Goal: Task Accomplishment & Management: Use online tool/utility

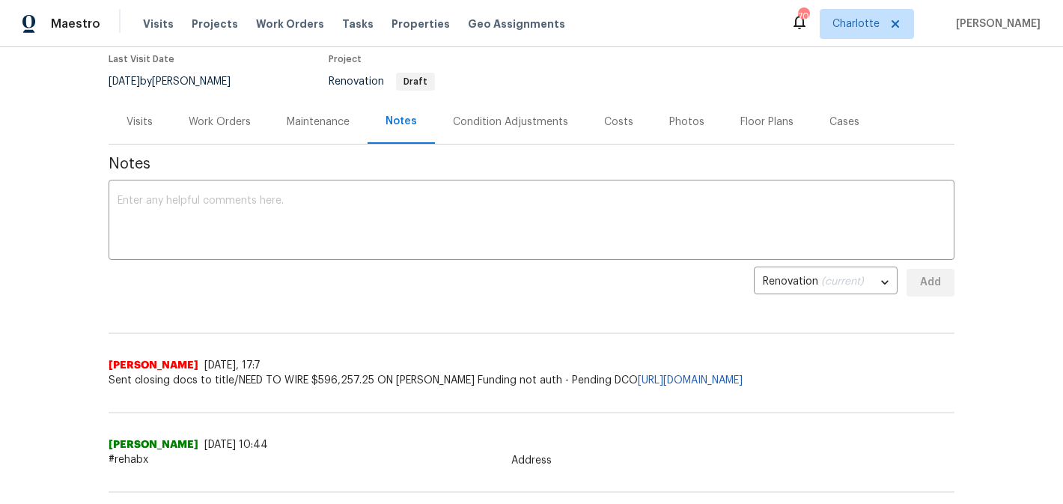
scroll to position [123, 0]
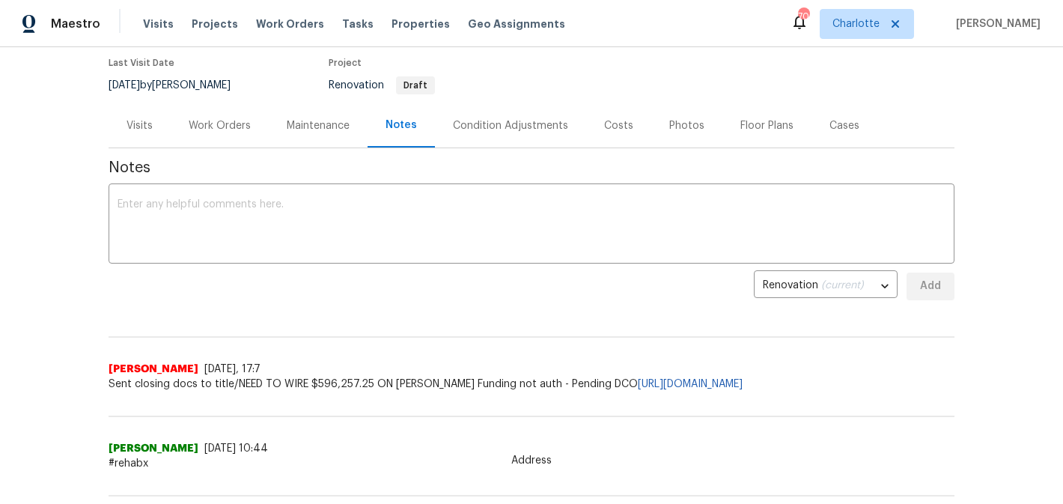
click at [498, 134] on div "Condition Adjustments" at bounding box center [510, 125] width 151 height 44
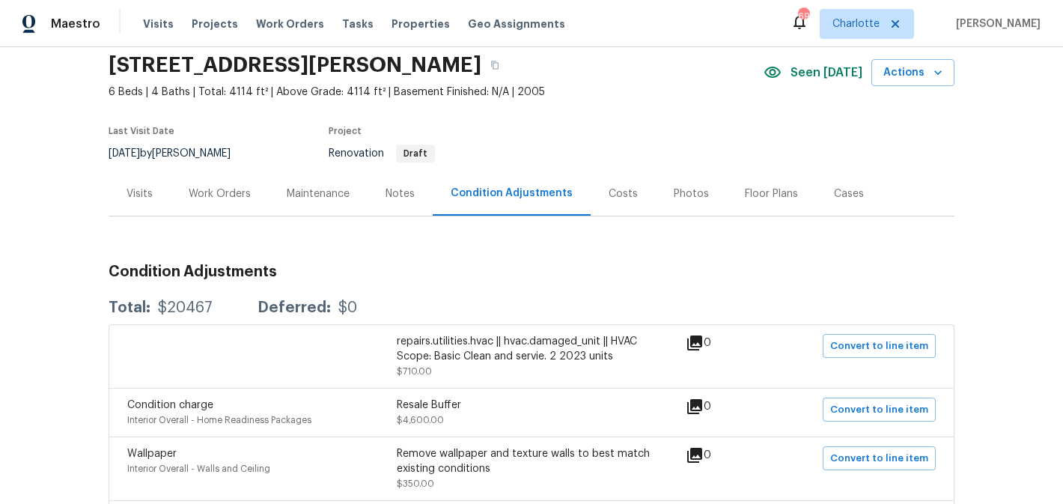
scroll to position [50, 0]
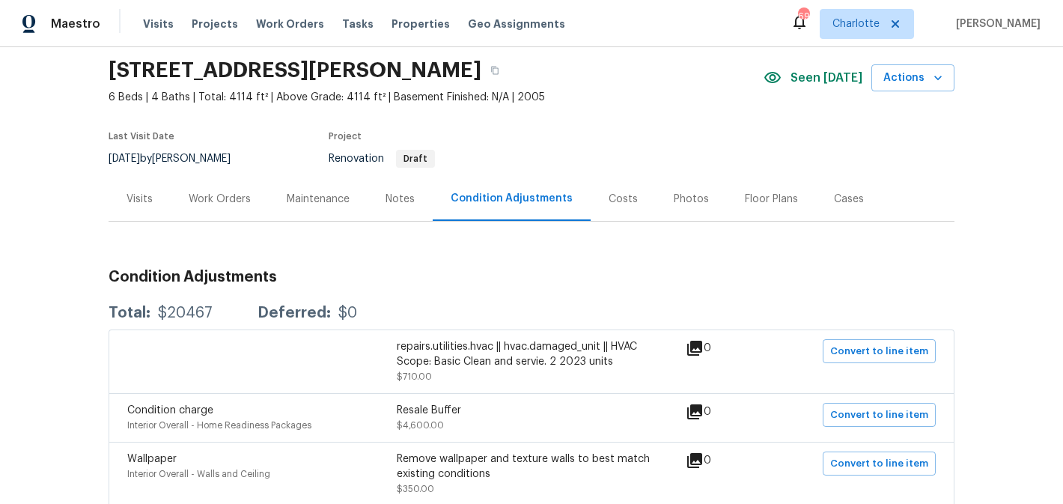
click at [674, 195] on div "Photos" at bounding box center [691, 199] width 35 height 15
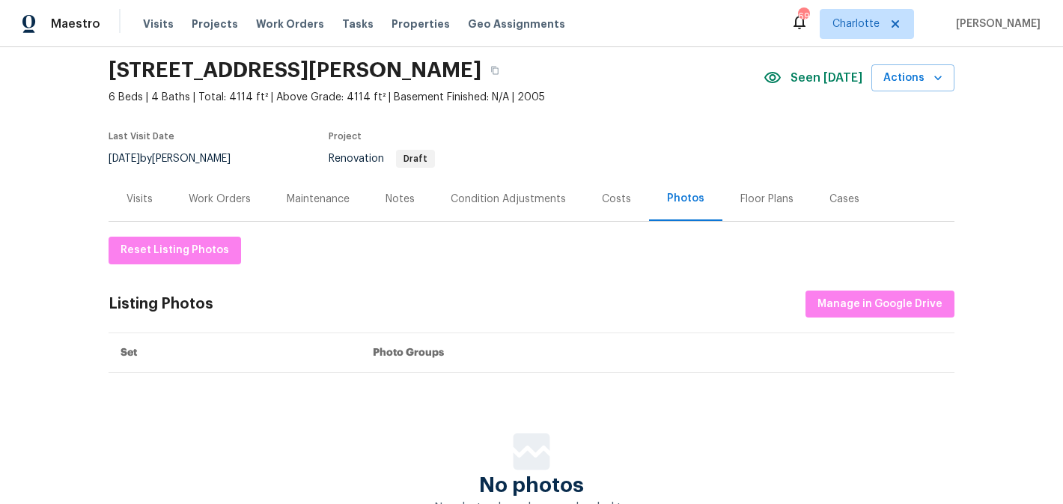
click at [492, 200] on div "Condition Adjustments" at bounding box center [508, 199] width 115 height 15
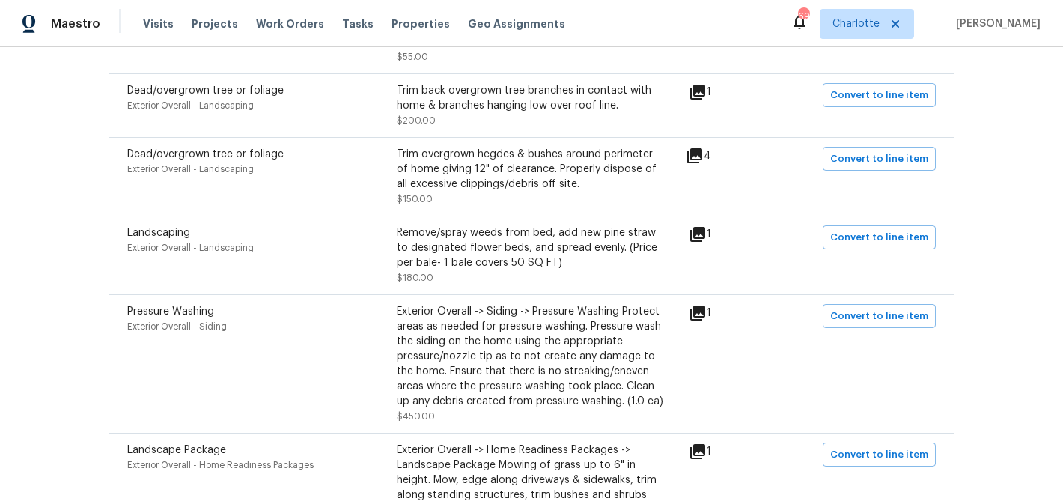
scroll to position [1152, 0]
click at [700, 314] on icon at bounding box center [697, 312] width 15 height 15
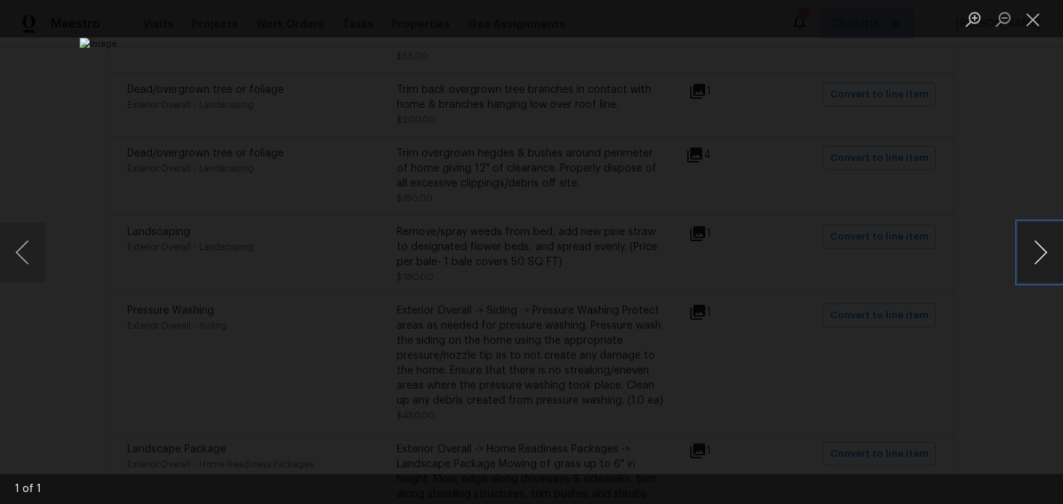
click at [1037, 246] on button "Next image" at bounding box center [1040, 252] width 45 height 60
click at [1038, 18] on button "Close lightbox" at bounding box center [1033, 19] width 30 height 26
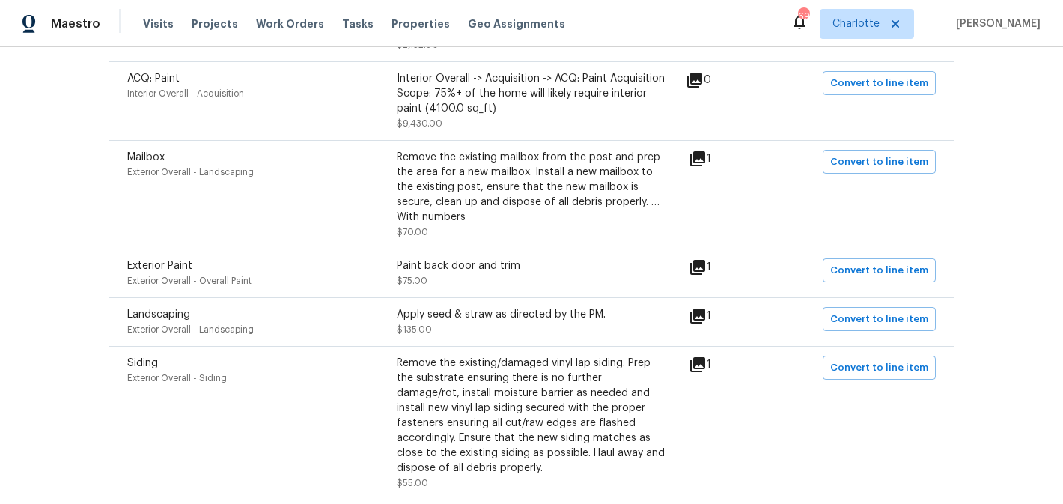
scroll to position [746, 0]
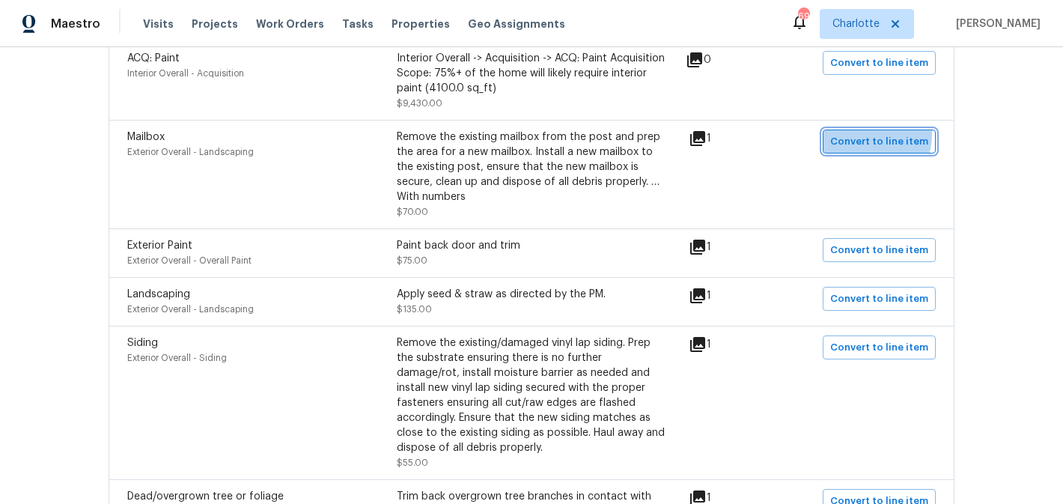
click at [872, 136] on span "Convert to line item" at bounding box center [879, 141] width 98 height 17
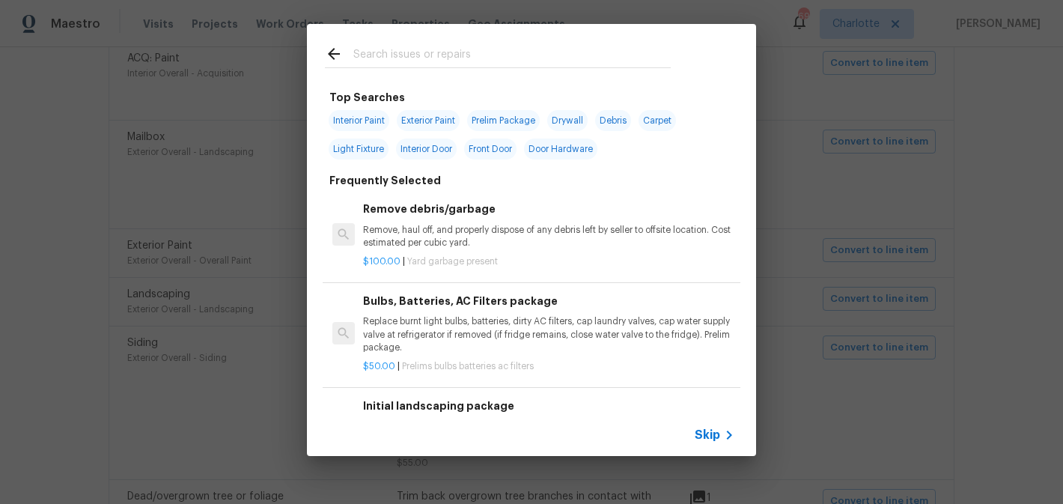
click at [415, 61] on input "text" at bounding box center [511, 56] width 317 height 22
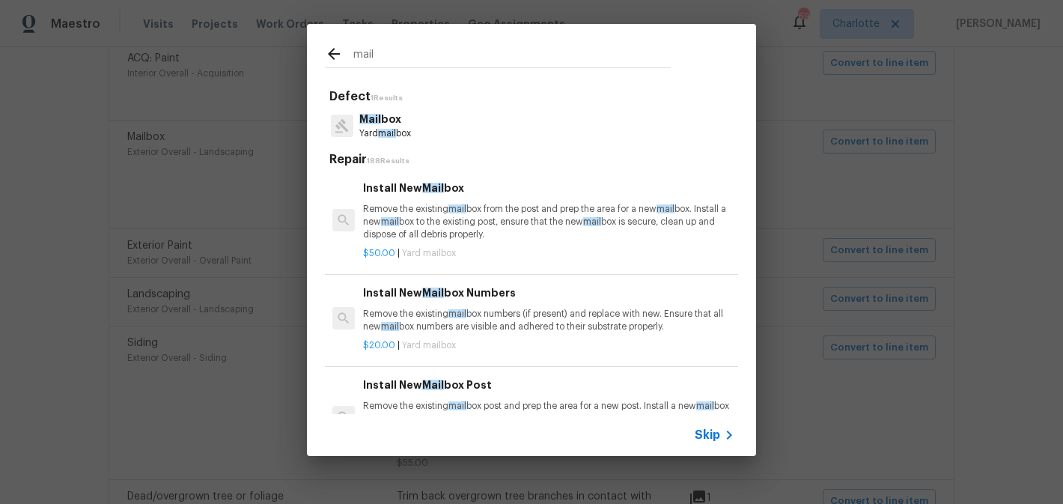
type input "mail"
click at [421, 127] on div "Mail box Yard mail box" at bounding box center [531, 126] width 413 height 40
click at [387, 119] on p "Mail box" at bounding box center [385, 120] width 52 height 16
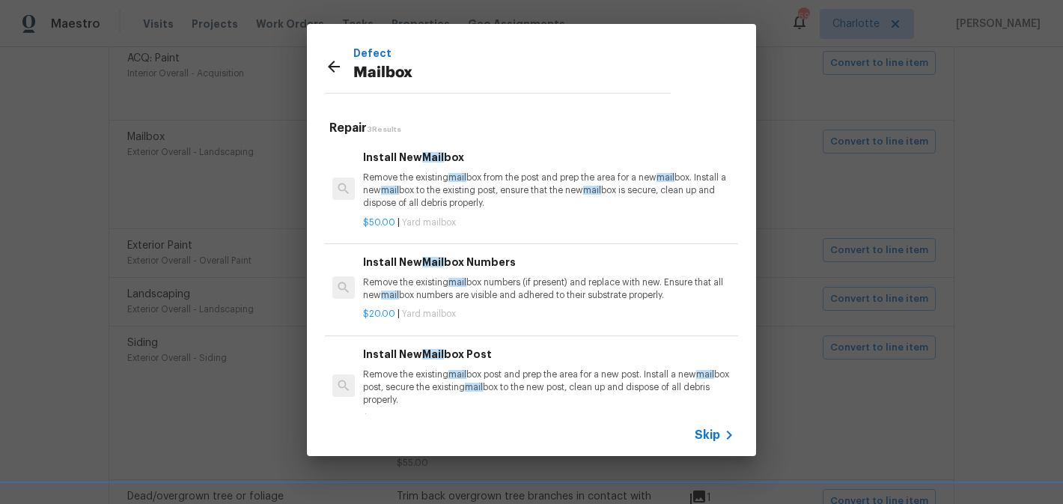
click at [533, 195] on p "Remove the existing mail box from the post and prep the area for a new mail box…" at bounding box center [548, 190] width 371 height 38
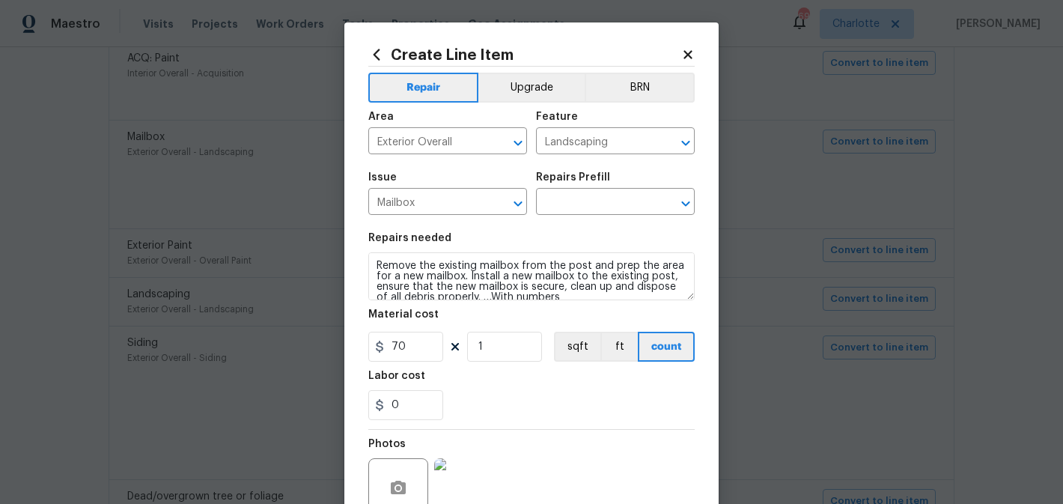
type input "Install New Mailbox $50.00"
type textarea "Remove the existing mailbox from the post and prep the area for a new mailbox. …"
type input "50"
click at [425, 337] on input "50" at bounding box center [405, 347] width 75 height 30
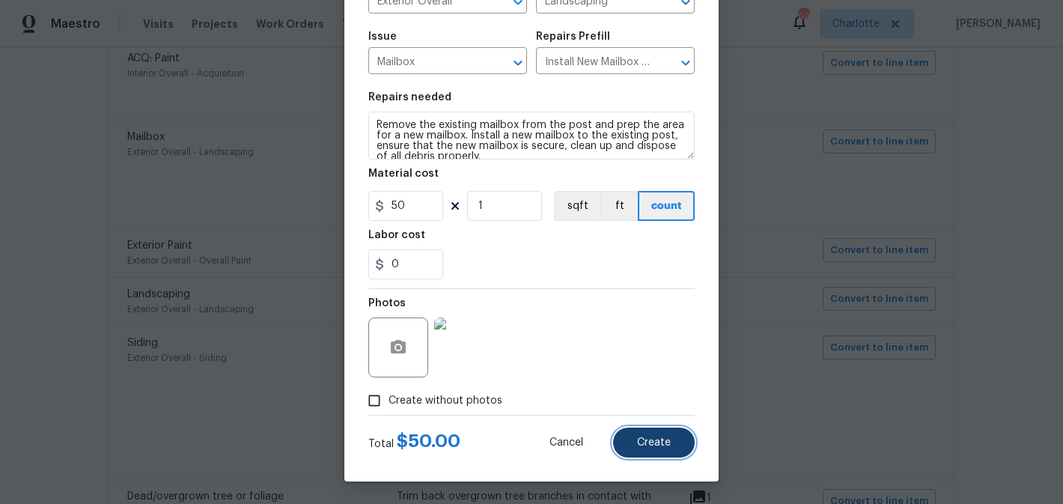
click at [641, 436] on button "Create" at bounding box center [654, 442] width 82 height 30
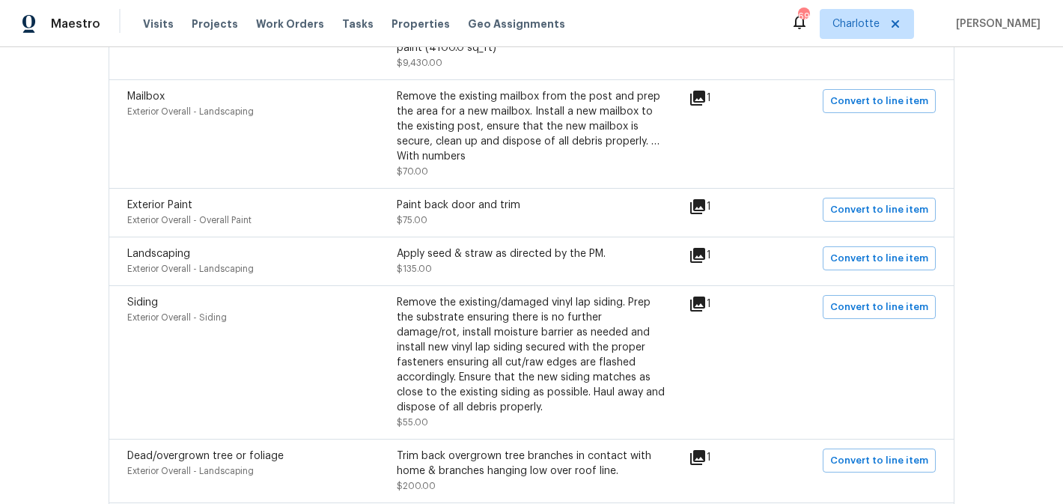
scroll to position [788, 0]
click at [881, 201] on button "Convert to line item" at bounding box center [878, 208] width 113 height 24
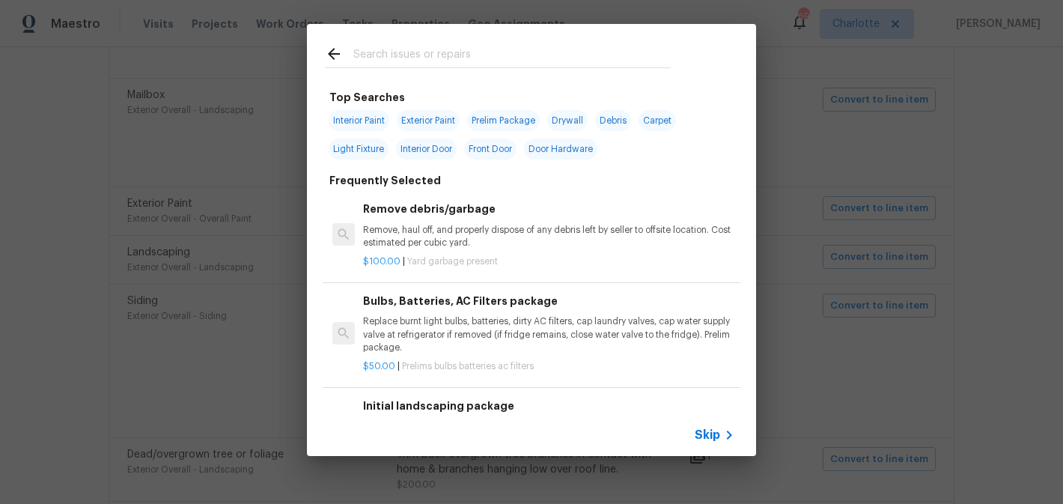
click at [433, 127] on span "Exterior Paint" at bounding box center [428, 120] width 63 height 21
type input "Exterior Paint"
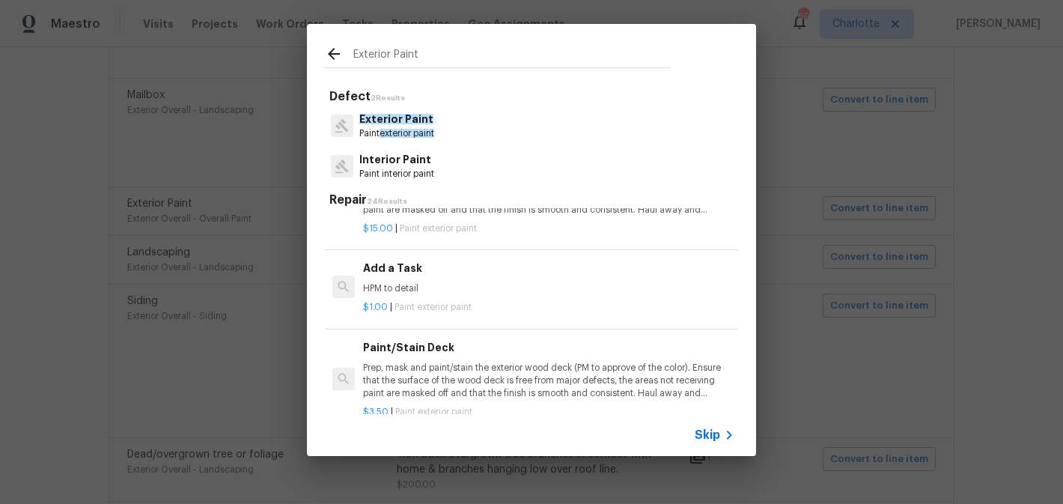
scroll to position [465, 0]
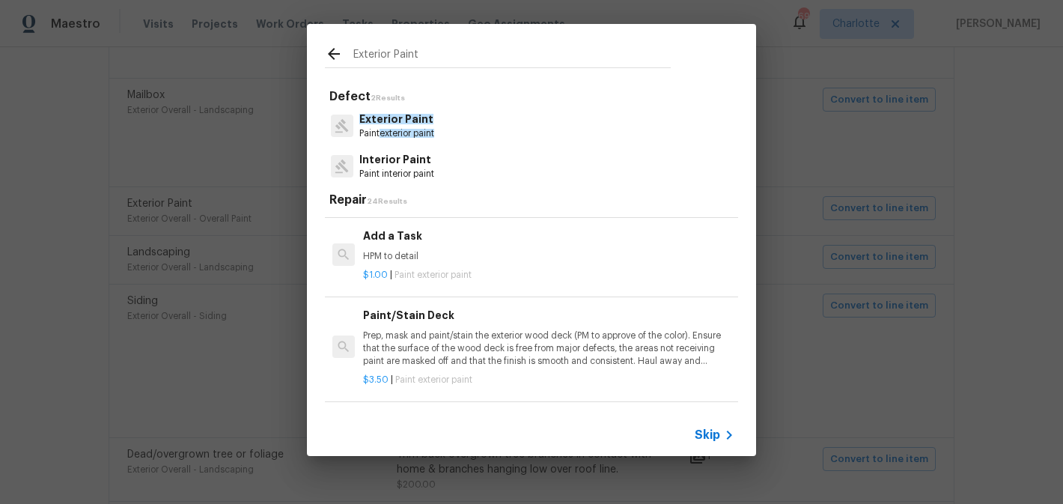
click at [491, 275] on p "$1.00 | Paint exterior paint" at bounding box center [548, 275] width 371 height 13
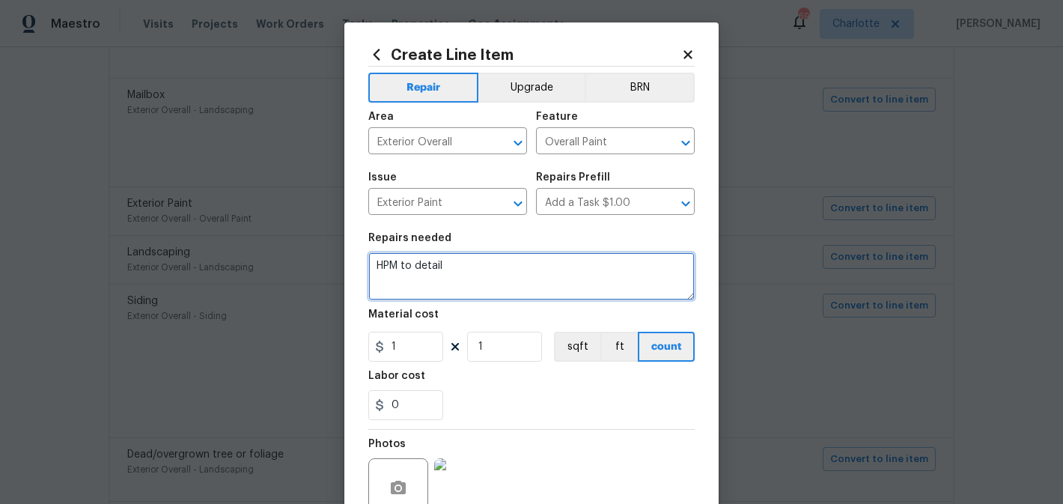
drag, startPoint x: 495, startPoint y: 273, endPoint x: 367, endPoint y: 268, distance: 128.8
click at [367, 268] on div "Create Line Item Repair Upgrade BRN Area Exterior Overall ​ Feature Overall Pai…" at bounding box center [531, 321] width 374 height 599
type textarea "paint back door and trim"
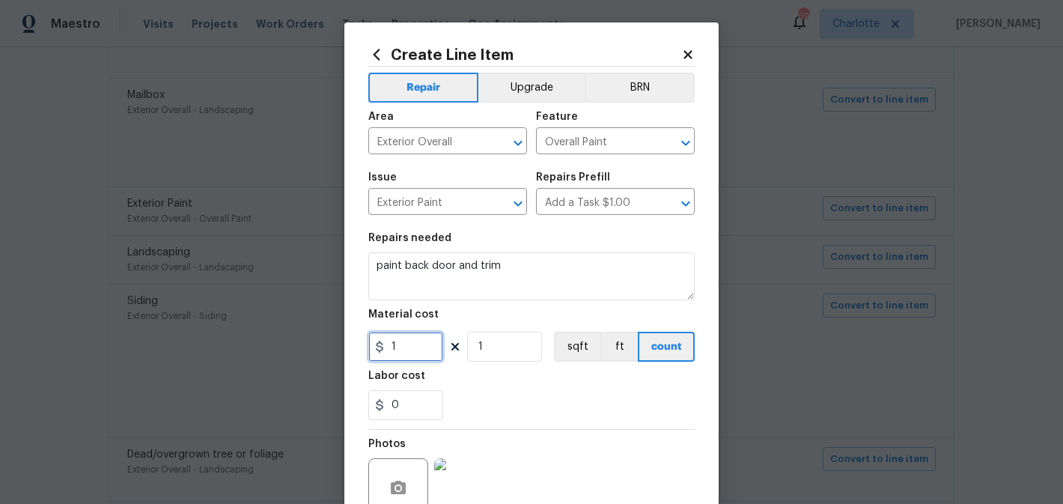
click at [414, 350] on input "1" at bounding box center [405, 347] width 75 height 30
type input "75"
click at [502, 345] on input "1" at bounding box center [504, 347] width 75 height 30
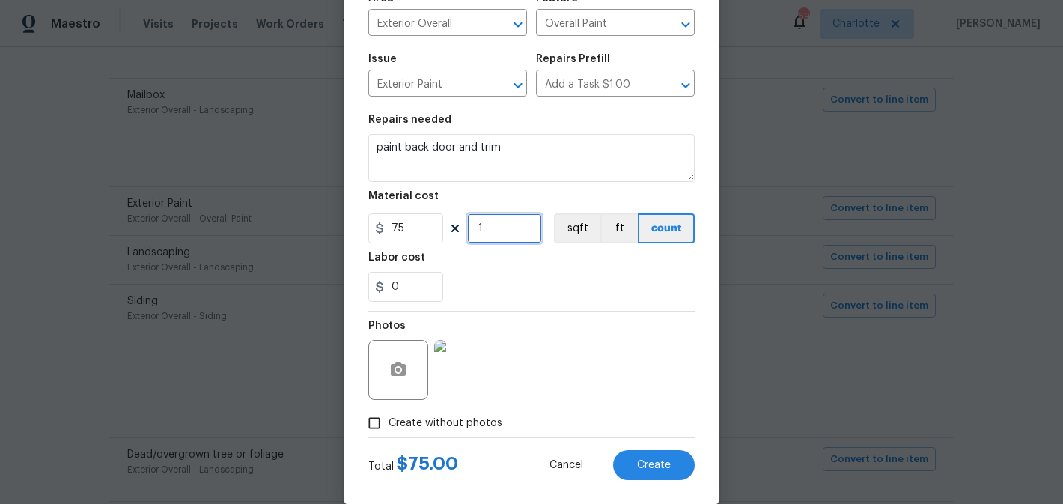
scroll to position [141, 0]
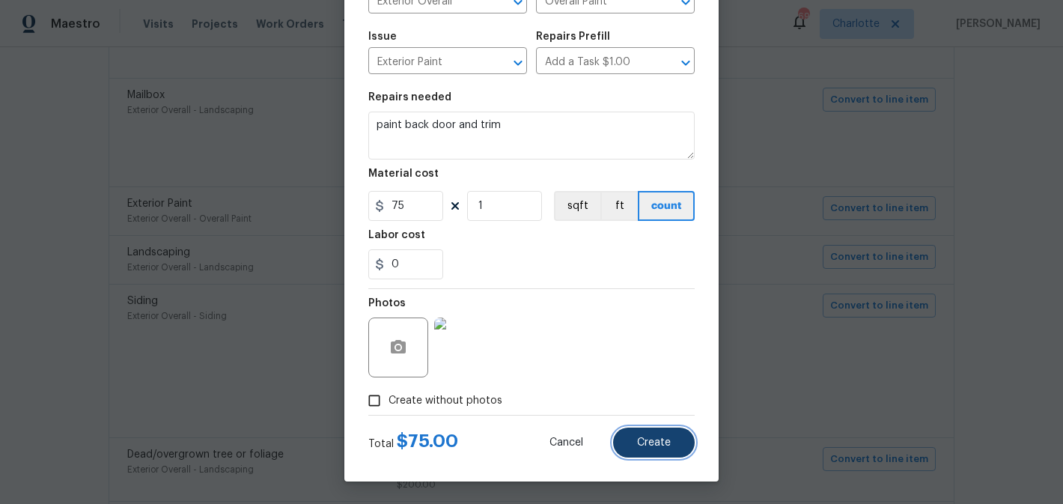
click at [658, 433] on button "Create" at bounding box center [654, 442] width 82 height 30
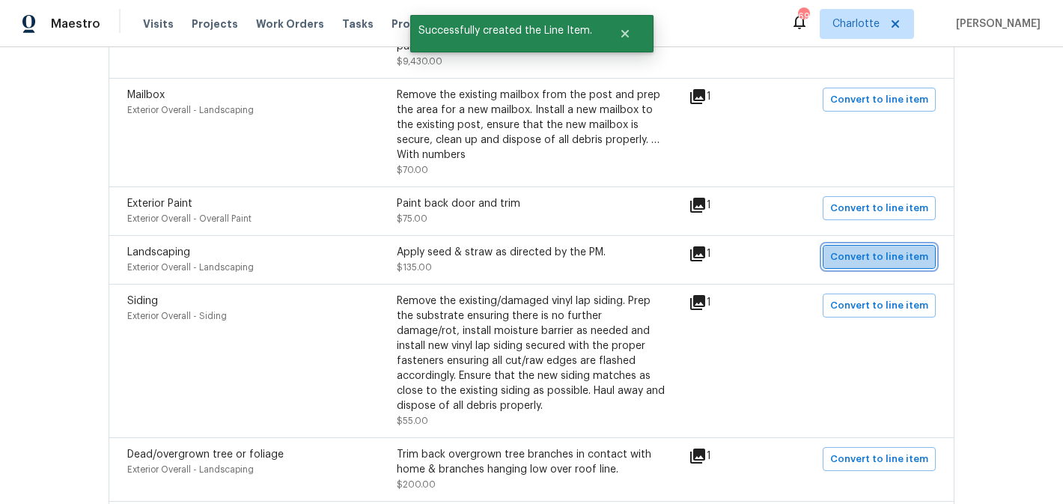
click at [894, 269] on button "Convert to line item" at bounding box center [878, 257] width 113 height 24
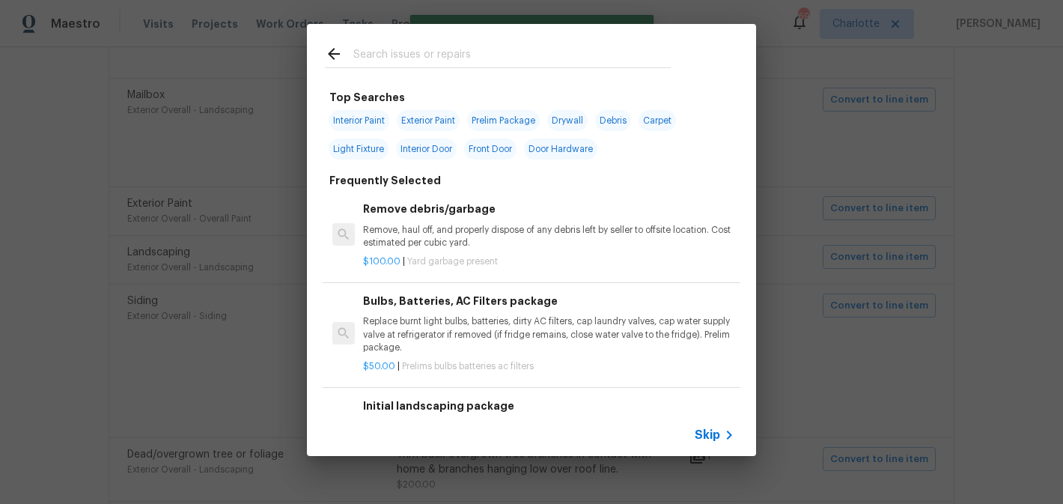
click at [427, 57] on input "text" at bounding box center [511, 56] width 317 height 22
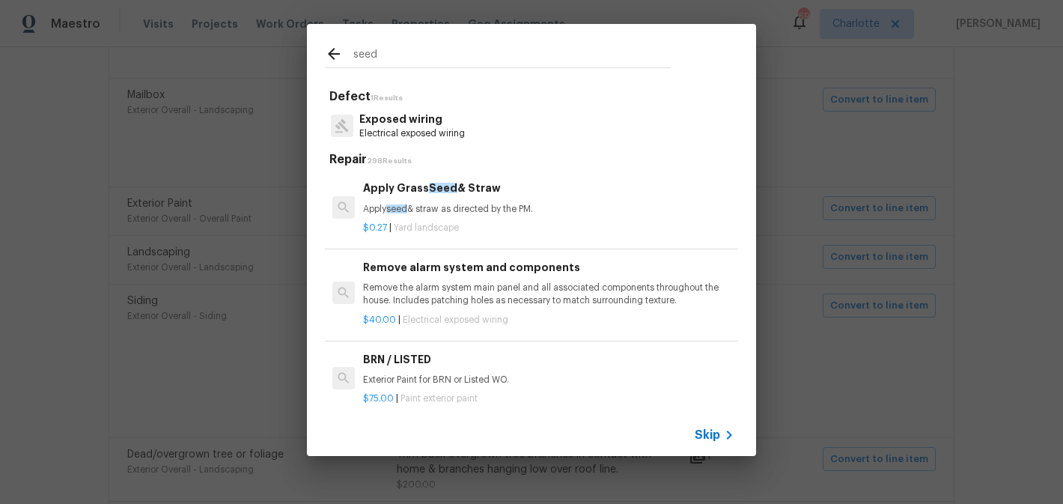
type input "seed"
click at [542, 191] on h6 "Apply Grass Seed & Straw" at bounding box center [548, 188] width 371 height 16
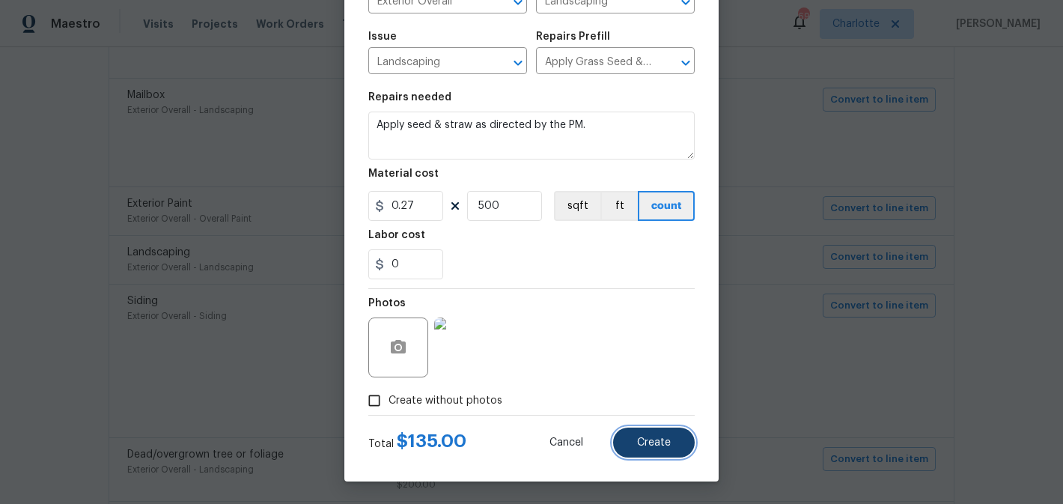
click at [661, 443] on span "Create" at bounding box center [654, 442] width 34 height 11
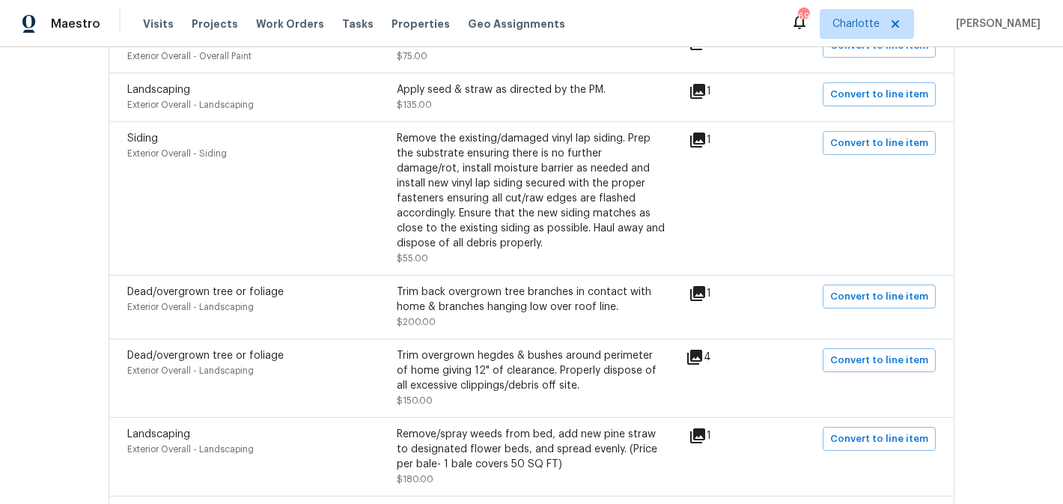
scroll to position [955, 0]
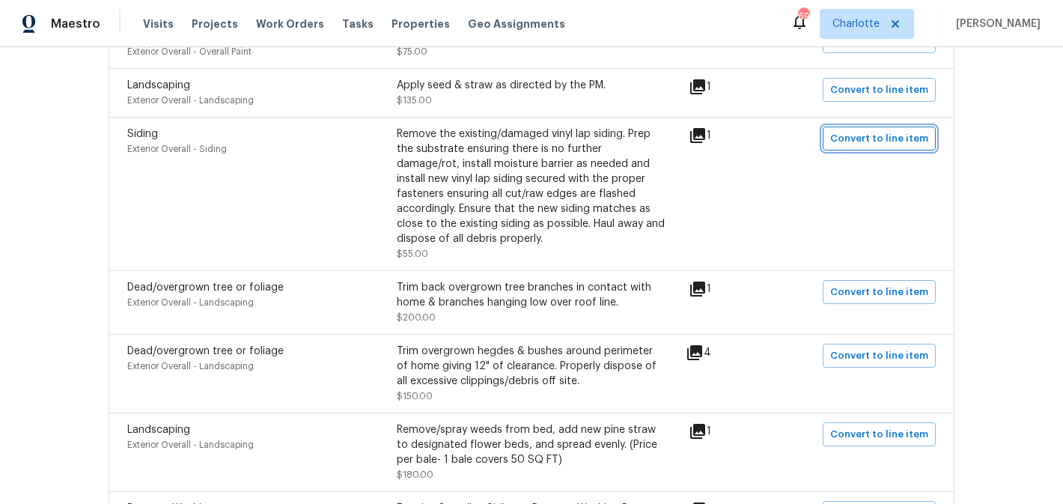
click at [881, 141] on span "Convert to line item" at bounding box center [879, 138] width 98 height 17
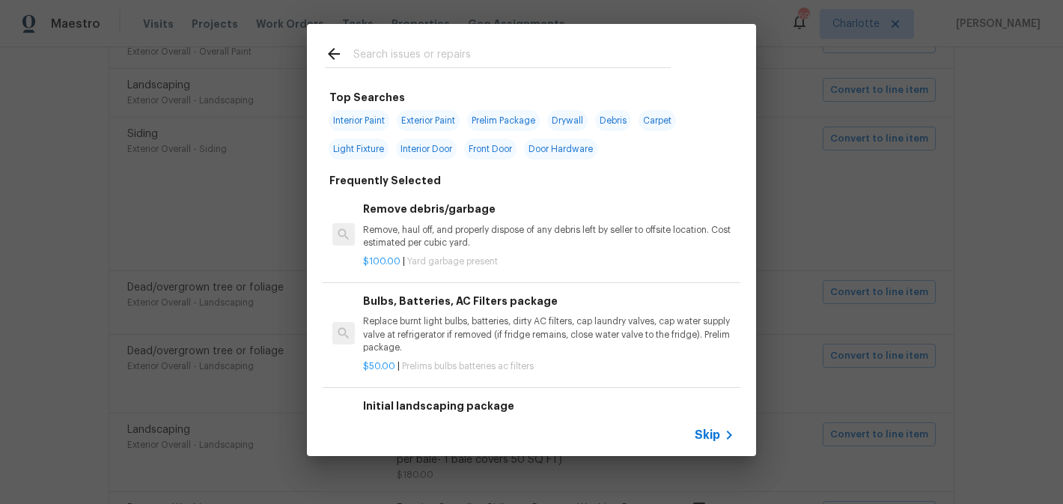
click at [526, 55] on input "text" at bounding box center [511, 56] width 317 height 22
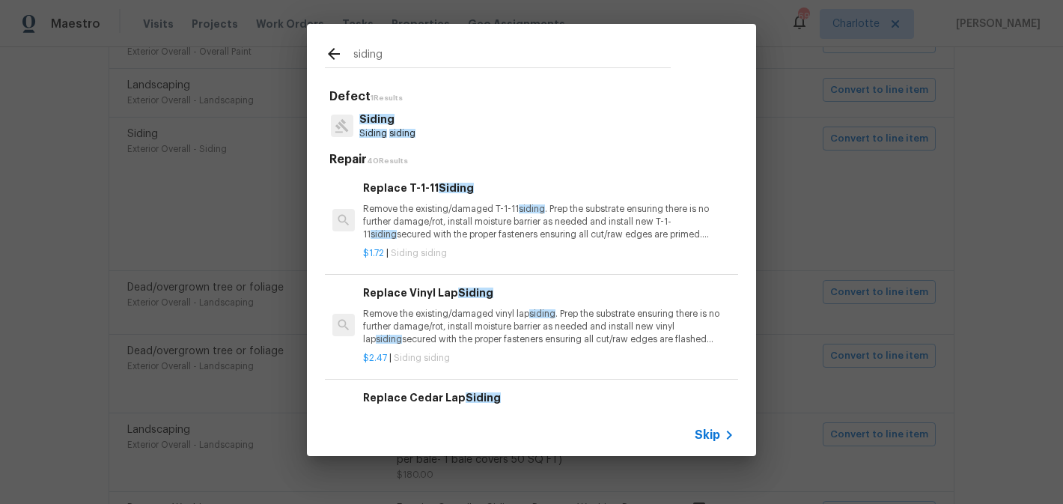
type input "siding"
click at [609, 305] on div "Replace Vinyl Lap Siding Remove the existing/damaged vinyl lap siding . Prep th…" at bounding box center [548, 314] width 371 height 61
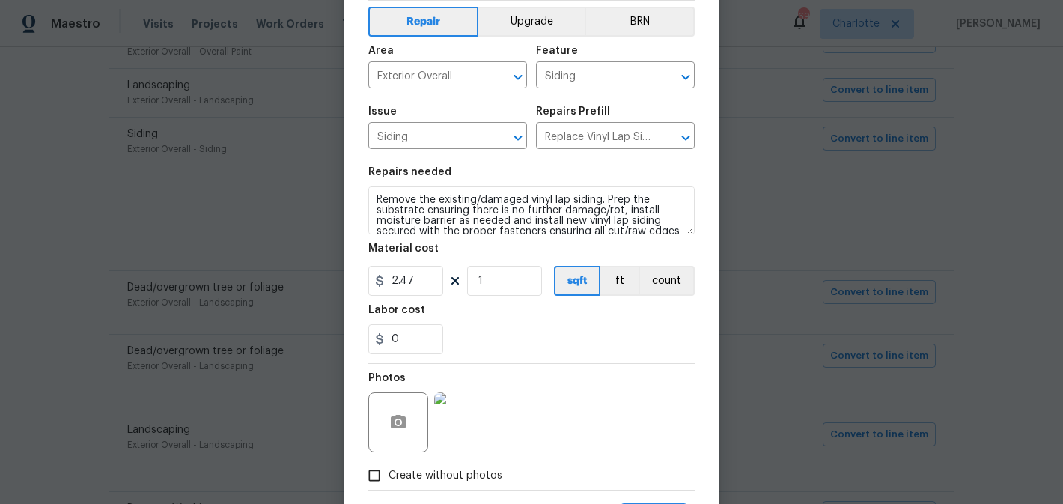
scroll to position [141, 0]
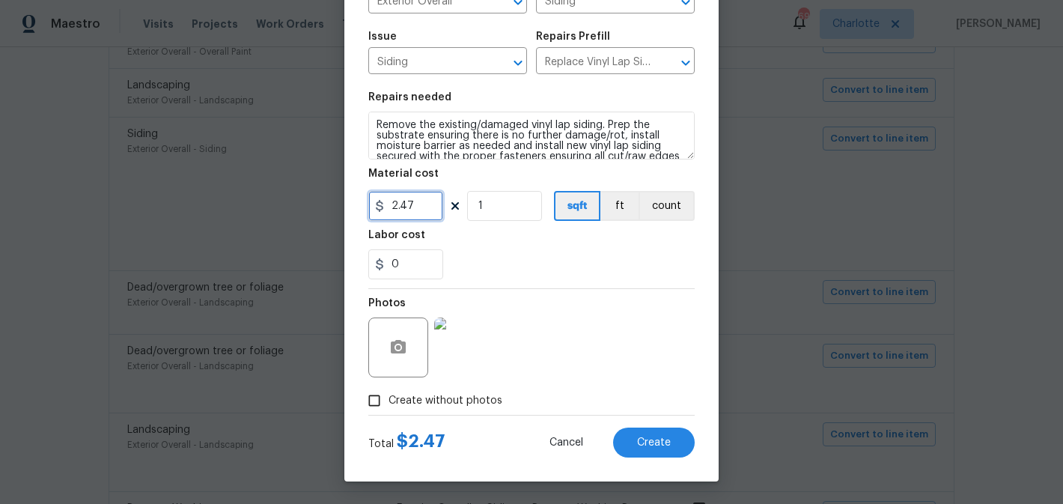
click at [421, 210] on input "2.47" at bounding box center [405, 206] width 75 height 30
type input "55"
click at [584, 249] on div "0" at bounding box center [531, 264] width 326 height 30
click at [650, 437] on span "Create" at bounding box center [654, 442] width 34 height 11
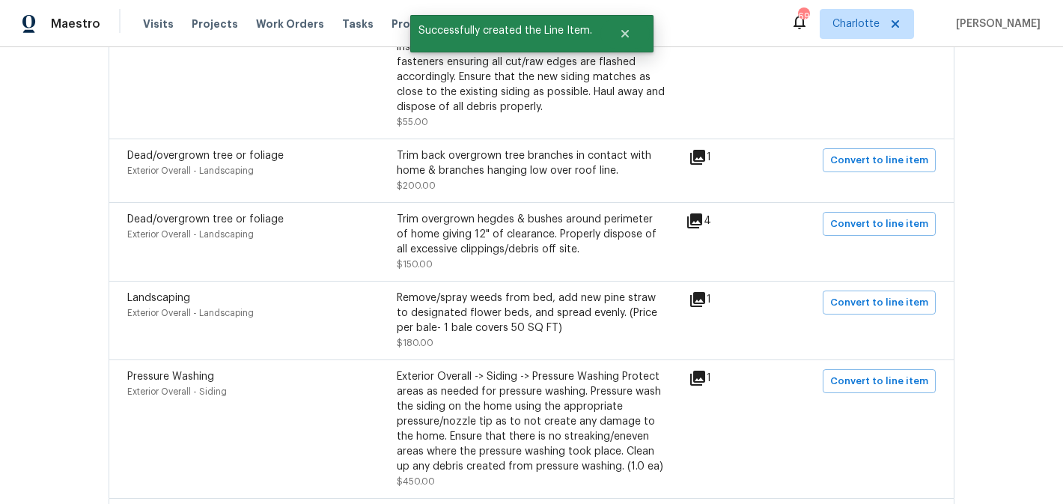
scroll to position [1090, 0]
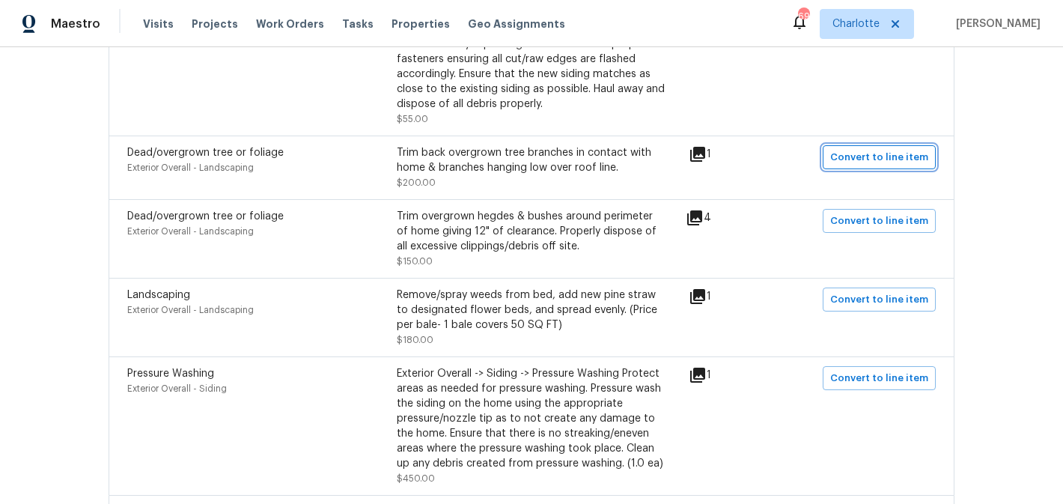
click at [886, 165] on span "Convert to line item" at bounding box center [879, 157] width 98 height 17
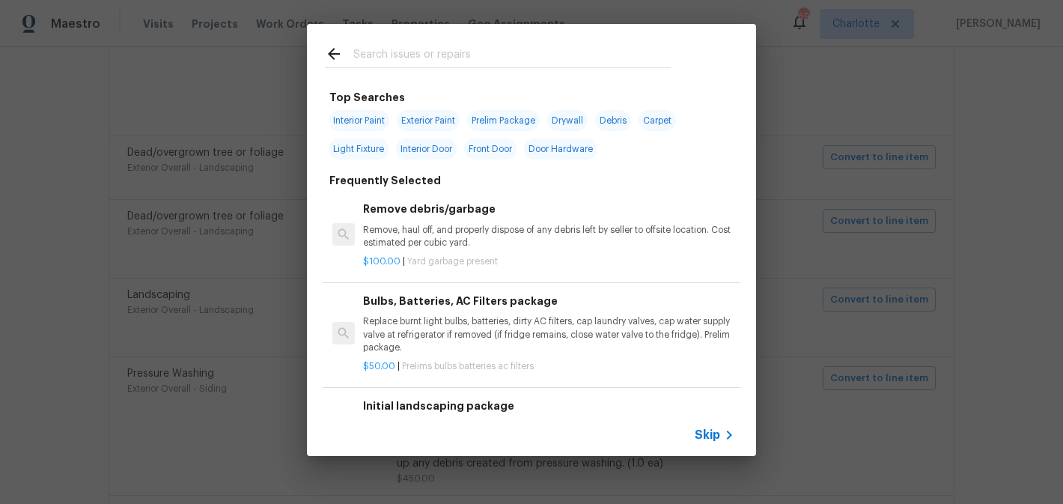
click at [464, 52] on input "text" at bounding box center [511, 56] width 317 height 22
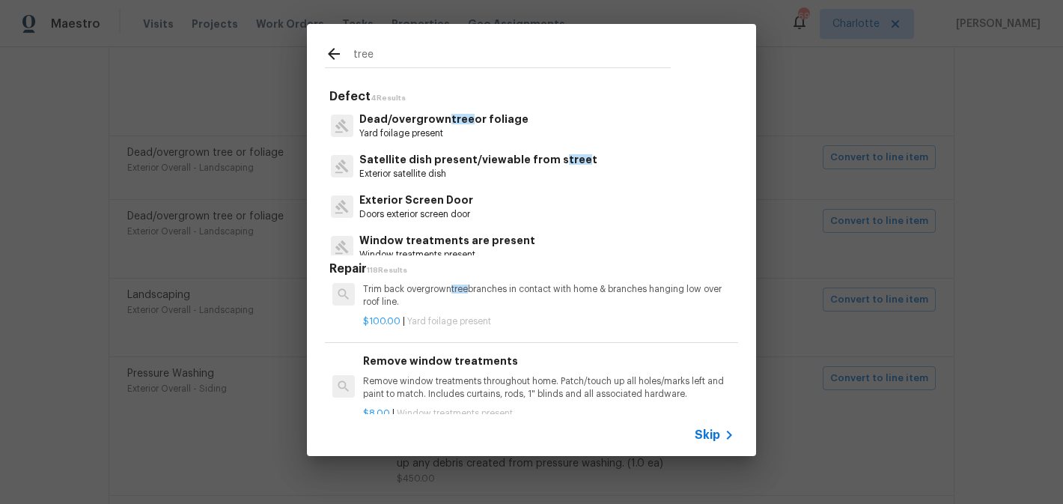
scroll to position [142, 0]
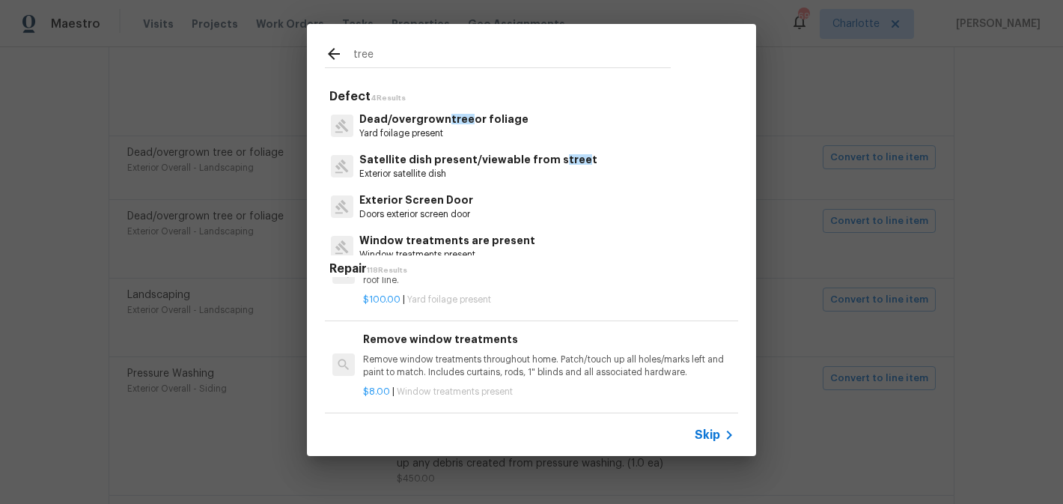
type input "tree"
click at [533, 299] on p "$100.00 | Yard foilage present" at bounding box center [548, 299] width 371 height 13
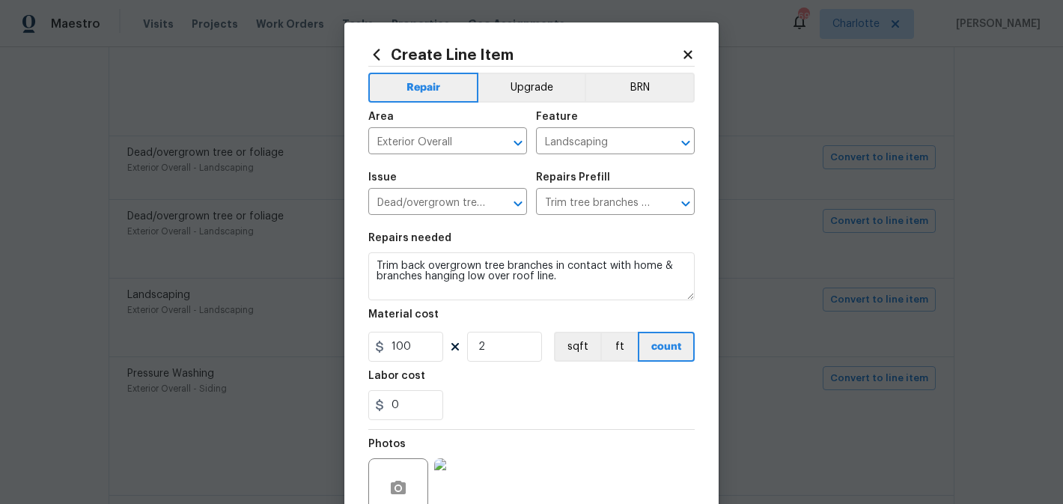
scroll to position [141, 0]
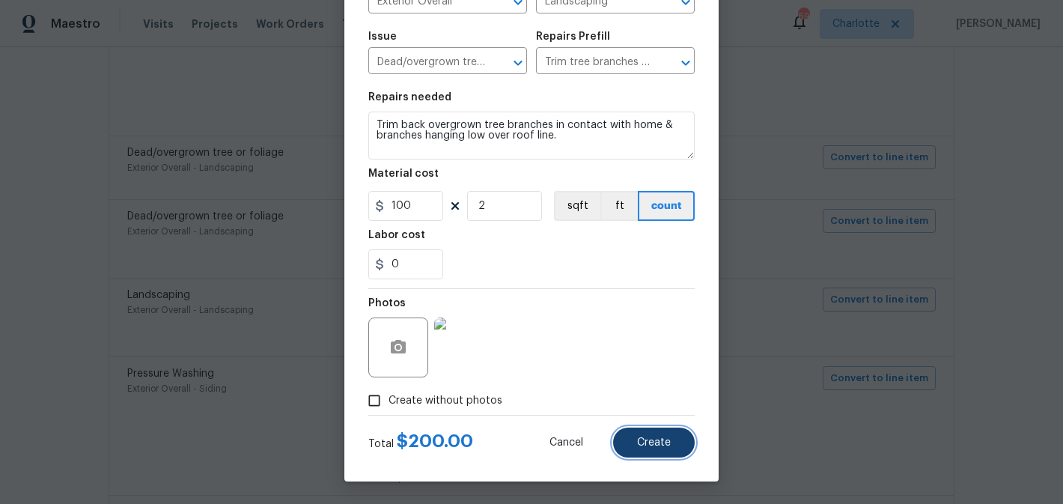
click at [653, 447] on span "Create" at bounding box center [654, 442] width 34 height 11
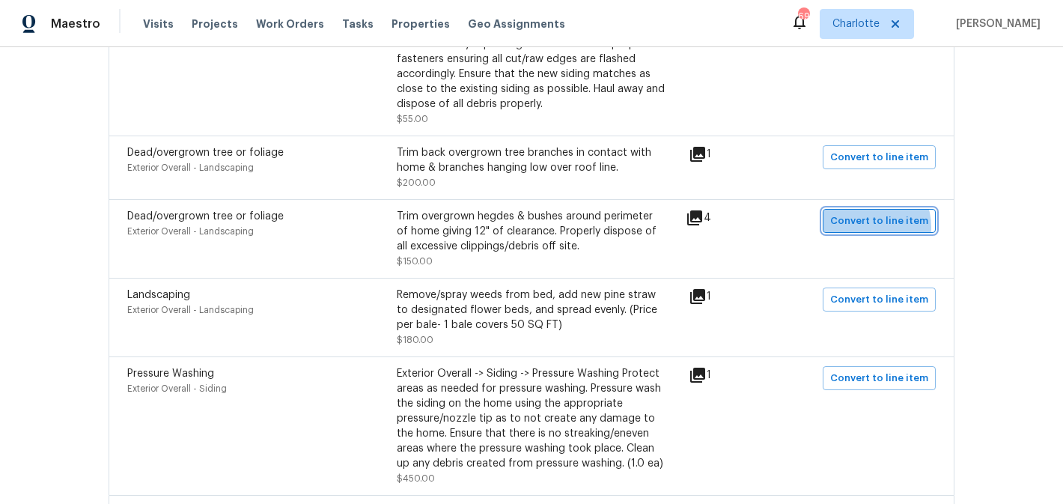
click at [870, 230] on span "Convert to line item" at bounding box center [879, 221] width 98 height 17
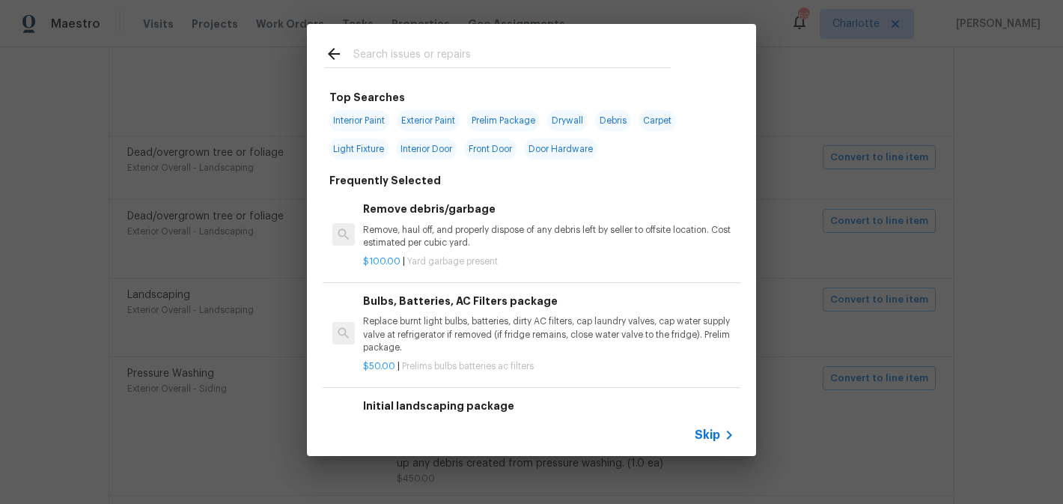
click at [442, 59] on input "text" at bounding box center [511, 56] width 317 height 22
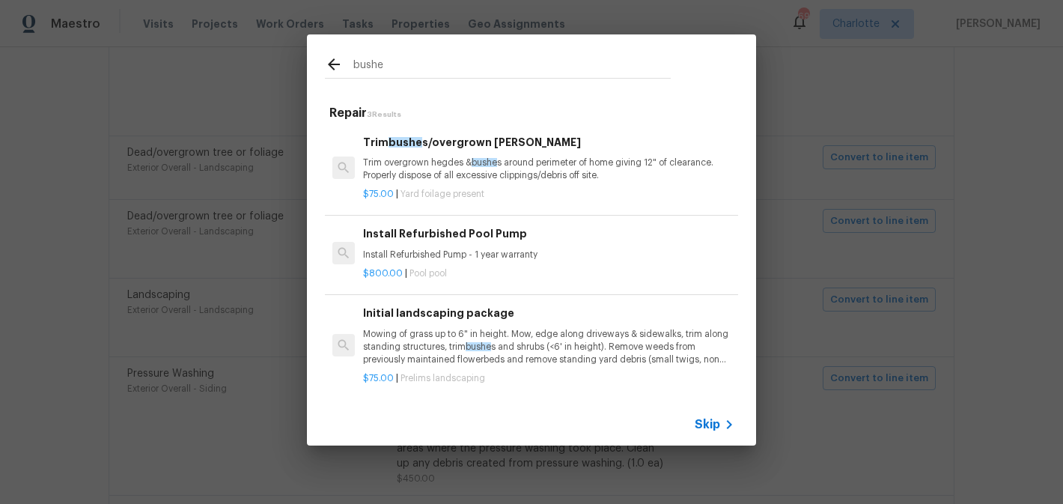
type input "bushe"
click at [531, 153] on div "Trim bushe s/overgrown hedges Trim overgrown hegdes & bushe s around perimeter …" at bounding box center [548, 158] width 371 height 49
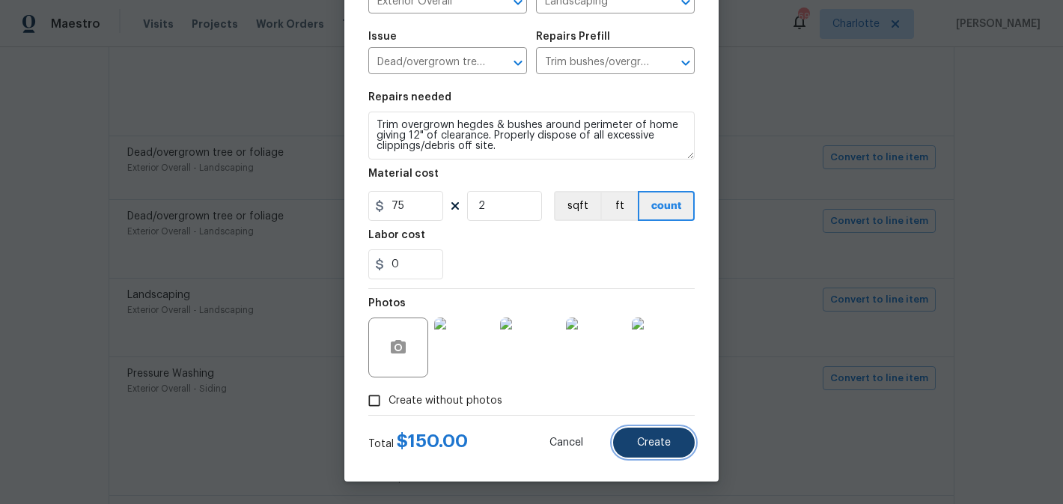
click at [665, 442] on span "Create" at bounding box center [654, 442] width 34 height 11
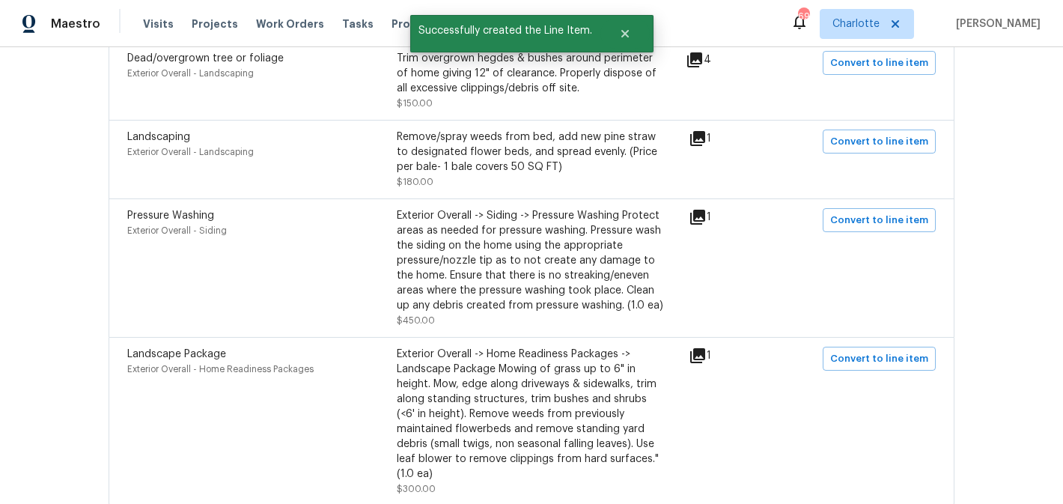
scroll to position [1251, 0]
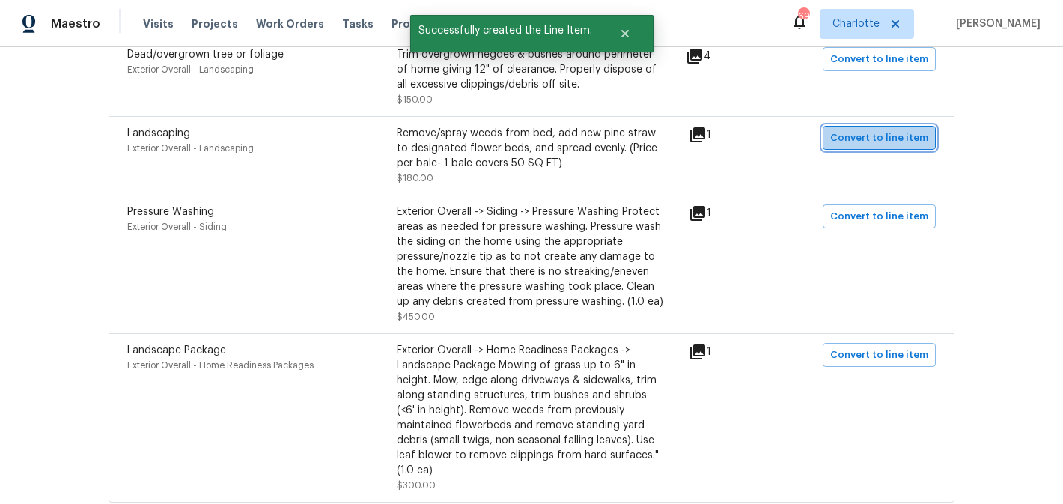
click at [906, 147] on span "Convert to line item" at bounding box center [879, 137] width 98 height 17
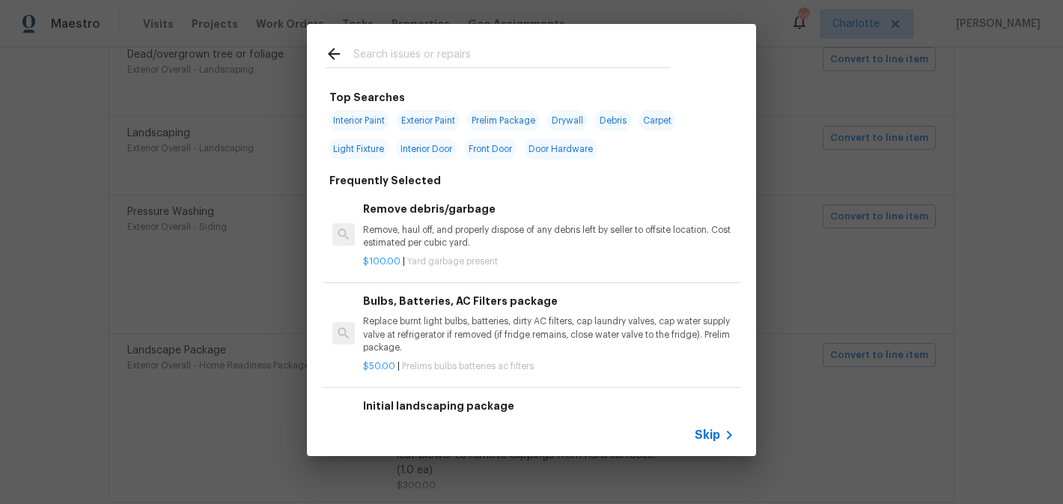
click at [454, 53] on input "text" at bounding box center [511, 56] width 317 height 22
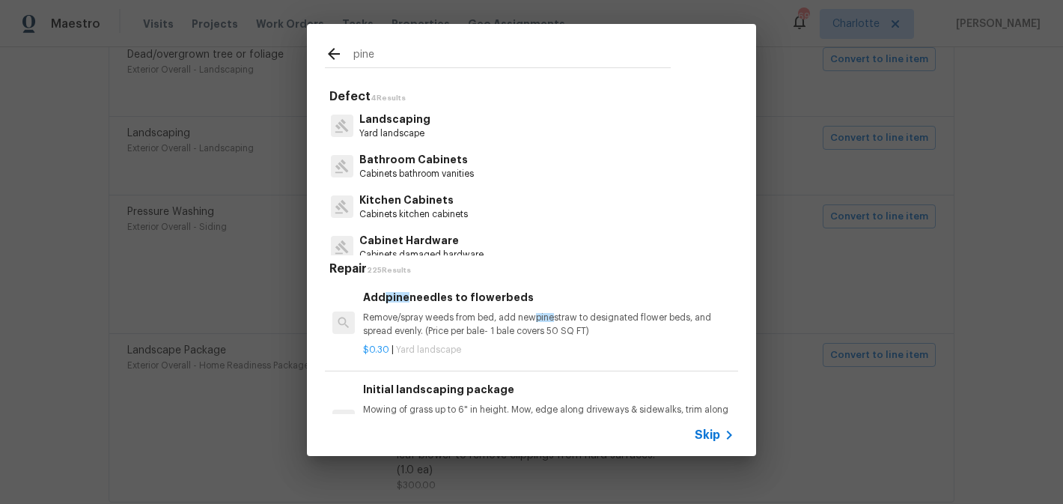
type input "pine"
click at [483, 311] on div "Add pine needles to flowerbeds Remove/spray weeds from bed, add new pine straw …" at bounding box center [548, 313] width 371 height 49
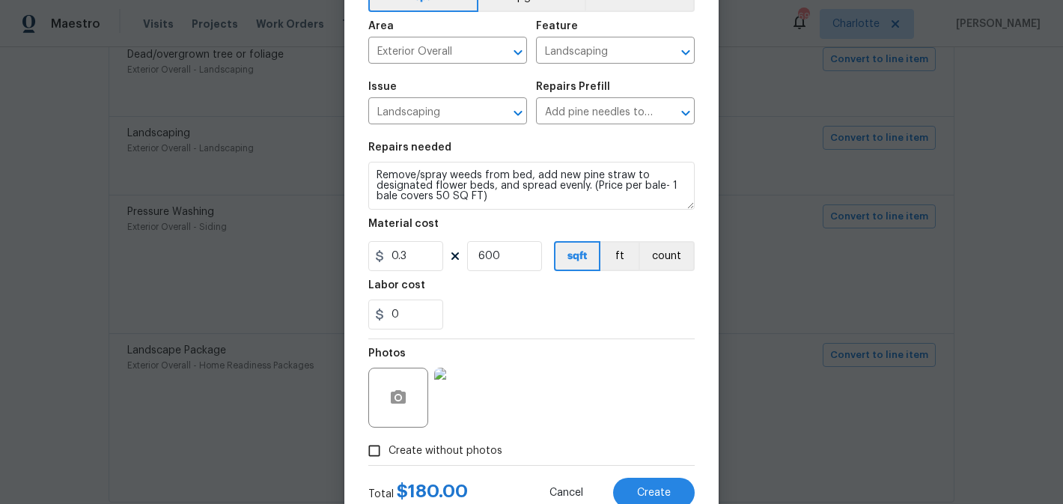
scroll to position [141, 0]
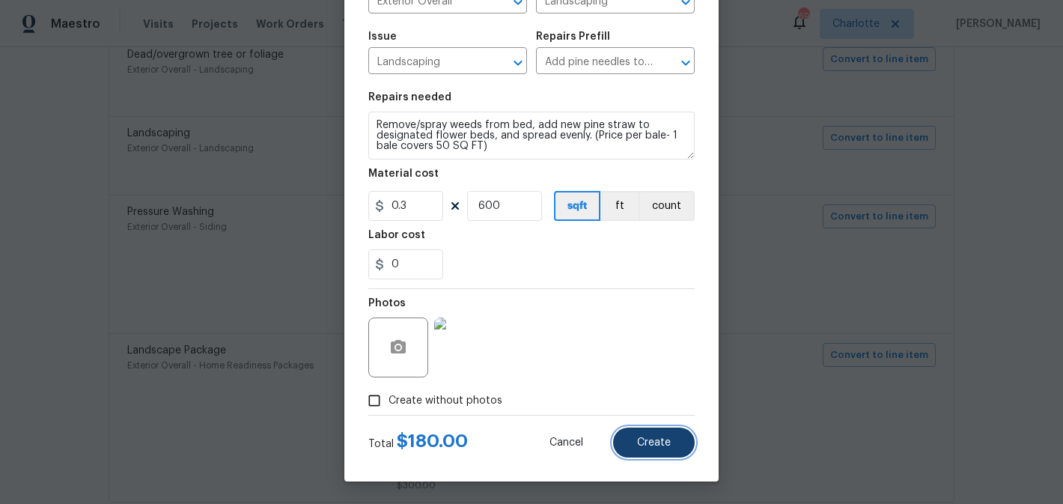
click at [673, 451] on button "Create" at bounding box center [654, 442] width 82 height 30
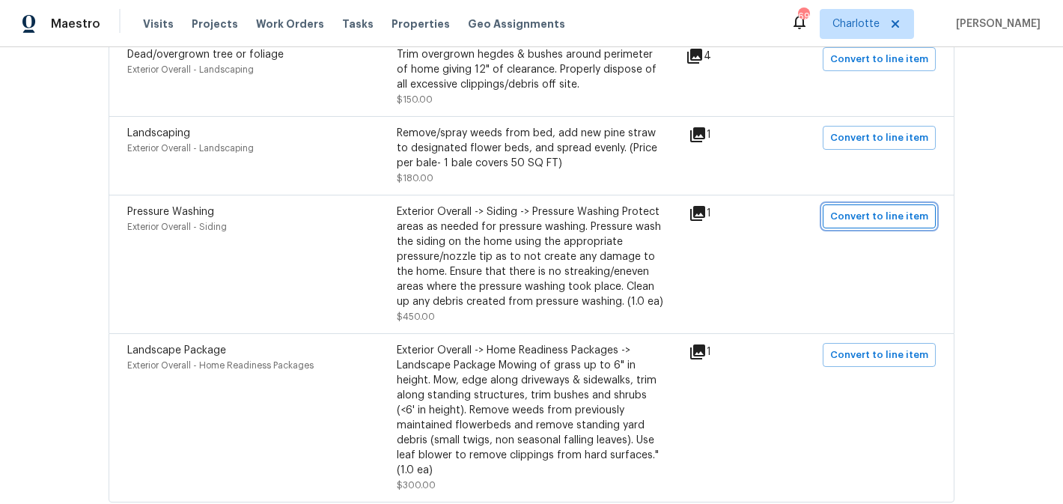
click at [849, 216] on span "Convert to line item" at bounding box center [879, 216] width 98 height 17
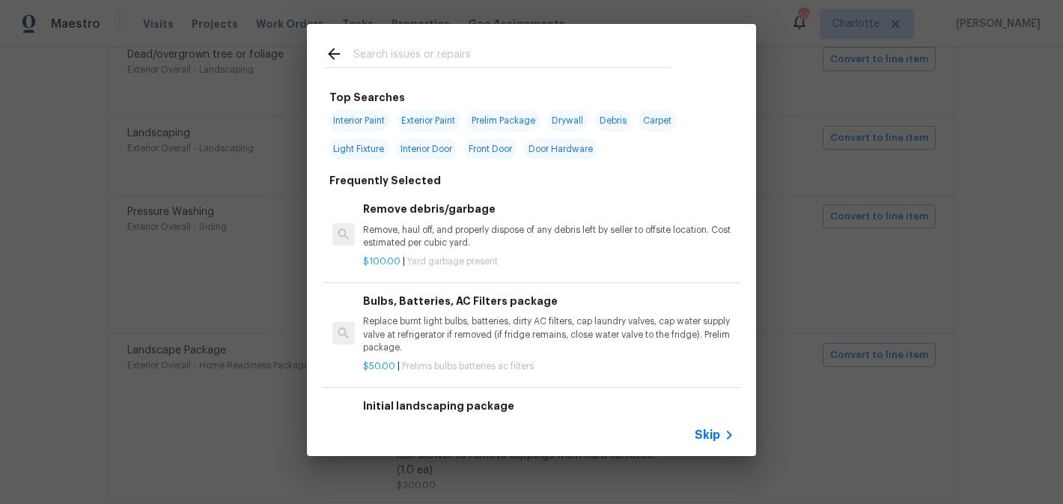
click at [442, 52] on input "text" at bounding box center [511, 56] width 317 height 22
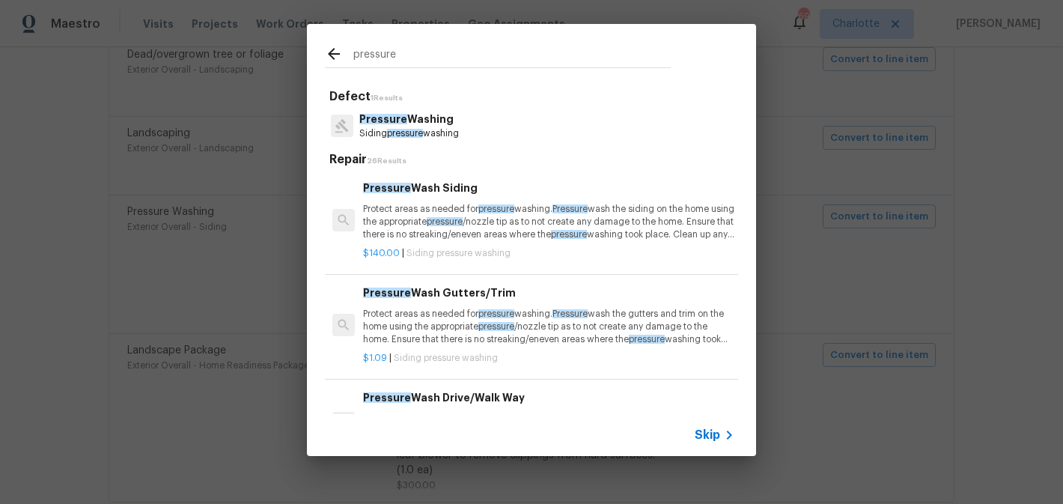
type input "pressure"
click at [445, 190] on h6 "Pressure Wash Siding" at bounding box center [548, 188] width 371 height 16
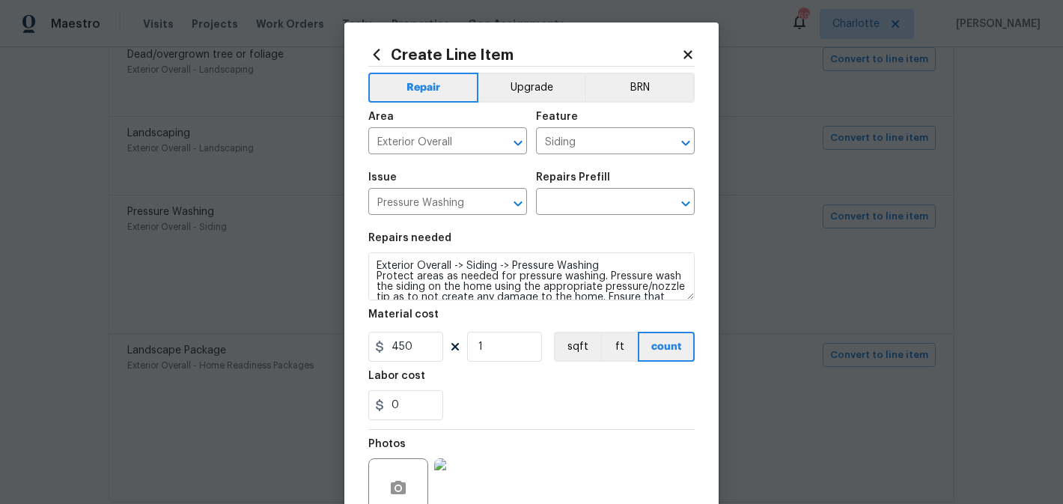
type input "Pressure Wash Siding $140.00"
type textarea "Protect areas as needed for pressure washing. Pressure wash the siding on the h…"
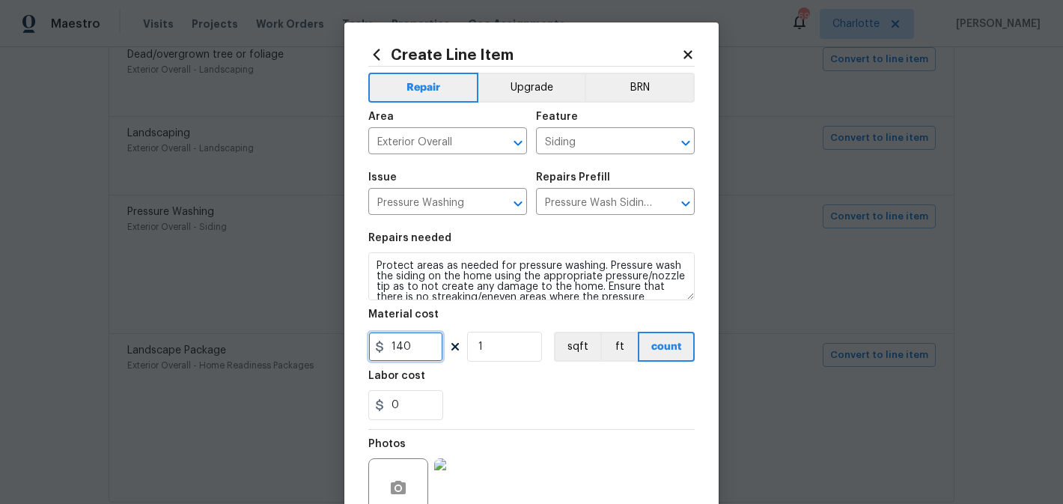
click at [427, 346] on input "140" at bounding box center [405, 347] width 75 height 30
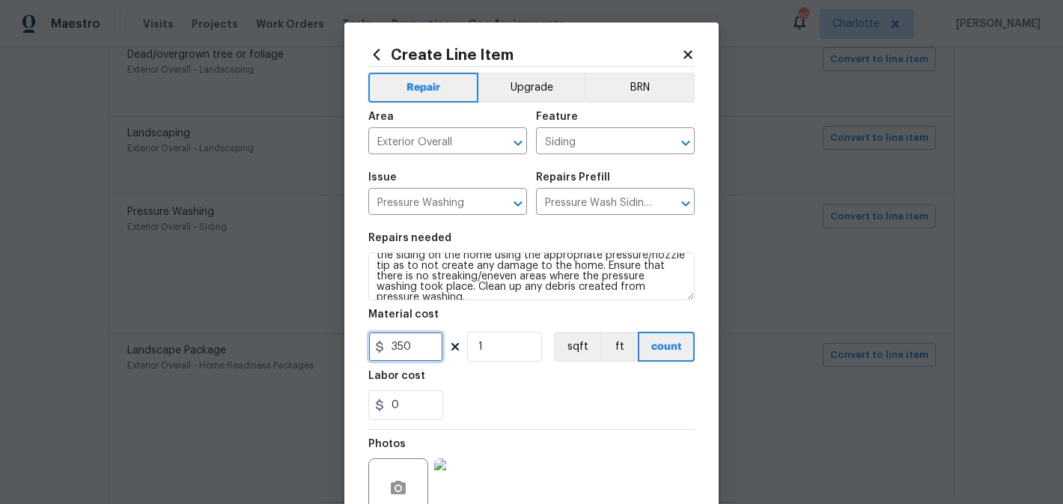
type input "350"
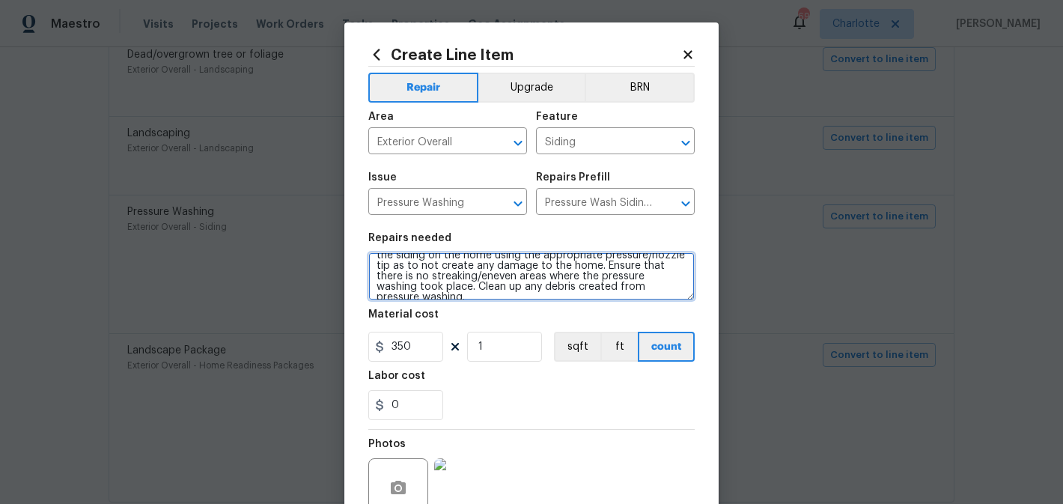
click at [668, 291] on textarea "Protect areas as needed for pressure washing. Pressure wash the siding on the h…" at bounding box center [531, 276] width 326 height 48
type textarea "Protect areas as needed for pressure washing. Pressure wash the siding on the h…"
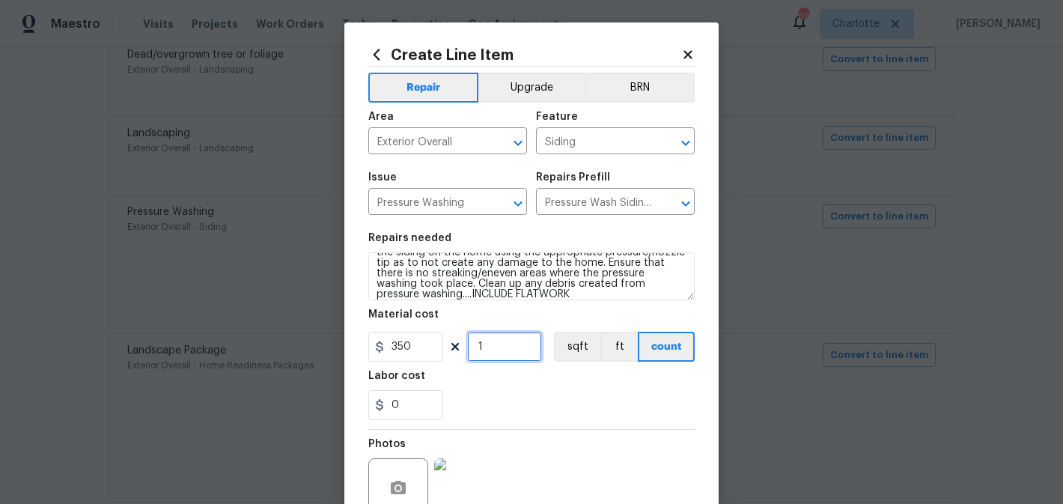
click at [504, 339] on input "1" at bounding box center [504, 347] width 75 height 30
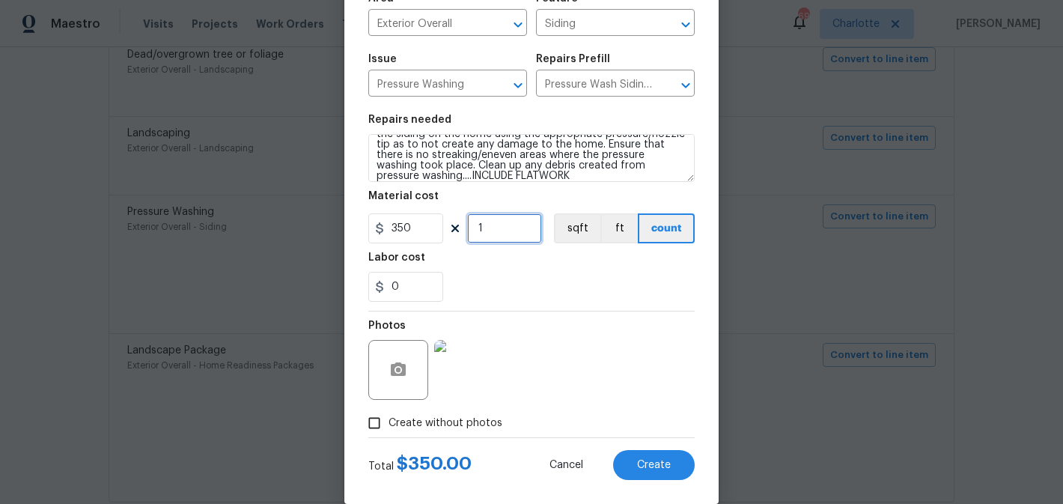
scroll to position [141, 0]
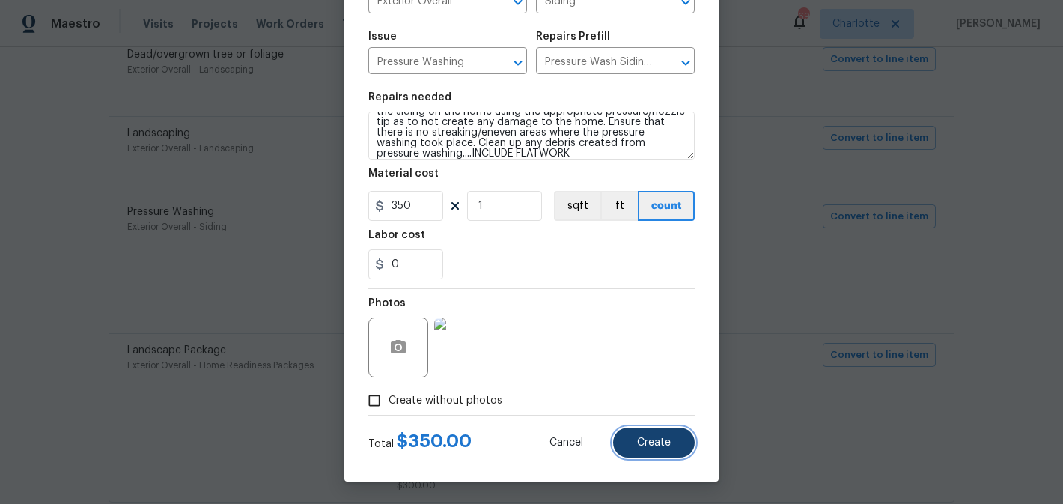
click at [647, 434] on button "Create" at bounding box center [654, 442] width 82 height 30
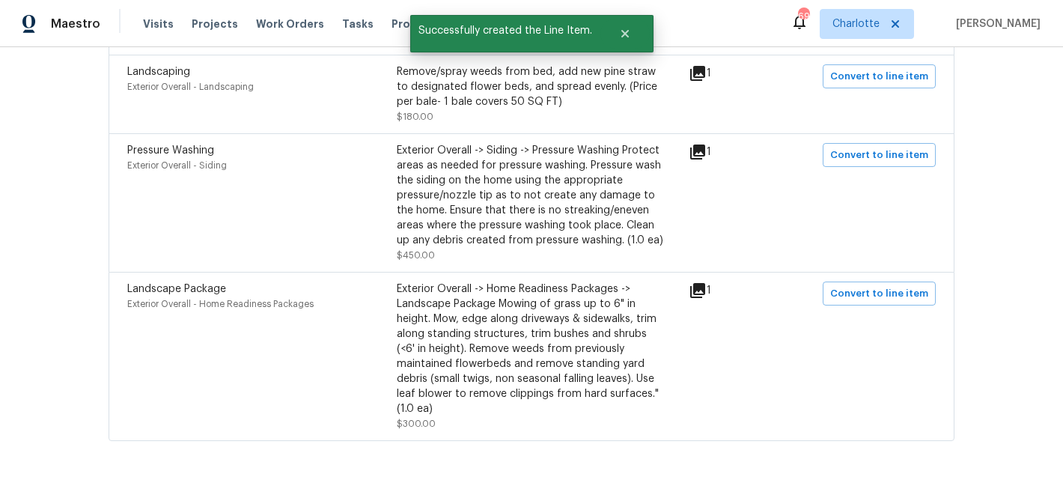
scroll to position [1330, 0]
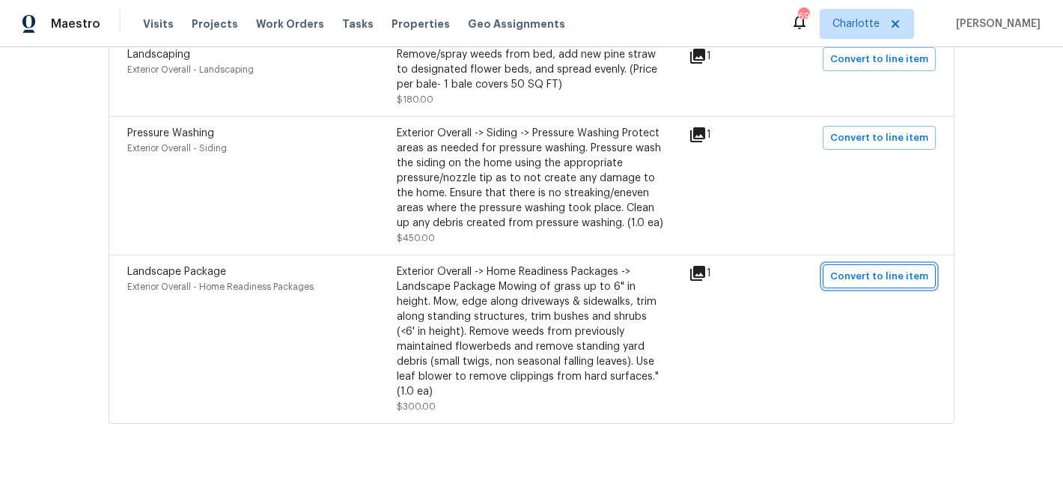
click at [888, 278] on span "Convert to line item" at bounding box center [879, 276] width 98 height 17
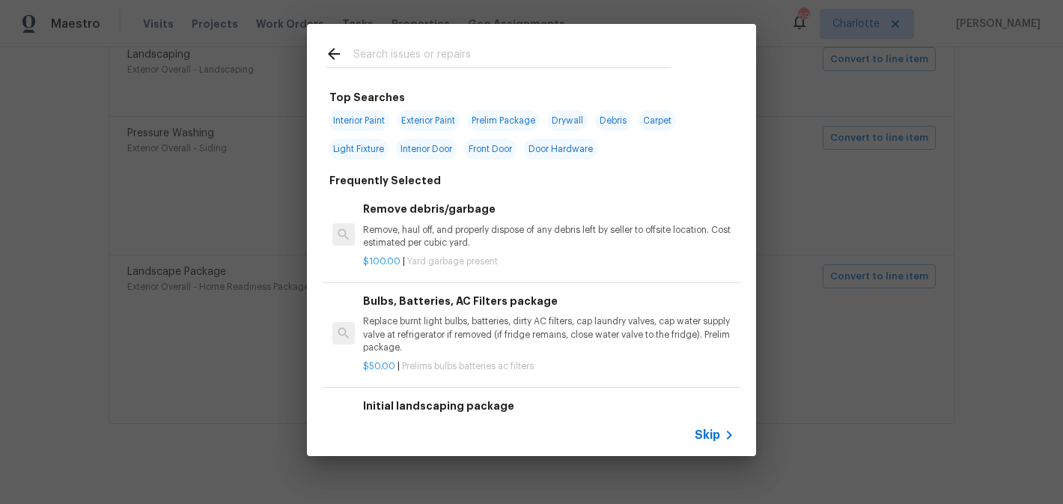
click at [431, 61] on input "text" at bounding box center [511, 56] width 317 height 22
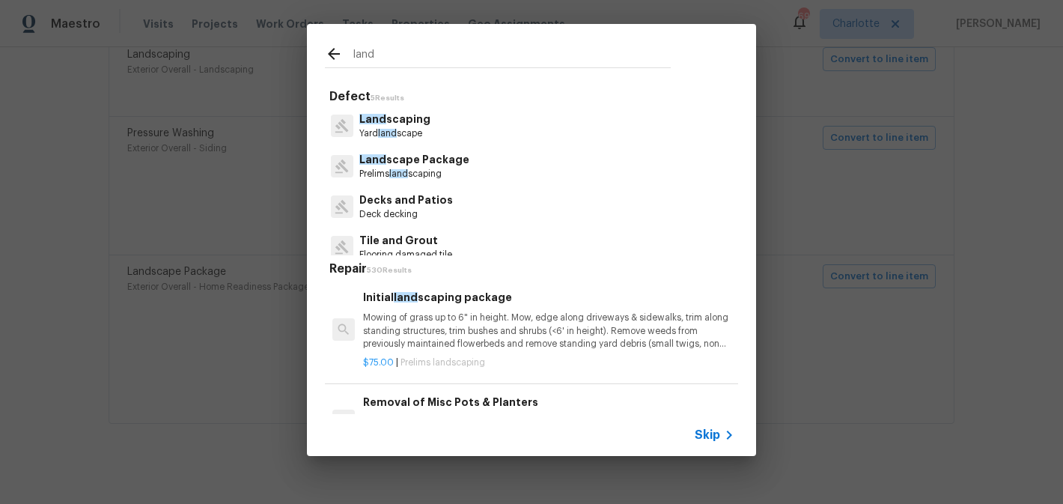
type input "land"
click at [464, 175] on div "Land scape Package Prelims land scaping" at bounding box center [531, 166] width 413 height 40
click at [519, 305] on h6 "Initial land scaping package" at bounding box center [548, 297] width 371 height 16
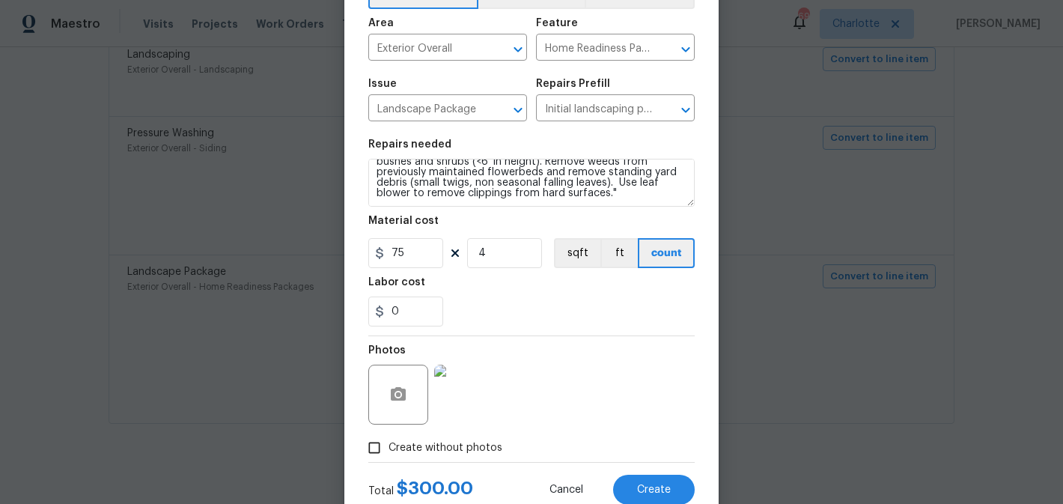
scroll to position [141, 0]
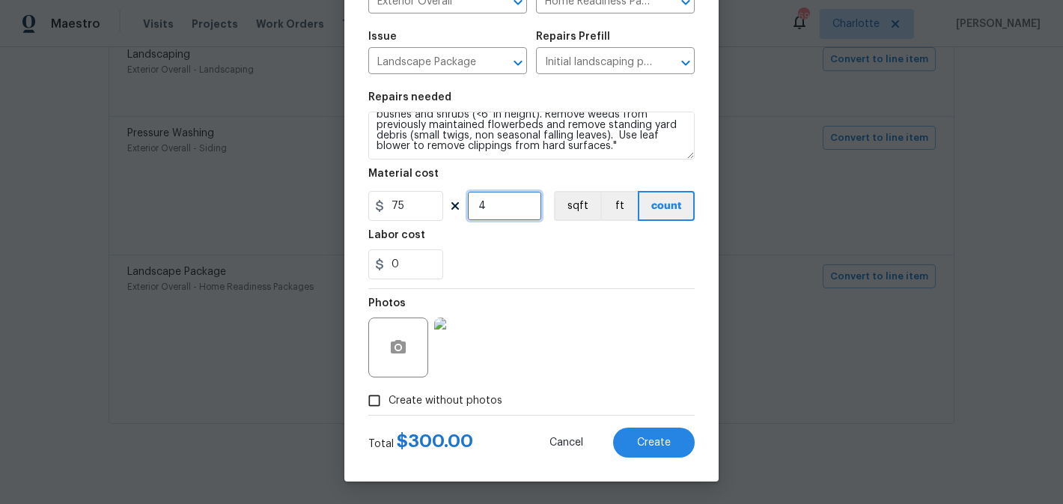
click at [501, 213] on input "4" at bounding box center [504, 206] width 75 height 30
type input "1"
click at [597, 262] on div "0" at bounding box center [531, 264] width 326 height 30
click at [654, 455] on button "Create" at bounding box center [654, 442] width 82 height 30
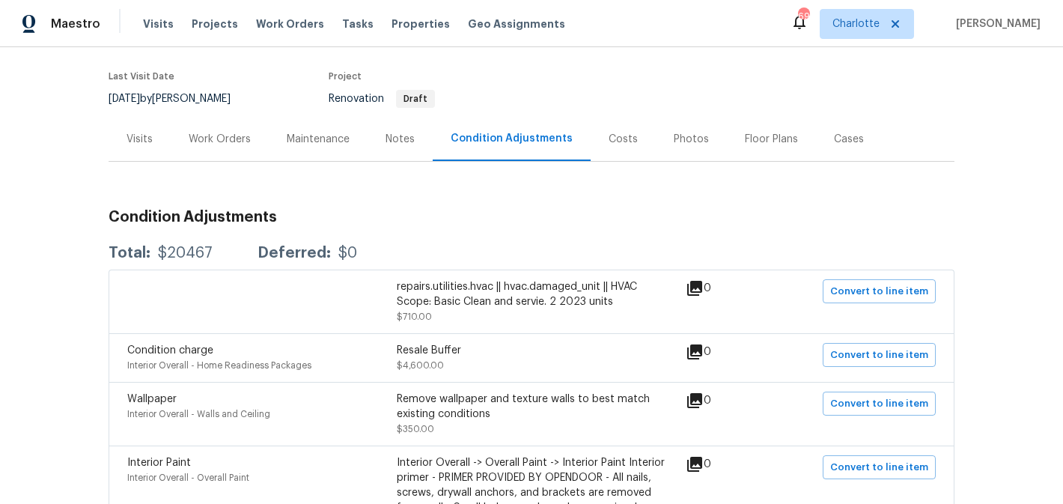
scroll to position [109, 0]
click at [226, 148] on div "Work Orders" at bounding box center [220, 139] width 98 height 44
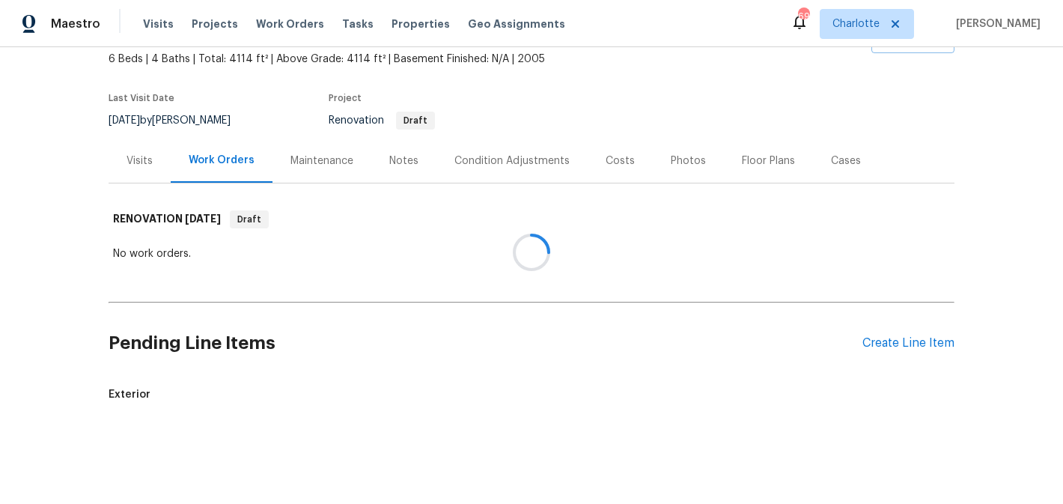
scroll to position [109, 0]
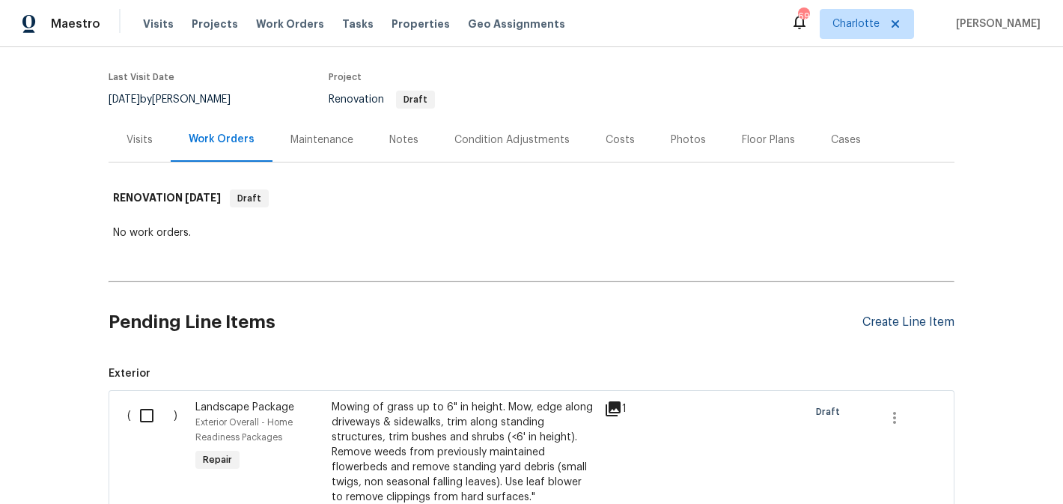
click at [876, 317] on div "Create Line Item" at bounding box center [908, 322] width 92 height 14
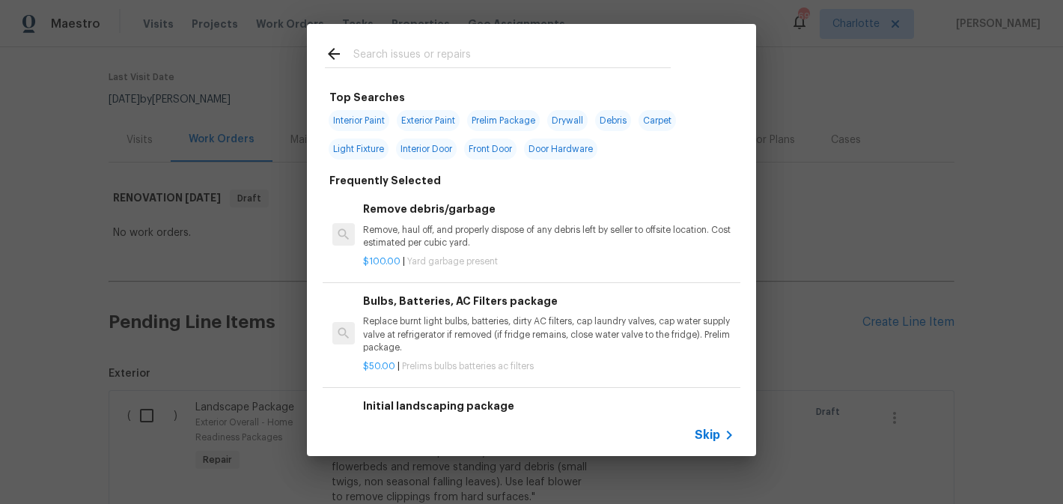
click at [424, 61] on input "text" at bounding box center [511, 56] width 317 height 22
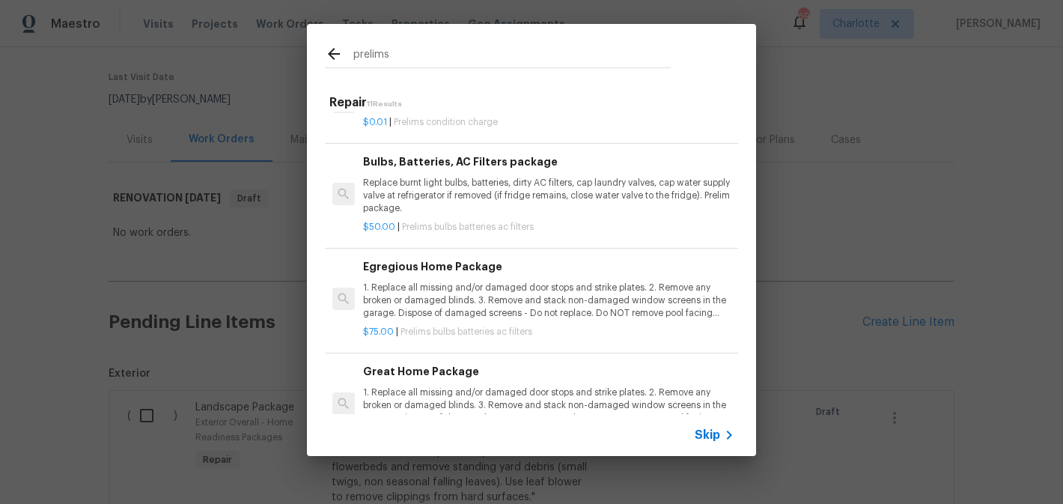
scroll to position [342, 0]
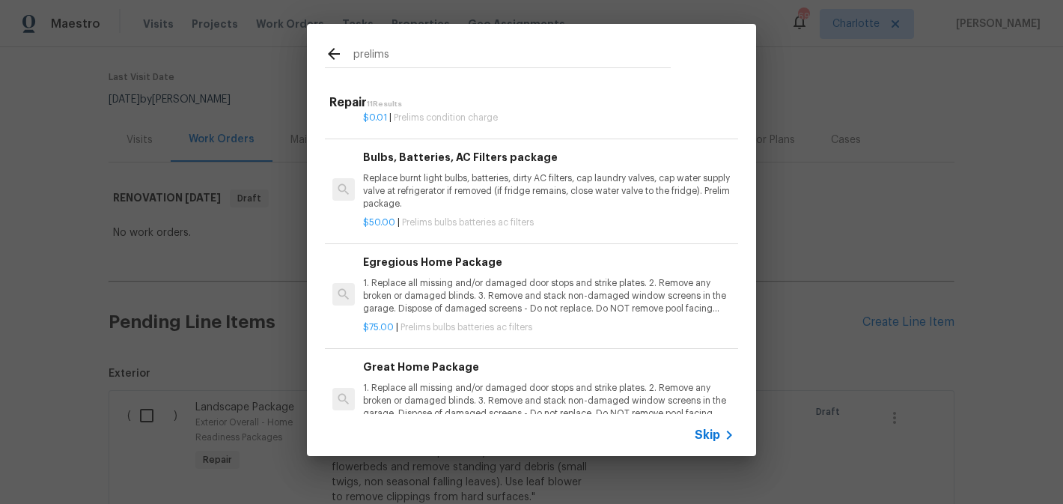
type input "prelims"
click at [526, 281] on p "1. Replace all missing and/or damaged door stops and strike plates. 2. Remove a…" at bounding box center [548, 296] width 371 height 38
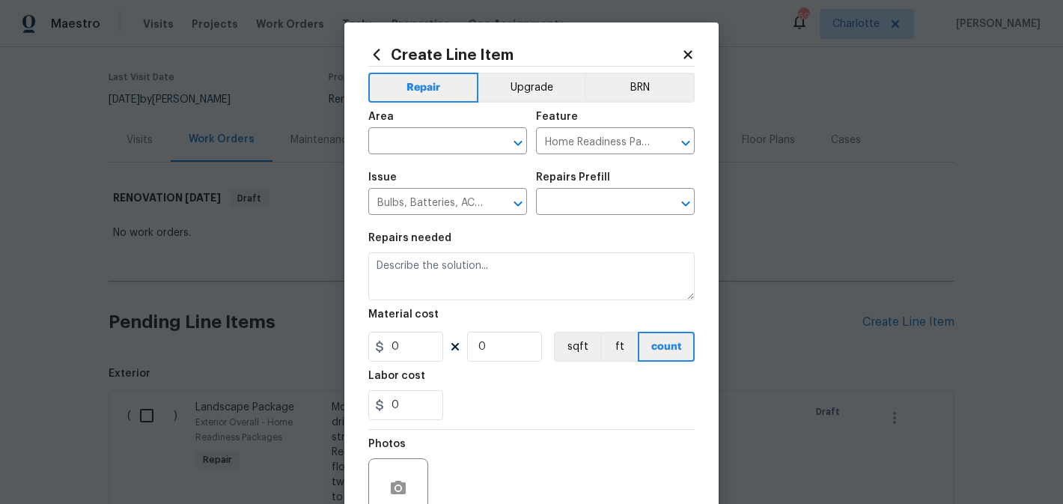
type input "Egregious Home Package $75.00"
type textarea "1. Replace all missing and/or damaged door stops and strike plates. 2. Remove a…"
type input "75"
type input "1"
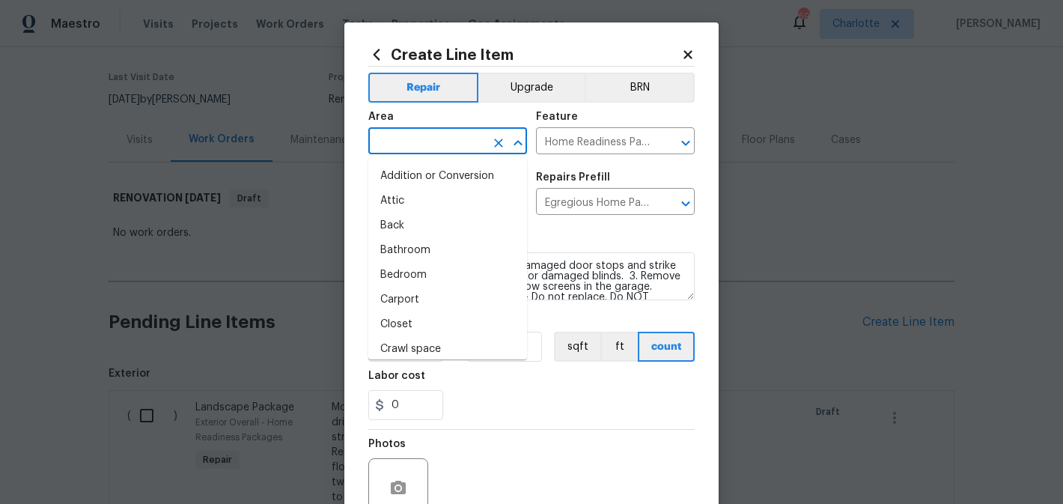
click at [427, 148] on input "text" at bounding box center [426, 142] width 117 height 23
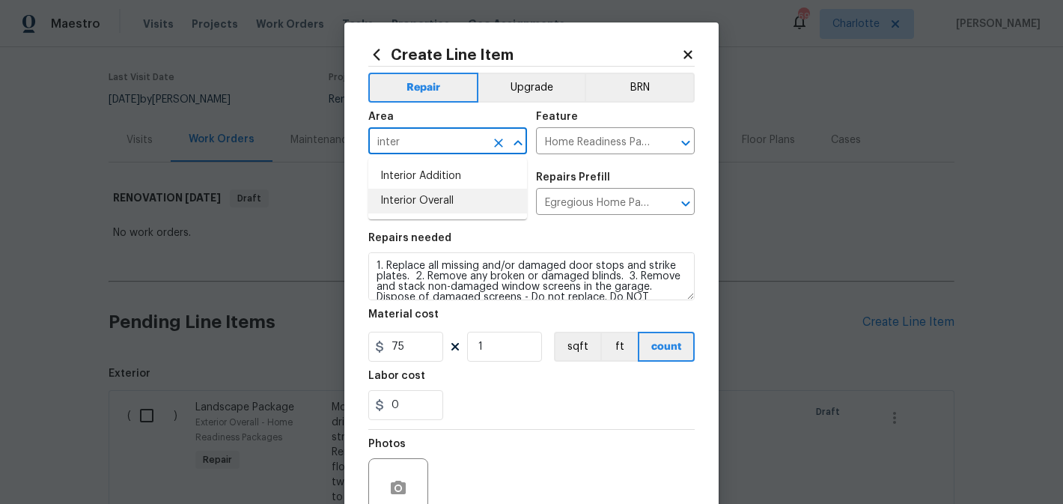
click at [433, 207] on li "Interior Overall" at bounding box center [447, 201] width 159 height 25
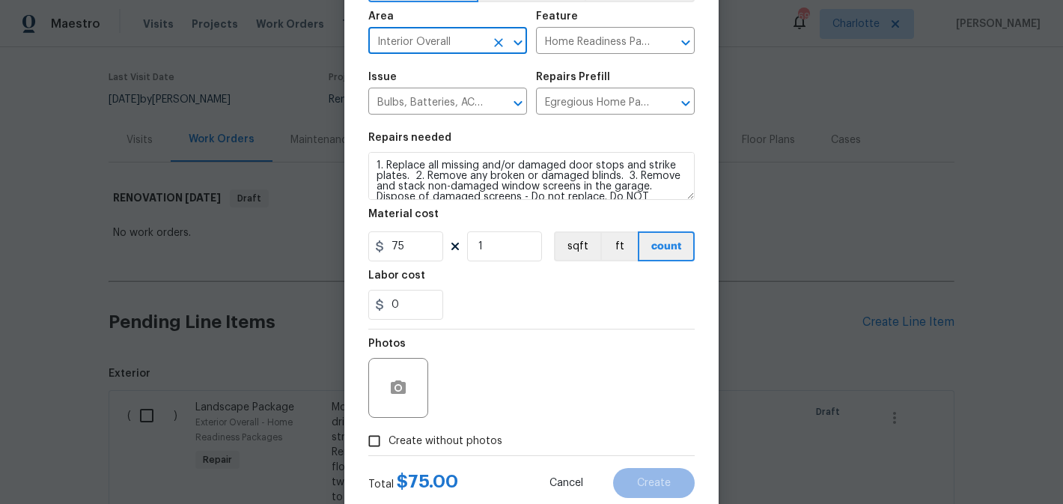
scroll to position [141, 0]
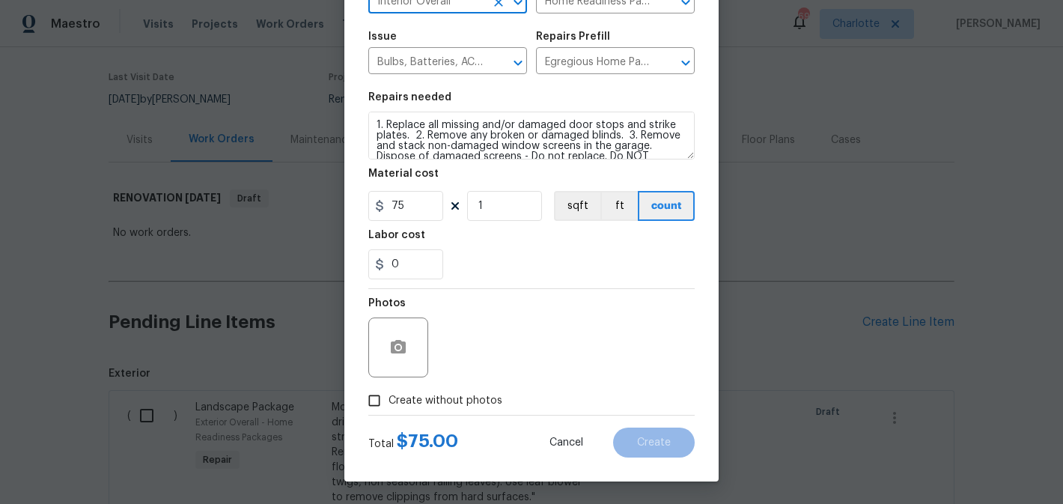
type input "Interior Overall"
click at [457, 391] on label "Create without photos" at bounding box center [431, 400] width 142 height 28
click at [388, 391] on input "Create without photos" at bounding box center [374, 400] width 28 height 28
checkbox input "true"
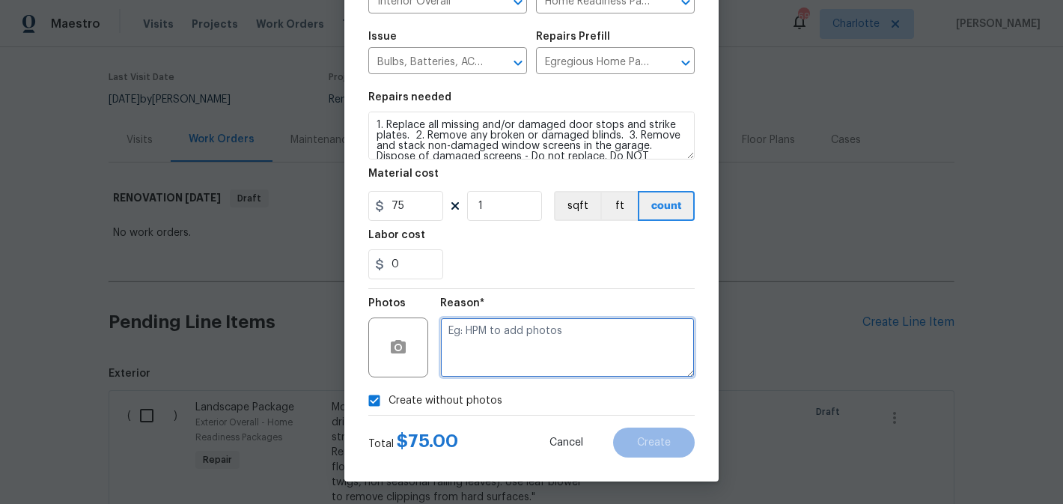
click at [528, 349] on textarea at bounding box center [567, 347] width 254 height 60
type textarea "edit"
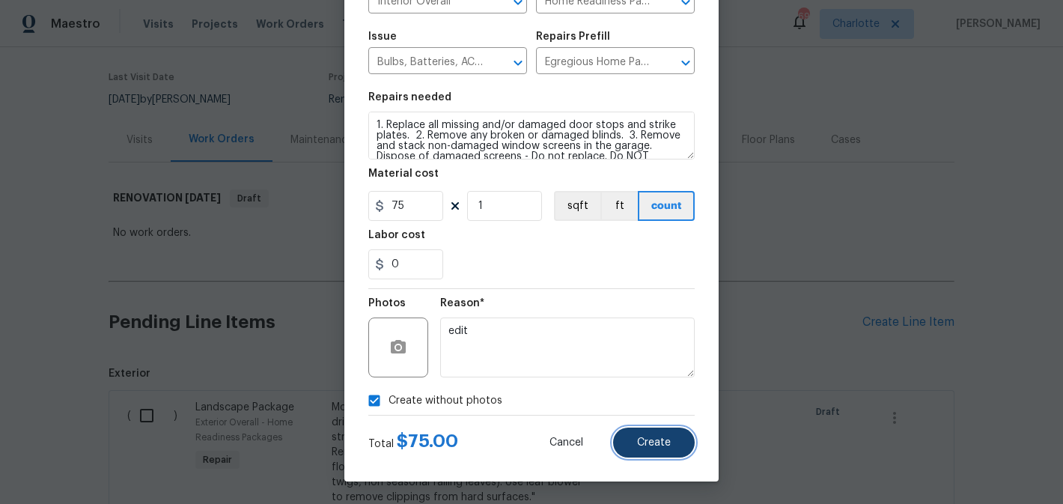
click at [656, 451] on button "Create" at bounding box center [654, 442] width 82 height 30
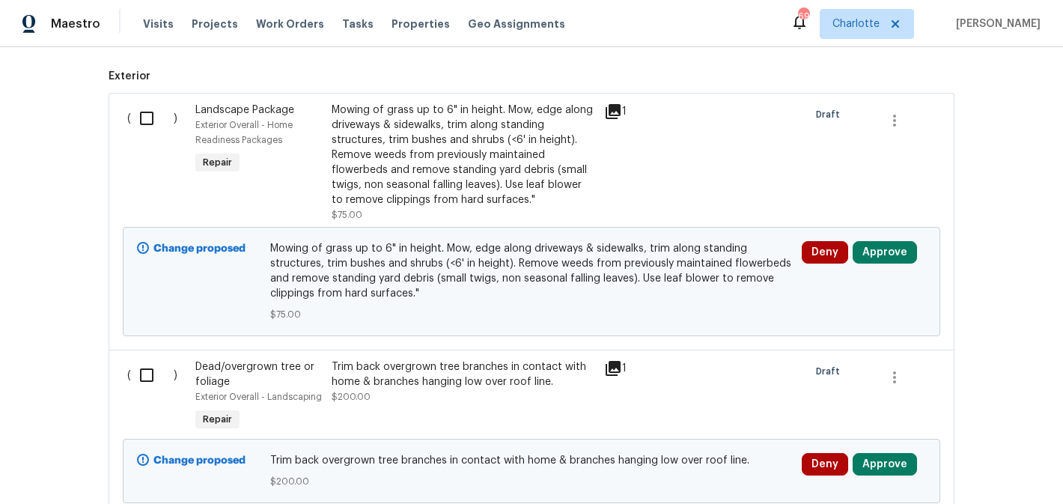
scroll to position [412, 0]
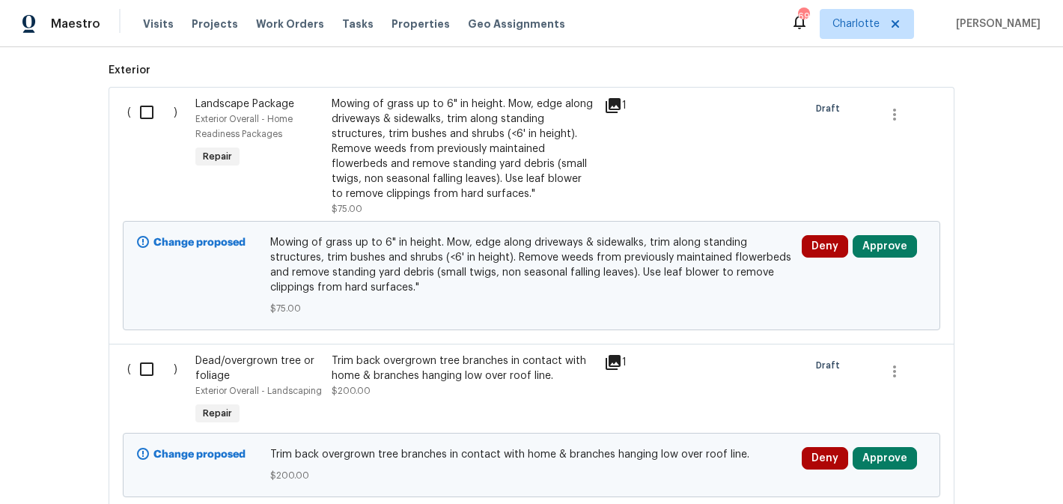
click at [155, 117] on input "checkbox" at bounding box center [152, 112] width 43 height 31
checkbox input "true"
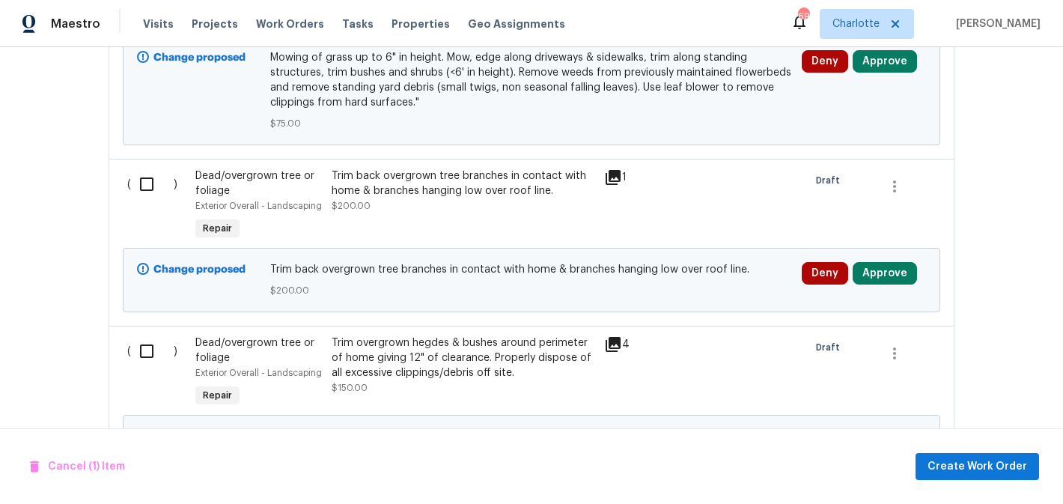
scroll to position [606, 0]
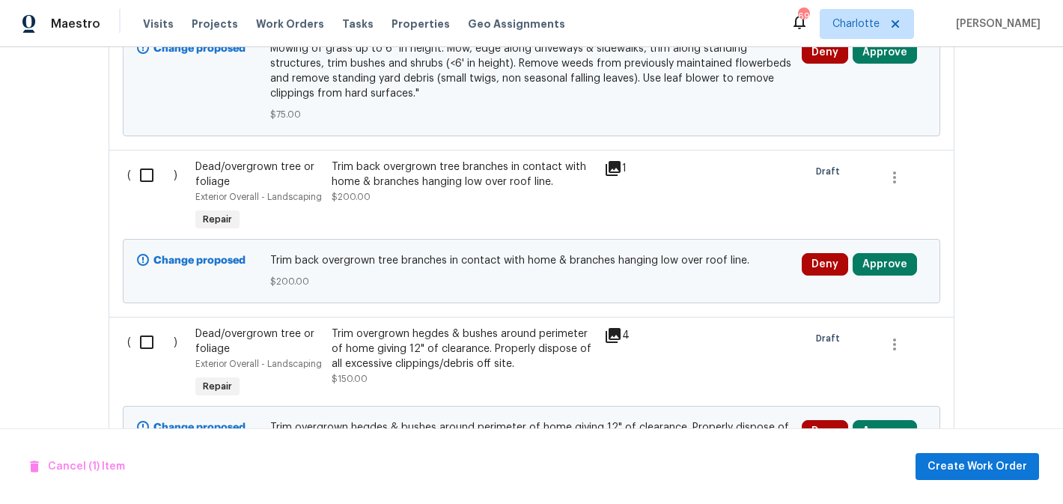
click at [144, 177] on input "checkbox" at bounding box center [152, 174] width 43 height 31
checkbox input "true"
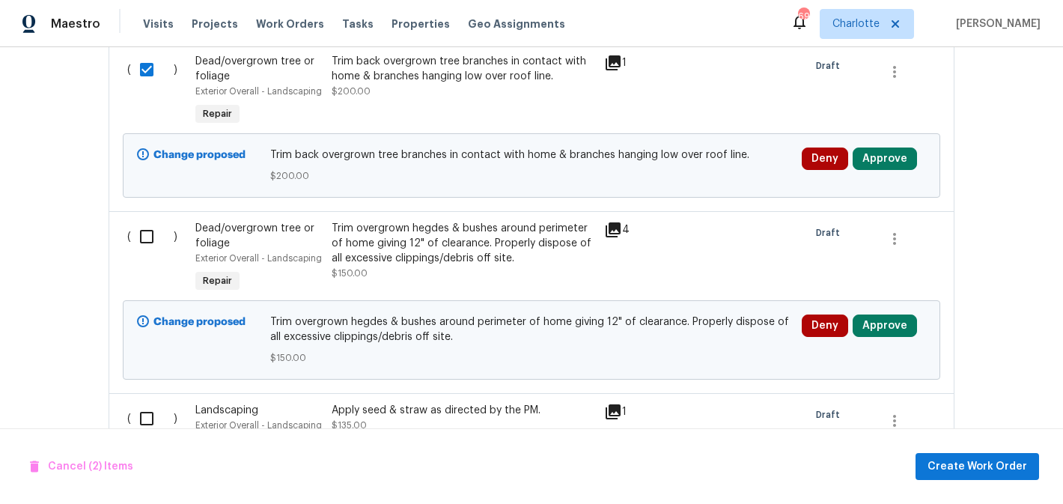
scroll to position [804, 0]
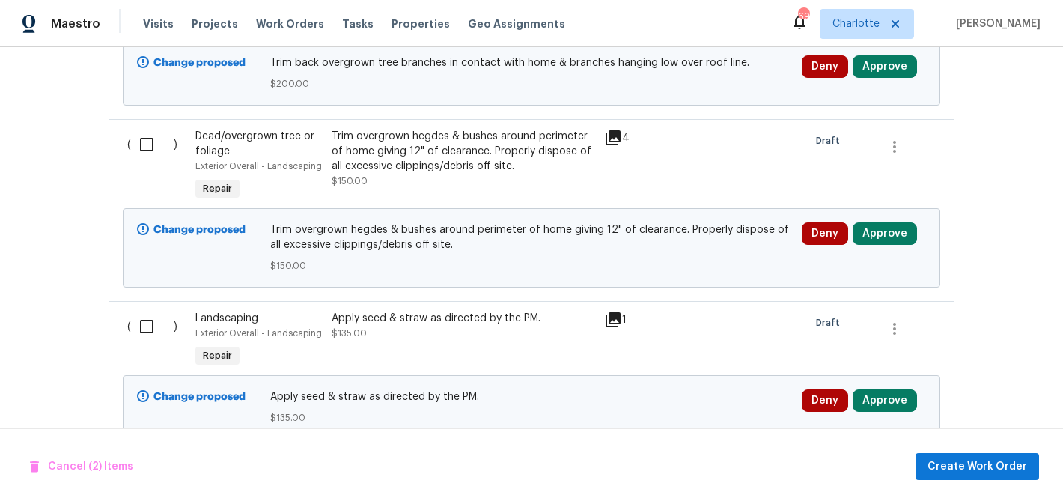
click at [138, 150] on input "checkbox" at bounding box center [152, 144] width 43 height 31
checkbox input "true"
click at [139, 327] on input "checkbox" at bounding box center [152, 326] width 43 height 31
checkbox input "true"
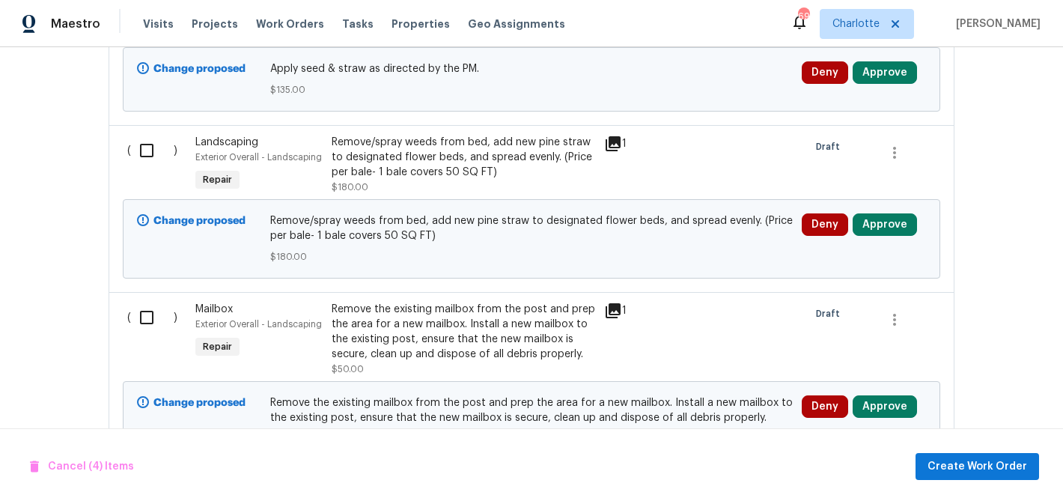
scroll to position [1140, 0]
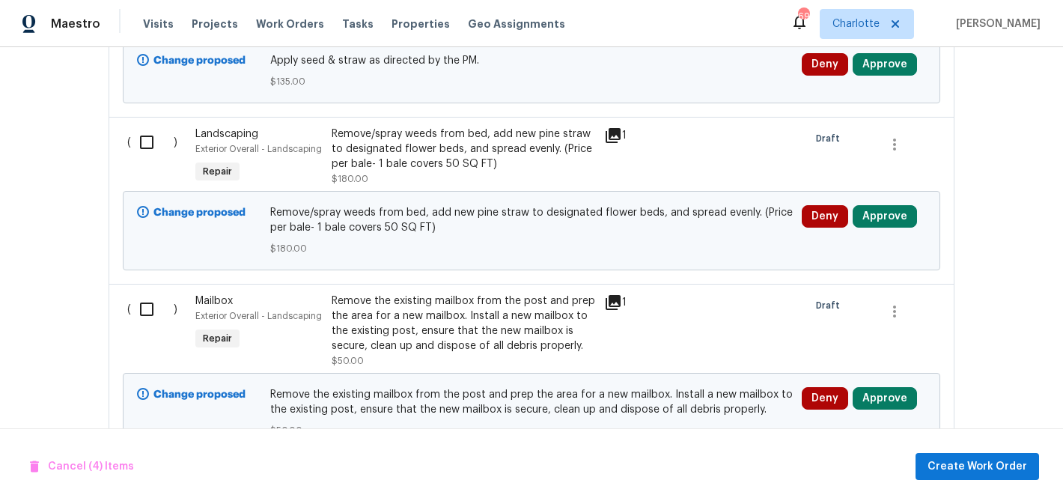
click at [144, 156] on input "checkbox" at bounding box center [152, 141] width 43 height 31
checkbox input "true"
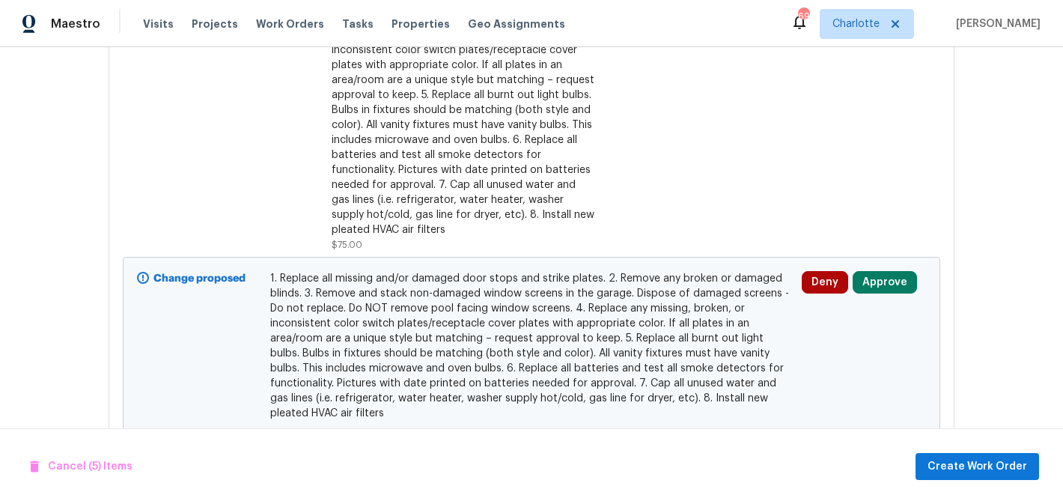
scroll to position [2448, 0]
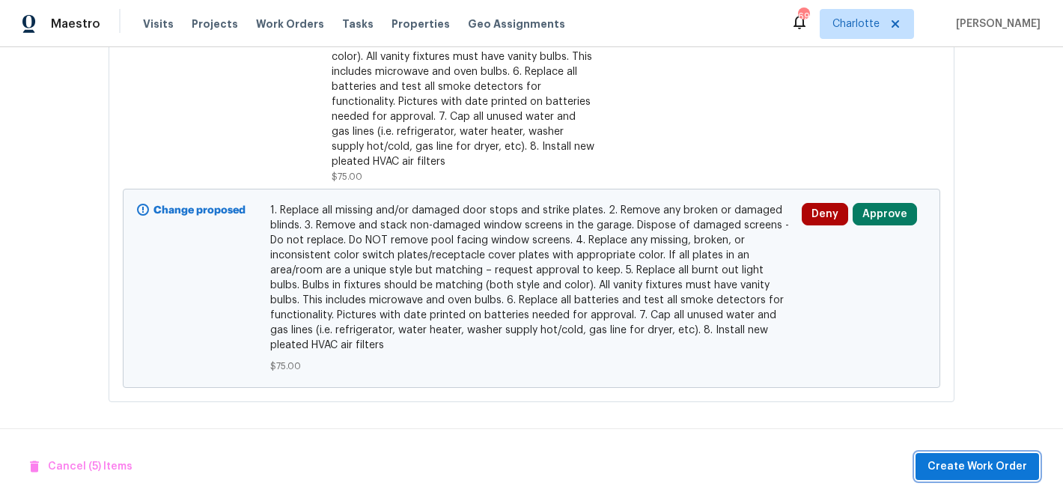
click at [950, 471] on span "Create Work Order" at bounding box center [977, 466] width 100 height 19
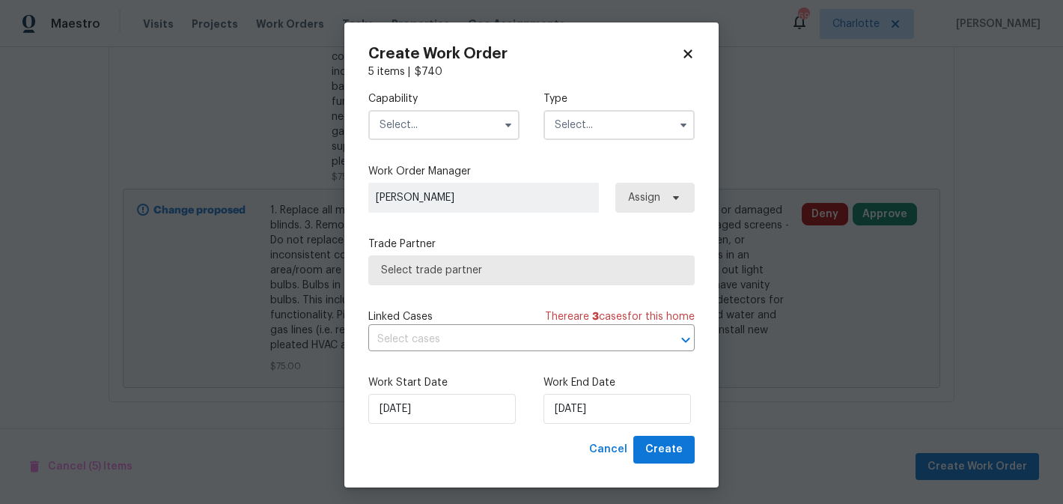
click at [450, 135] on input "text" at bounding box center [443, 125] width 151 height 30
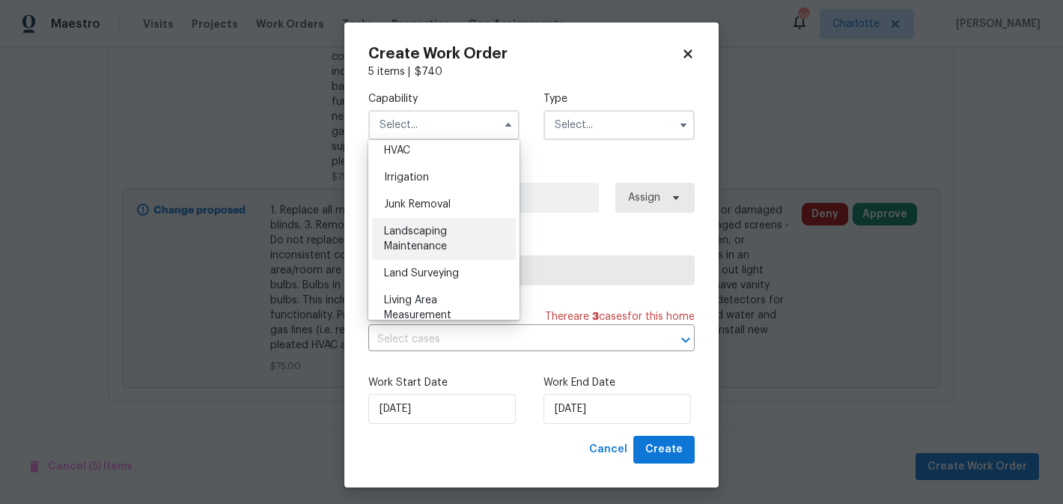
scroll to position [913, 0]
click at [486, 251] on div "Landscaping Maintenance" at bounding box center [444, 237] width 144 height 42
type input "Landscaping Maintenance"
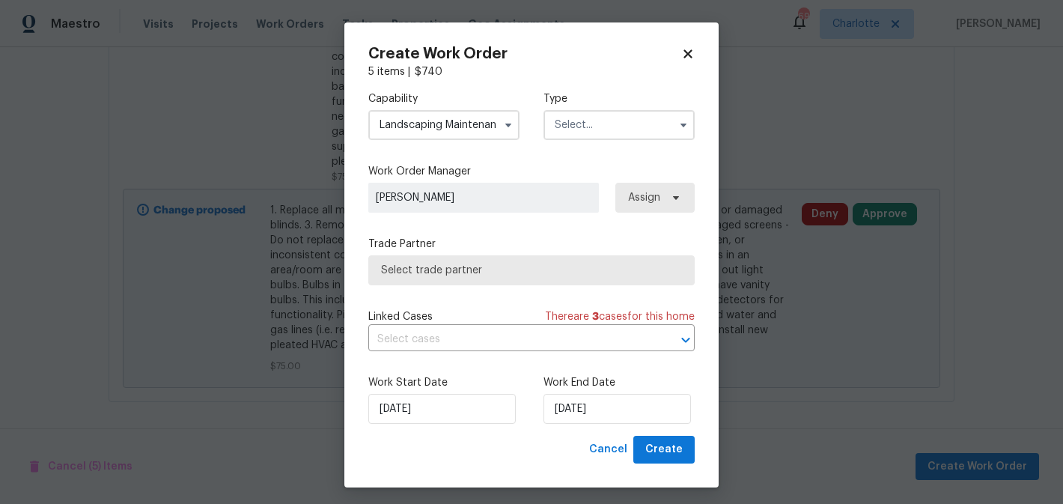
click at [620, 125] on input "text" at bounding box center [618, 125] width 151 height 30
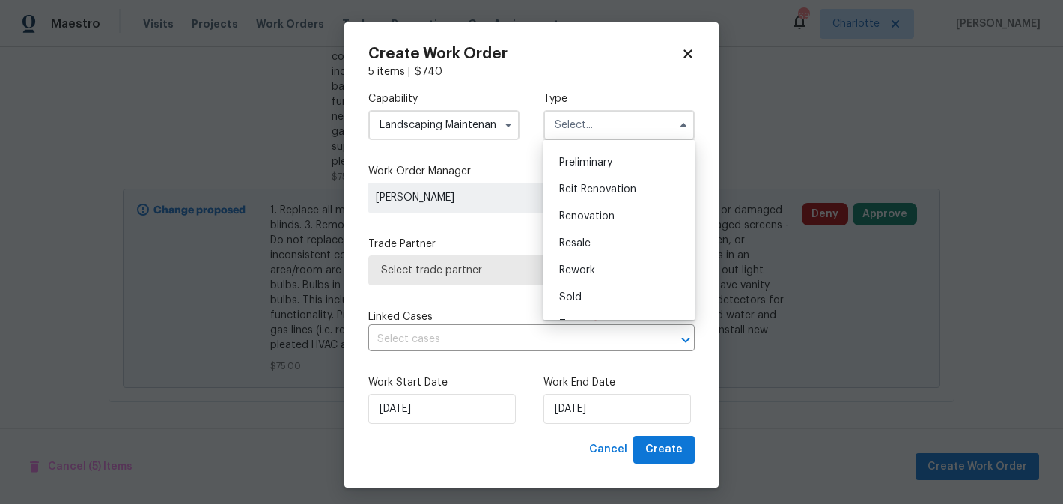
scroll to position [327, 0]
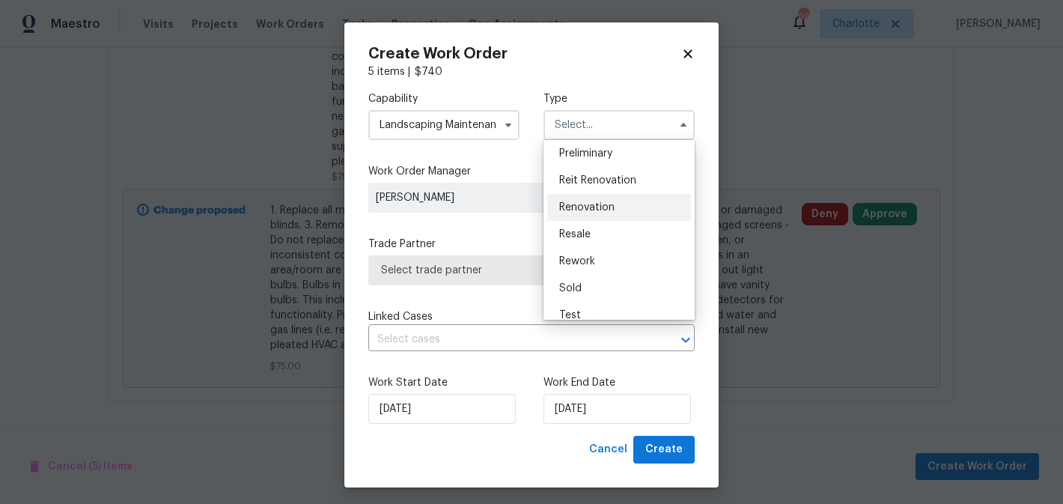
click at [610, 211] on span "Renovation" at bounding box center [586, 207] width 55 height 10
type input "Renovation"
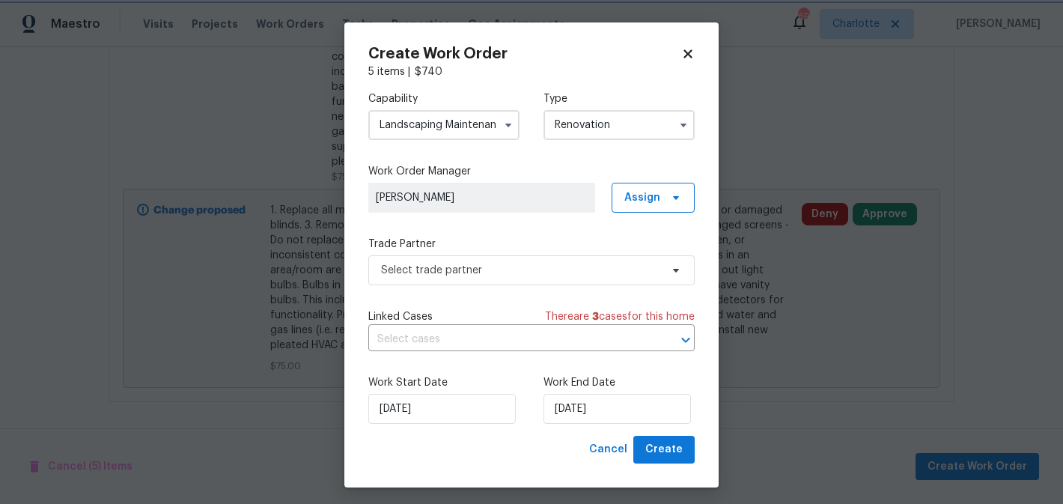
scroll to position [0, 0]
click at [557, 263] on span "Select trade partner" at bounding box center [520, 270] width 279 height 15
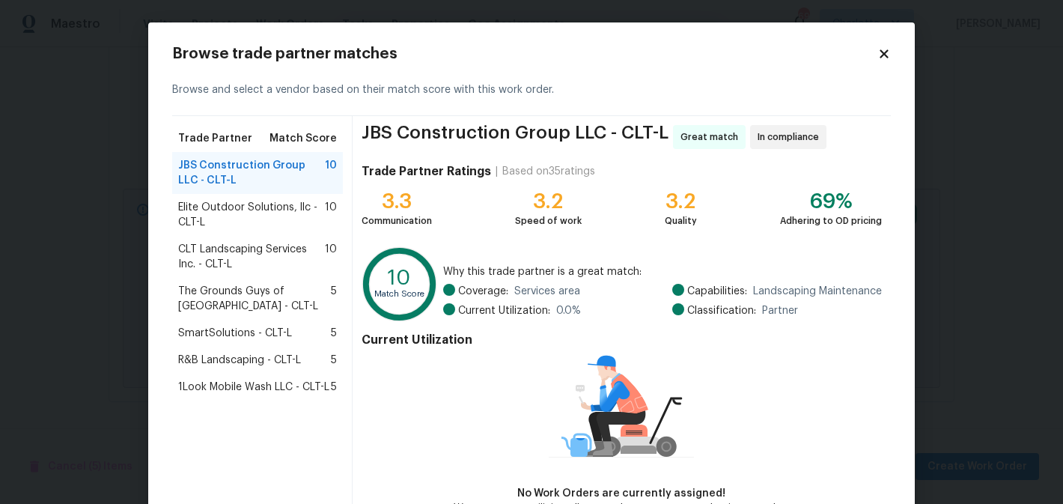
click at [222, 254] on span "CLT Landscaping Services Inc. - CLT-L" at bounding box center [251, 257] width 147 height 30
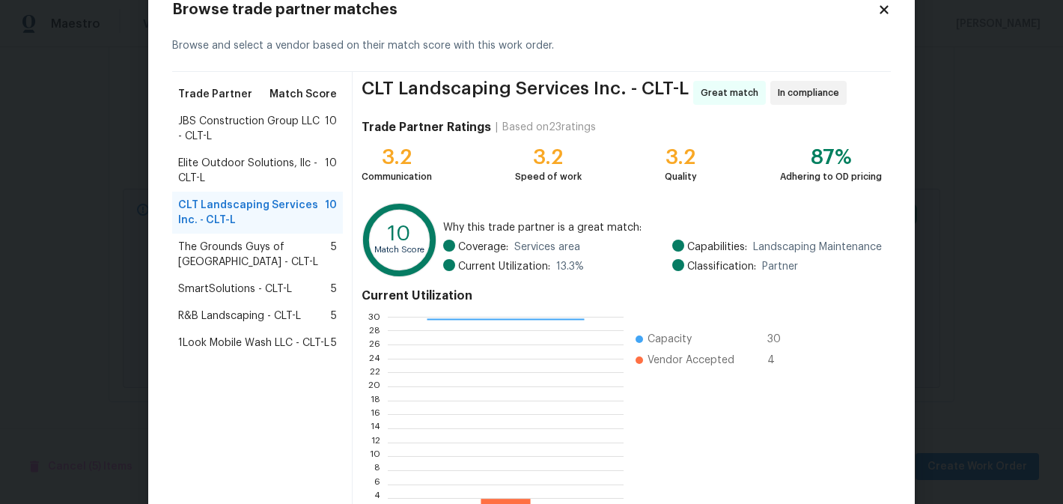
scroll to position [156, 0]
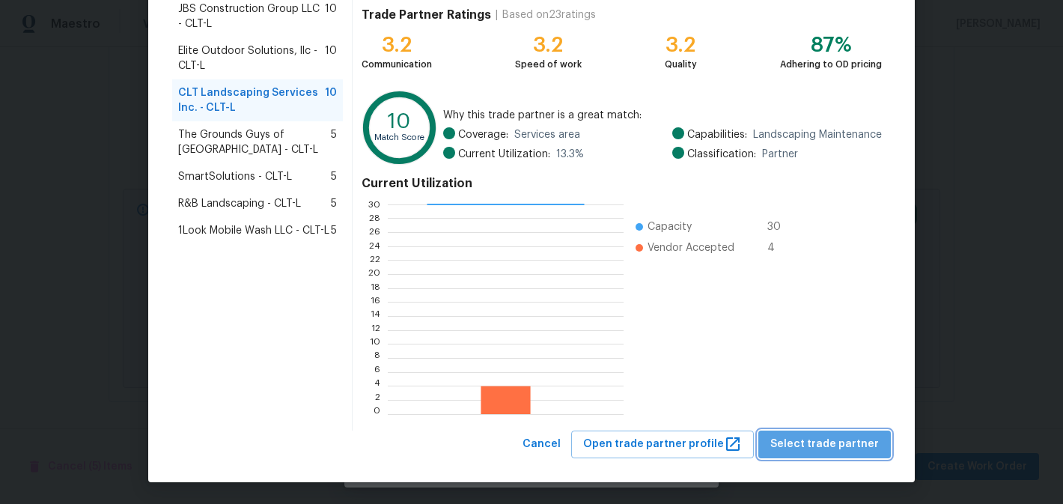
click at [832, 442] on span "Select trade partner" at bounding box center [824, 444] width 109 height 19
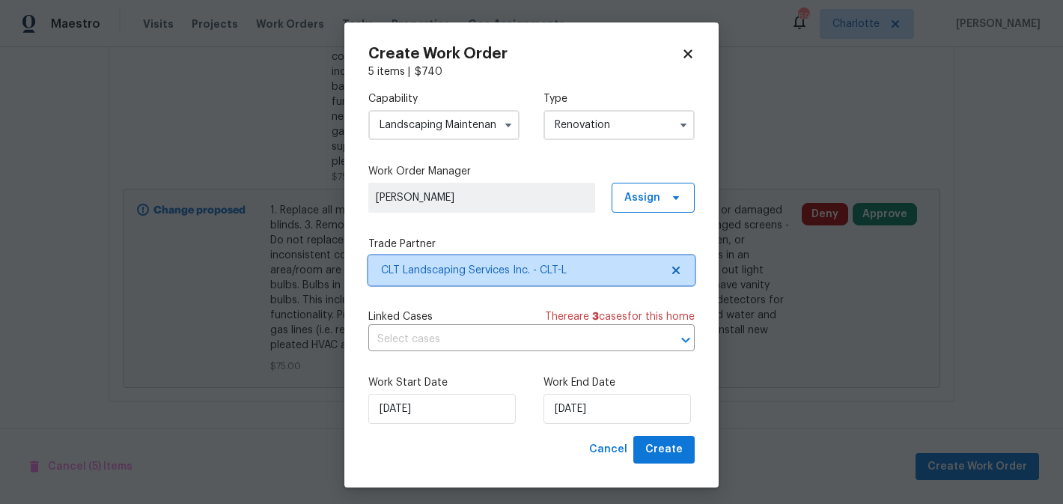
scroll to position [0, 0]
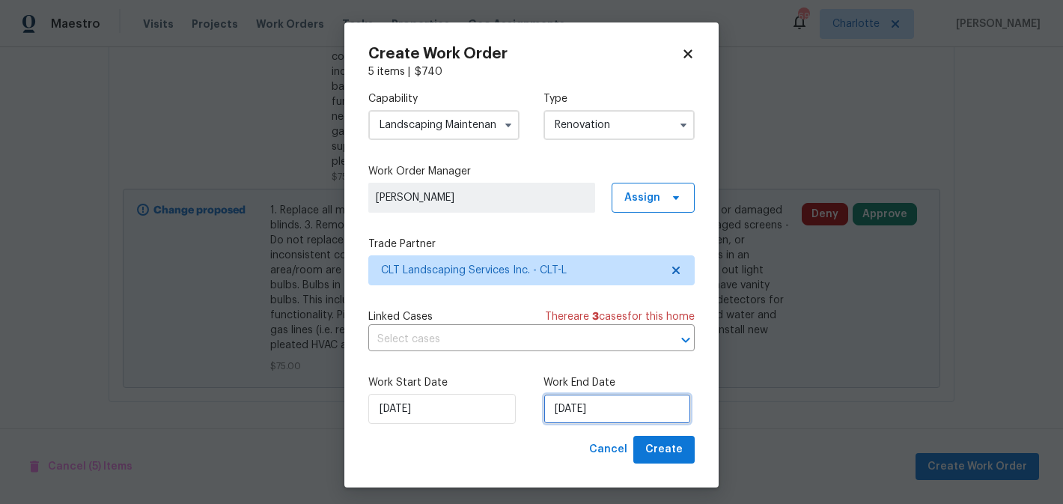
click at [657, 413] on input "9/10/2025" at bounding box center [616, 409] width 147 height 30
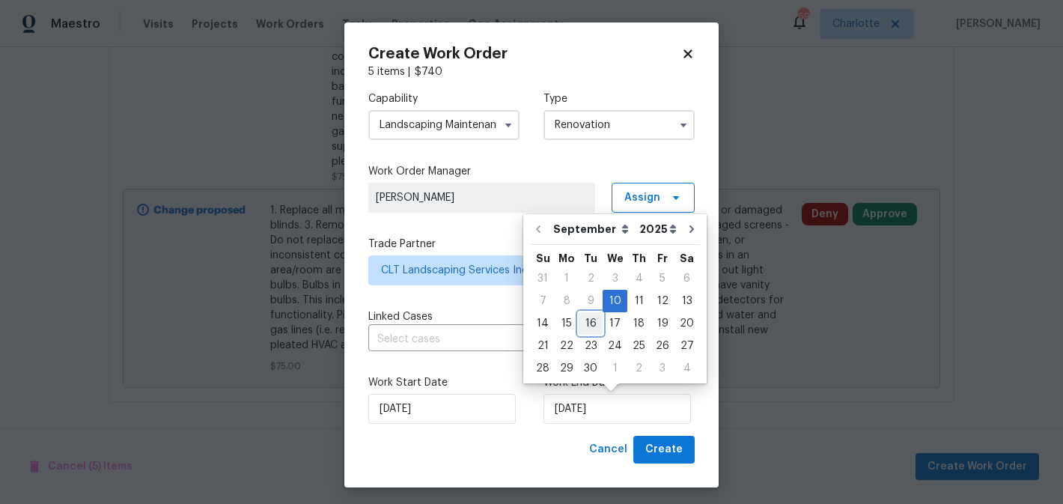
click at [591, 327] on div "16" at bounding box center [590, 323] width 24 height 21
type input "9/16/2025"
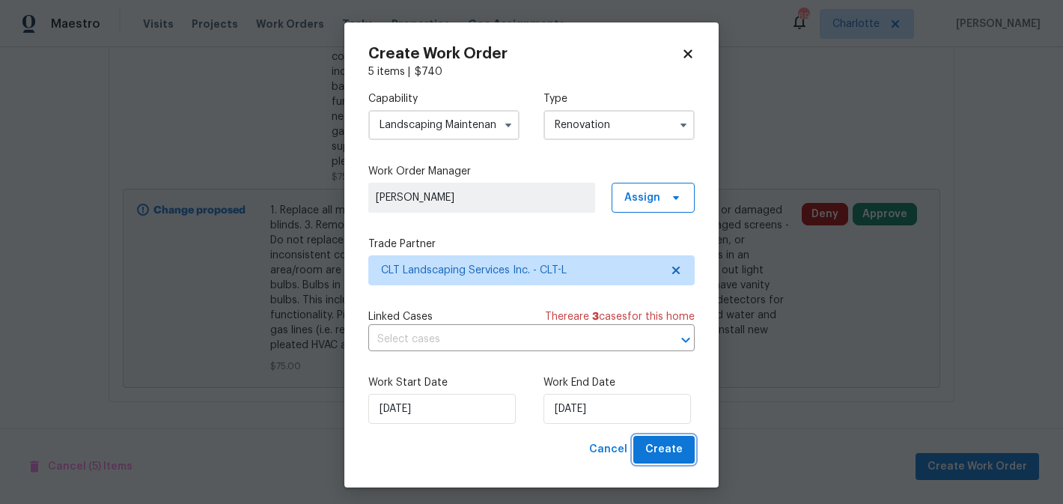
click at [678, 456] on span "Create" at bounding box center [663, 449] width 37 height 19
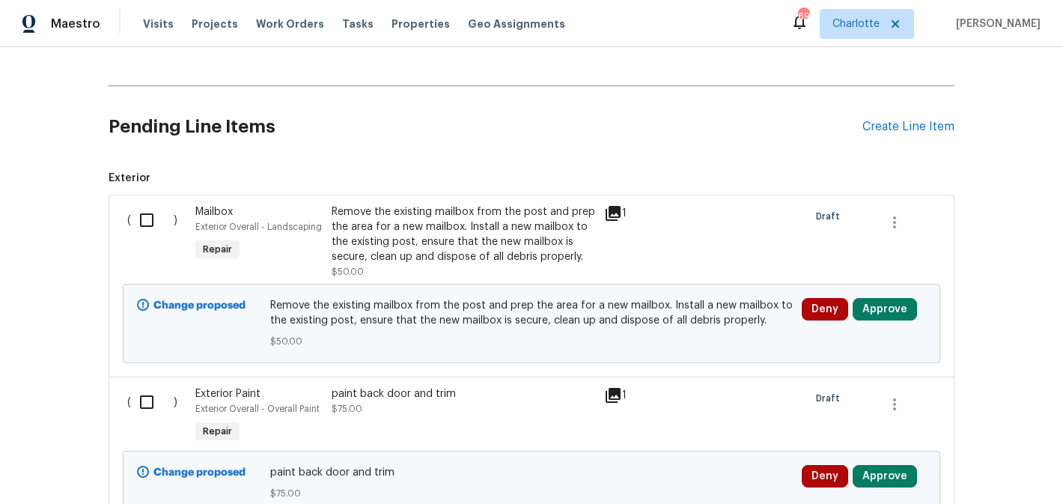
scroll to position [403, 0]
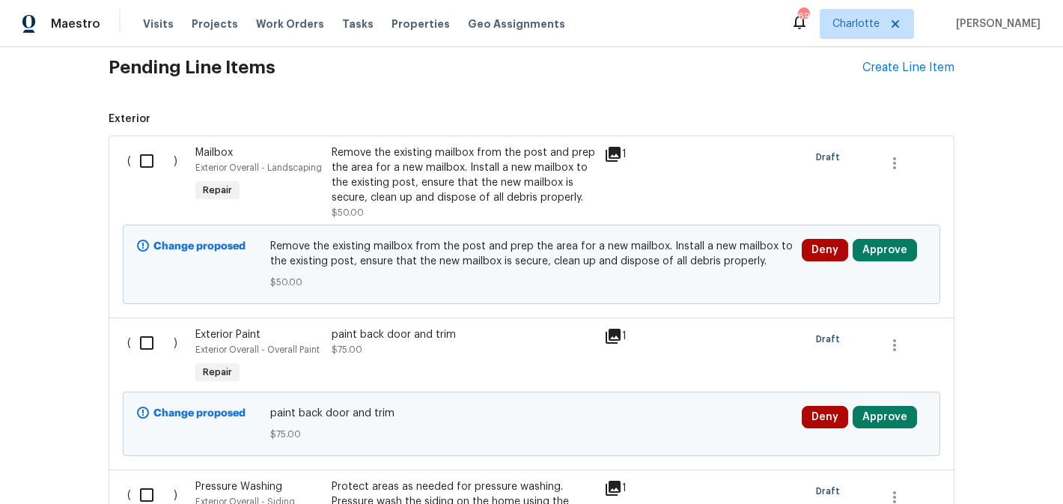
click at [147, 168] on input "checkbox" at bounding box center [152, 160] width 43 height 31
checkbox input "true"
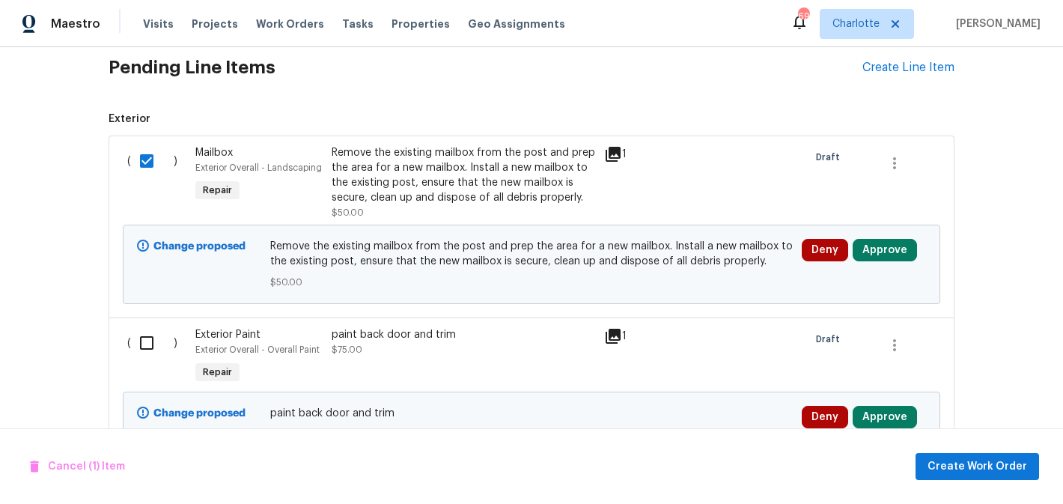
click at [150, 351] on input "checkbox" at bounding box center [152, 342] width 43 height 31
checkbox input "true"
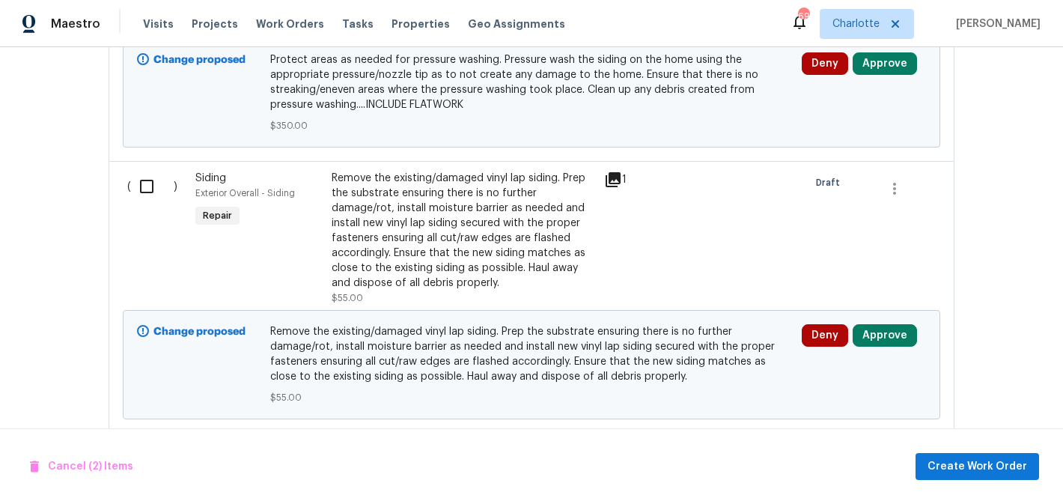
scroll to position [976, 0]
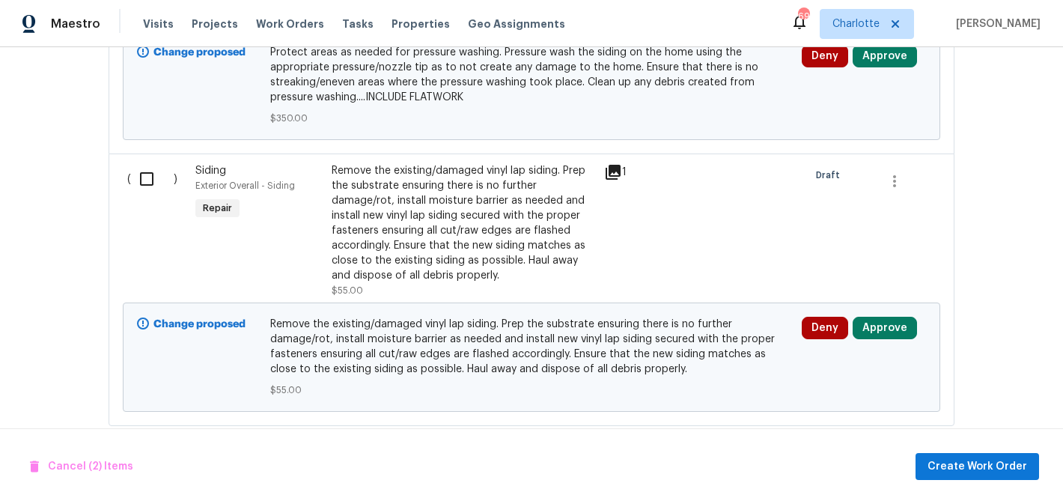
click at [146, 186] on input "checkbox" at bounding box center [152, 178] width 43 height 31
checkbox input "true"
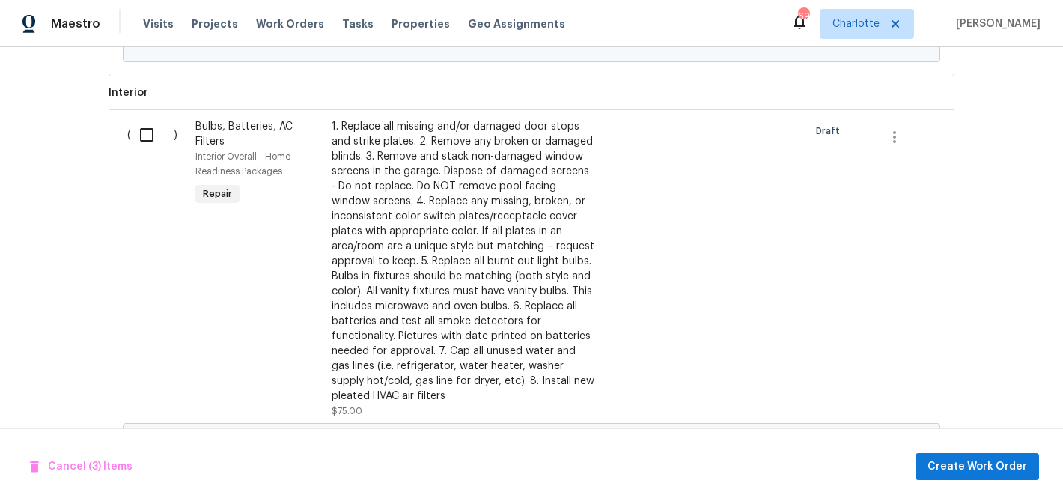
scroll to position [1340, 0]
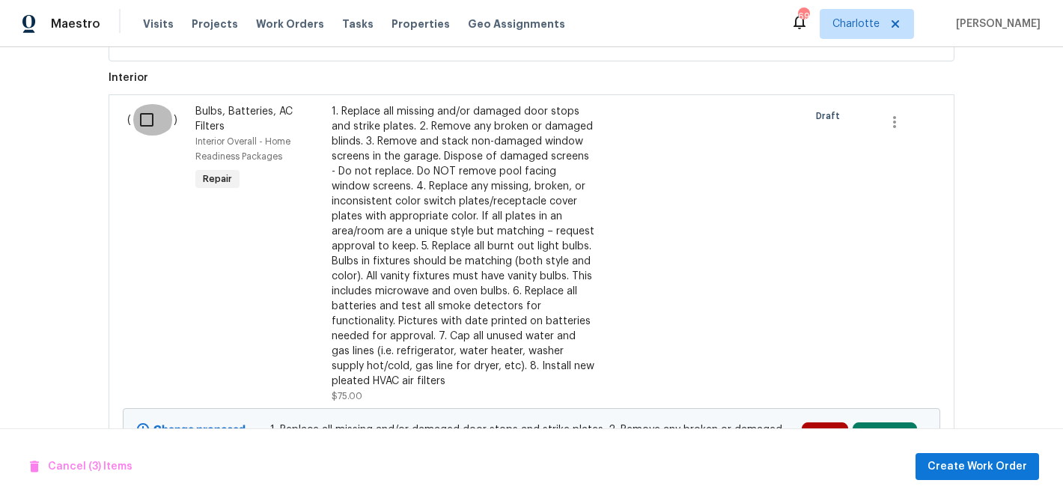
click at [144, 114] on input "checkbox" at bounding box center [152, 119] width 43 height 31
checkbox input "true"
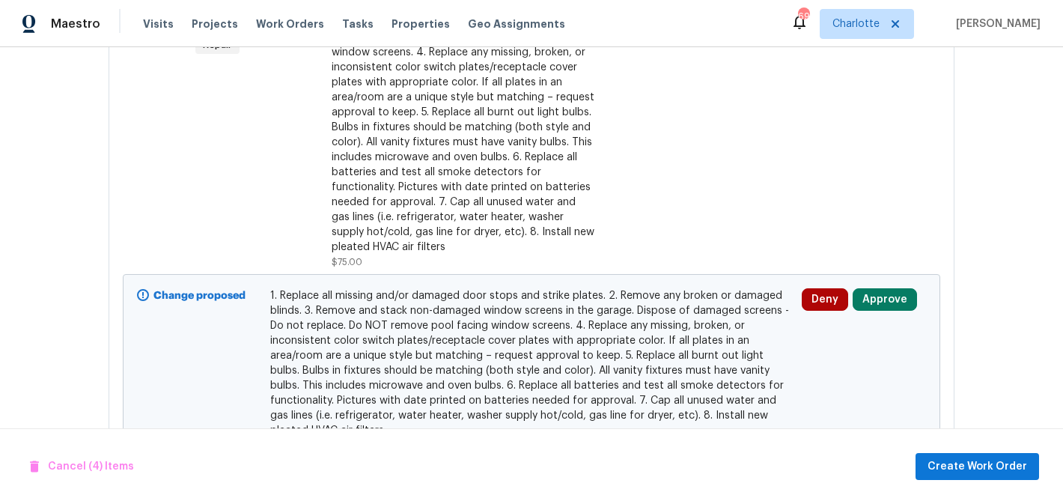
scroll to position [1561, 0]
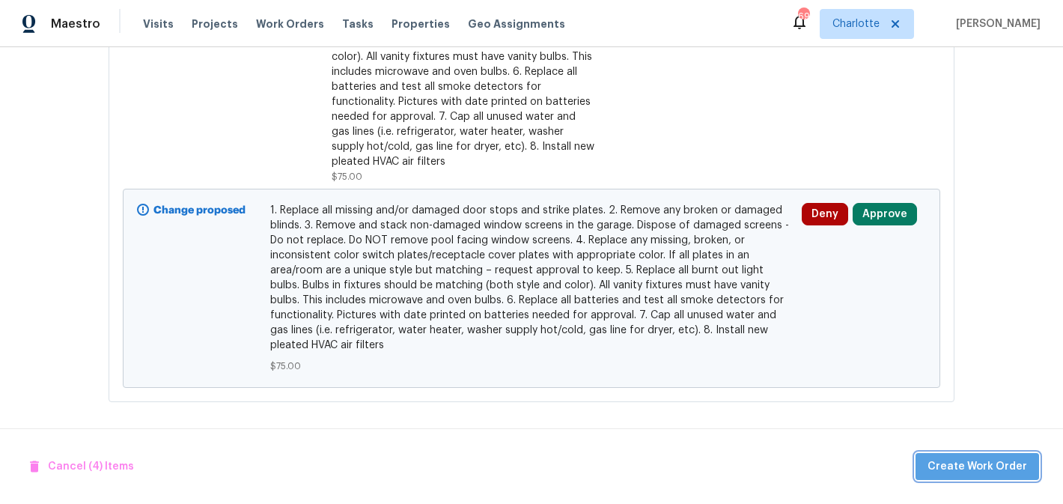
click at [986, 464] on span "Create Work Order" at bounding box center [977, 466] width 100 height 19
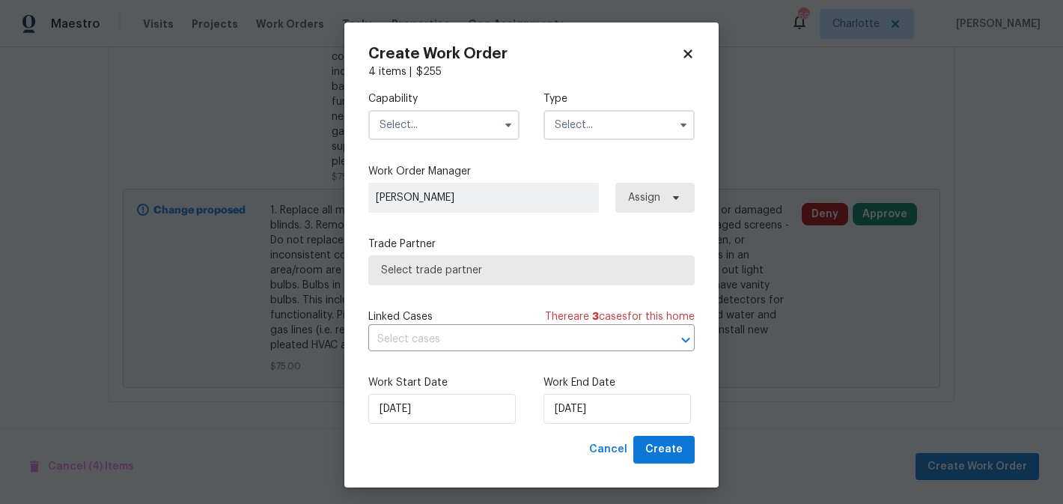
click at [449, 113] on input "text" at bounding box center [443, 125] width 151 height 30
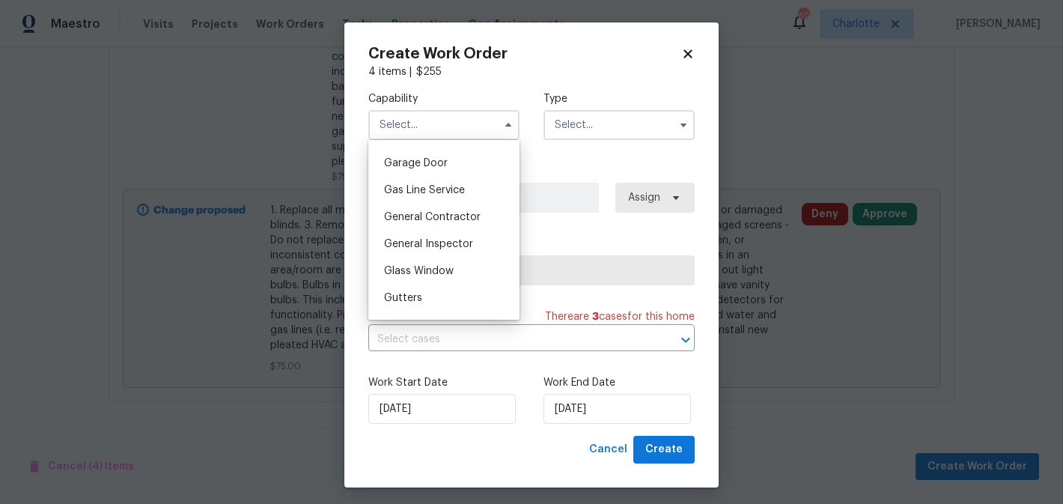
scroll to position [658, 0]
click at [446, 219] on span "General Contractor" at bounding box center [432, 215] width 97 height 10
type input "General Contractor"
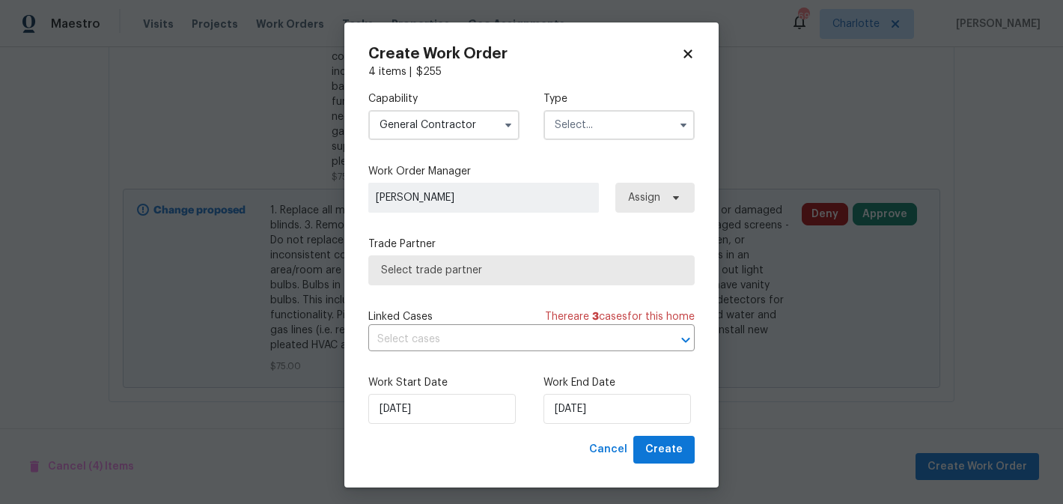
click at [581, 120] on input "text" at bounding box center [618, 125] width 151 height 30
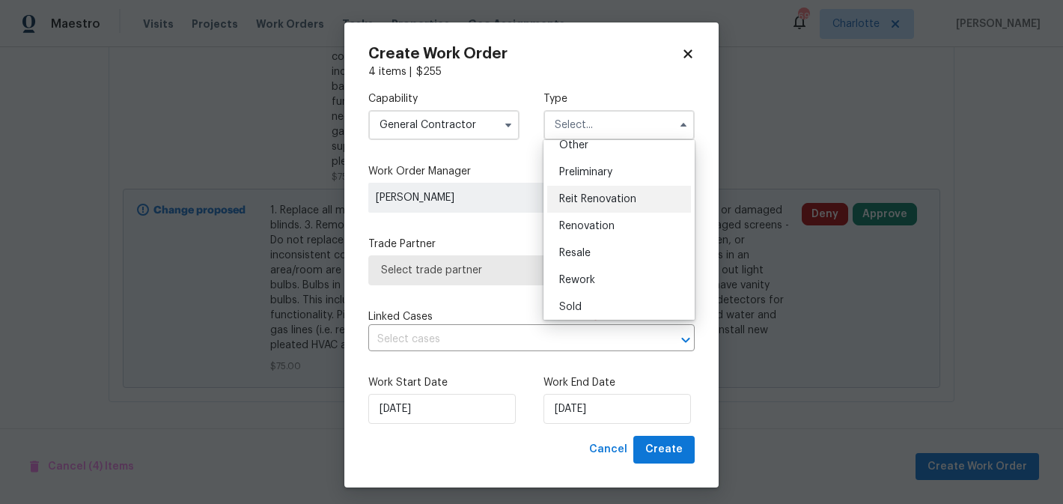
scroll to position [319, 0]
click at [598, 225] on div "Renovation" at bounding box center [619, 215] width 144 height 27
type input "Renovation"
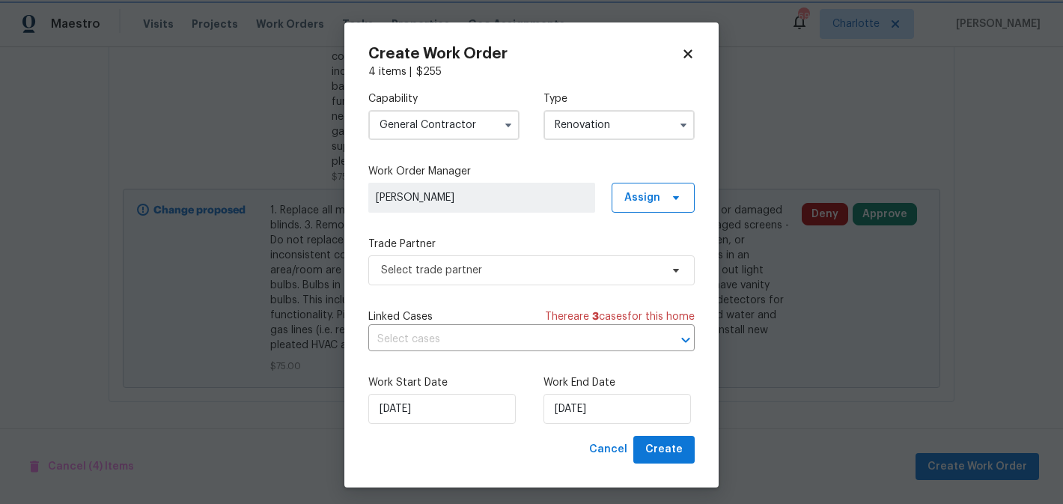
scroll to position [0, 0]
click at [592, 259] on span "Select trade partner" at bounding box center [531, 270] width 326 height 30
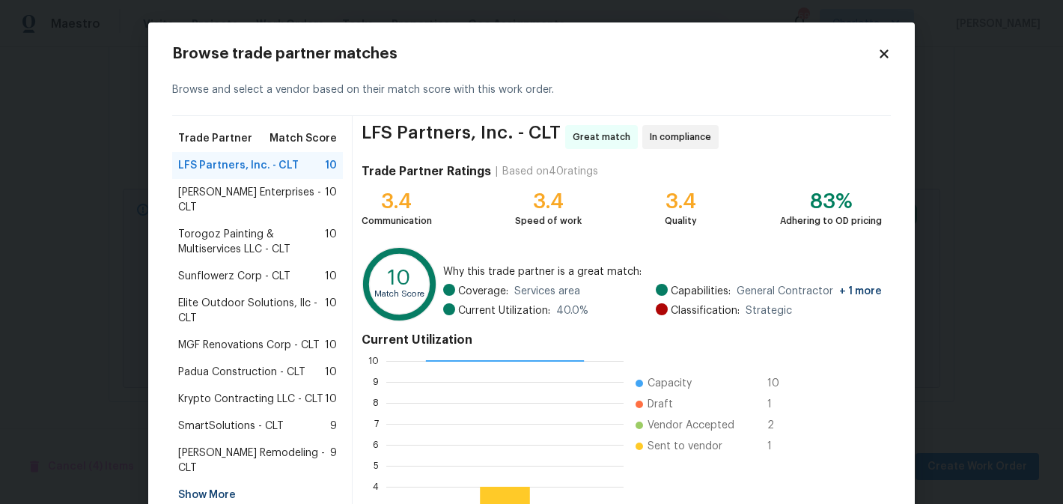
scroll to position [156, 0]
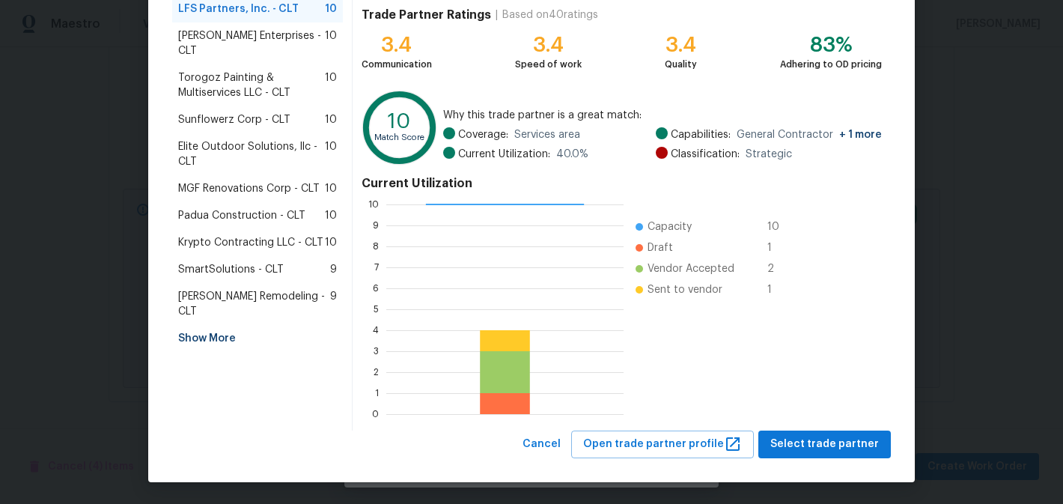
click at [213, 325] on div "Show More" at bounding box center [257, 338] width 171 height 27
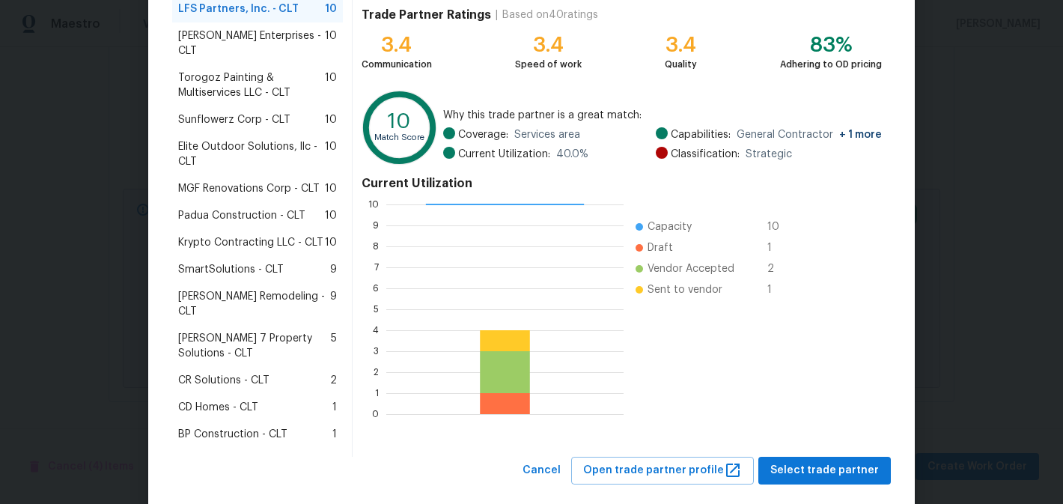
click at [262, 400] on div "CD Homes - CLT 1" at bounding box center [257, 407] width 159 height 15
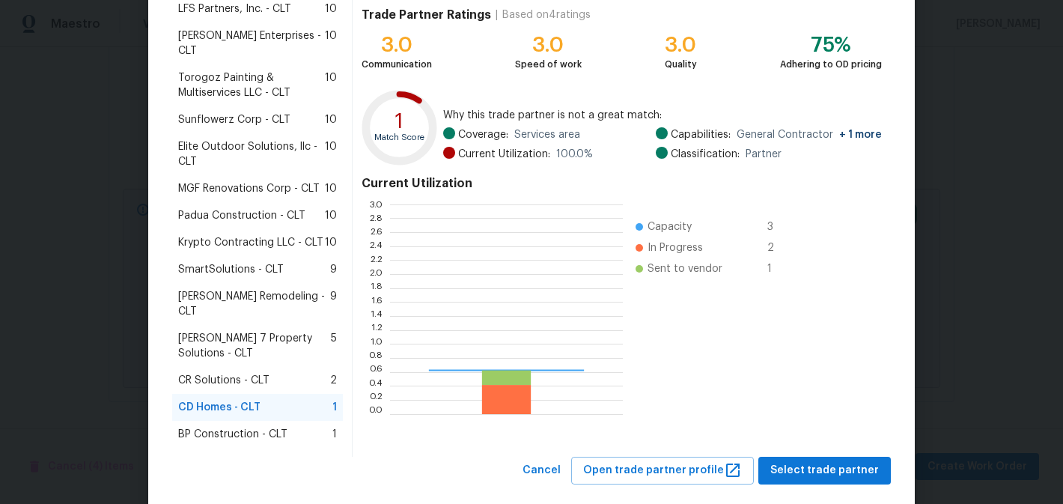
scroll to position [210, 233]
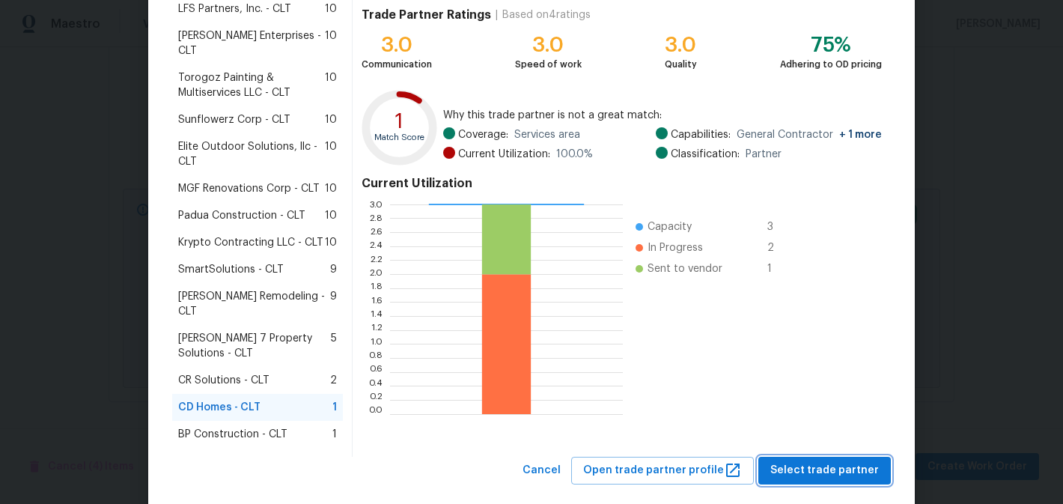
click at [804, 461] on span "Select trade partner" at bounding box center [824, 470] width 109 height 19
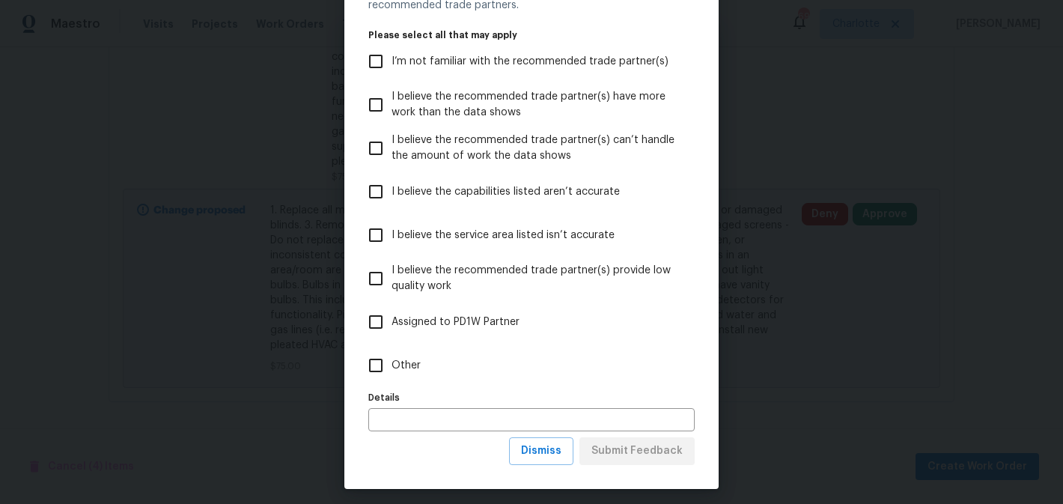
scroll to position [89, 0]
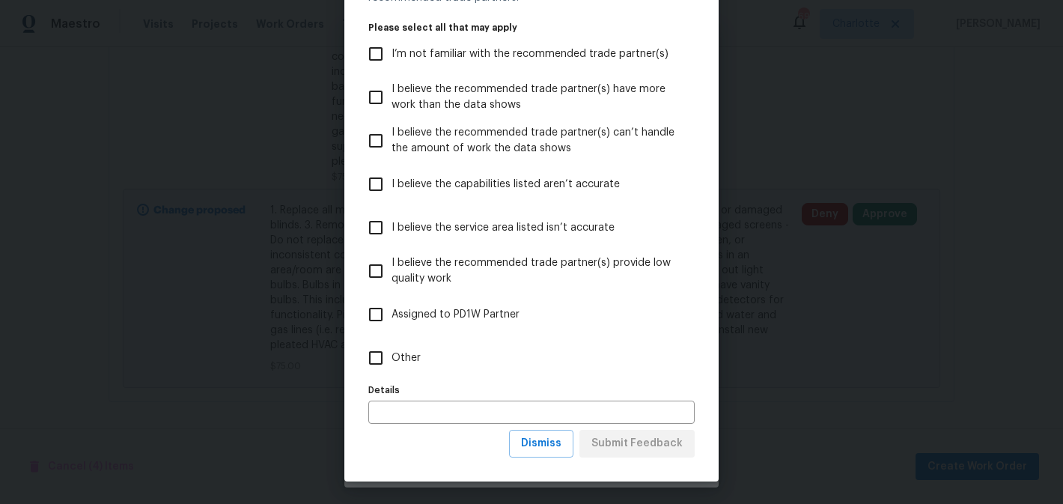
click at [392, 349] on label "Other" at bounding box center [521, 357] width 323 height 43
click at [391, 349] on input "Other" at bounding box center [375, 357] width 31 height 31
checkbox input "true"
click at [647, 447] on span "Submit Feedback" at bounding box center [636, 443] width 91 height 19
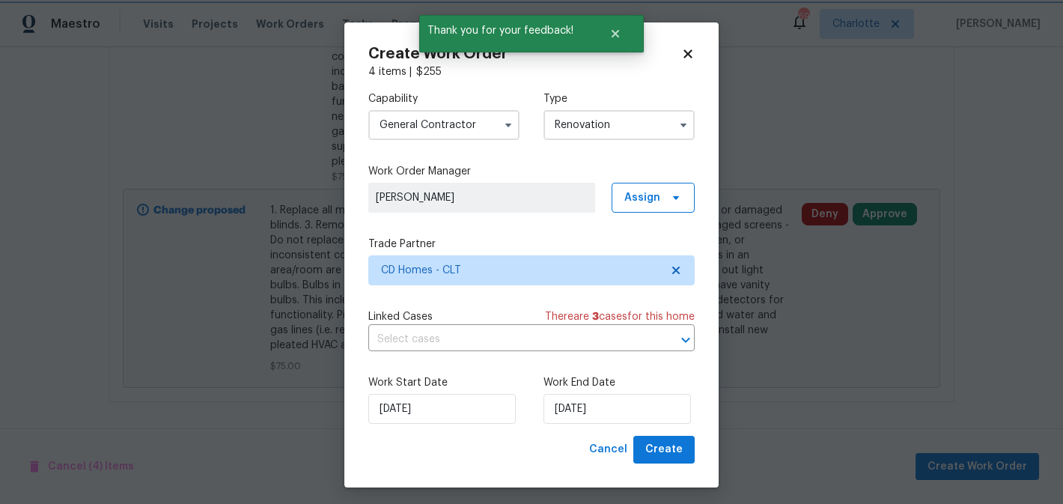
scroll to position [0, 0]
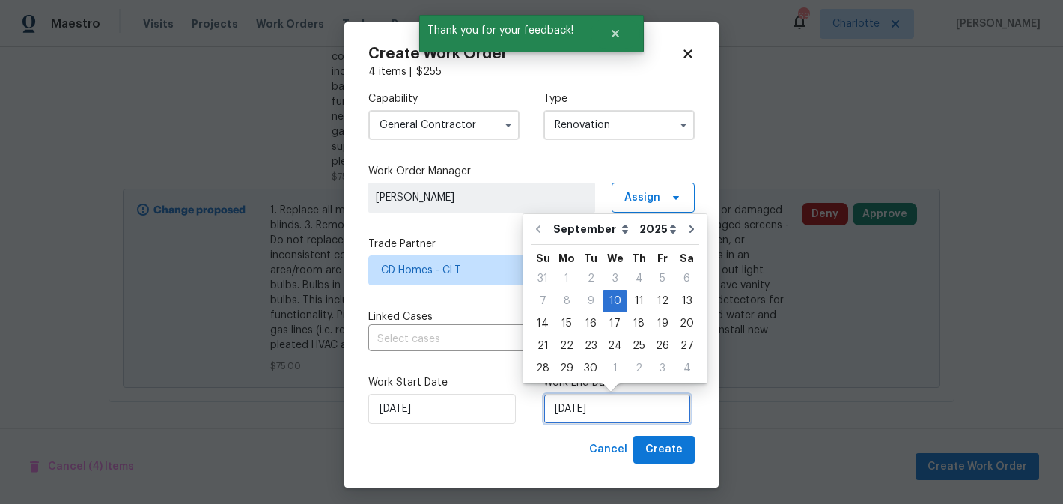
click at [623, 410] on input "9/10/2025" at bounding box center [616, 409] width 147 height 30
click at [605, 325] on div "17" at bounding box center [614, 323] width 25 height 21
type input "9/17/2025"
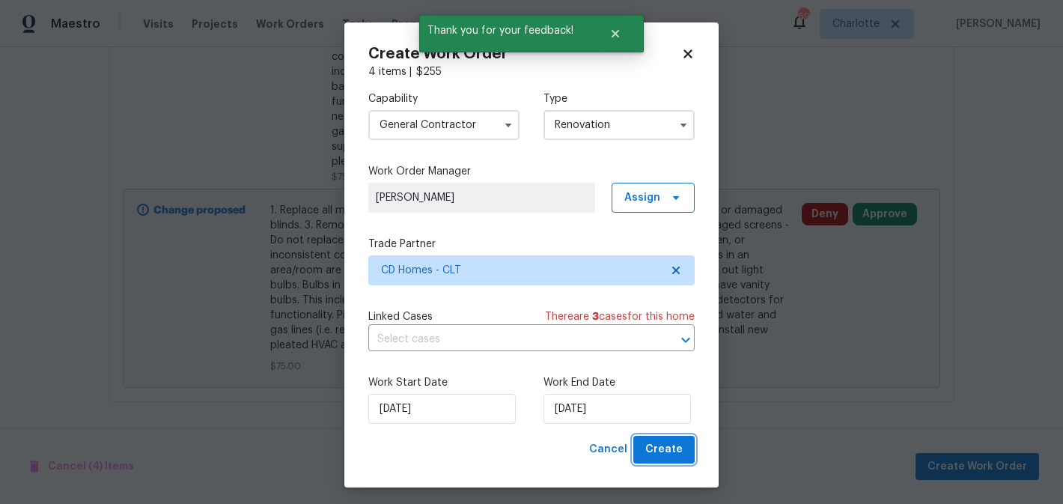
click at [672, 448] on span "Create" at bounding box center [663, 449] width 37 height 19
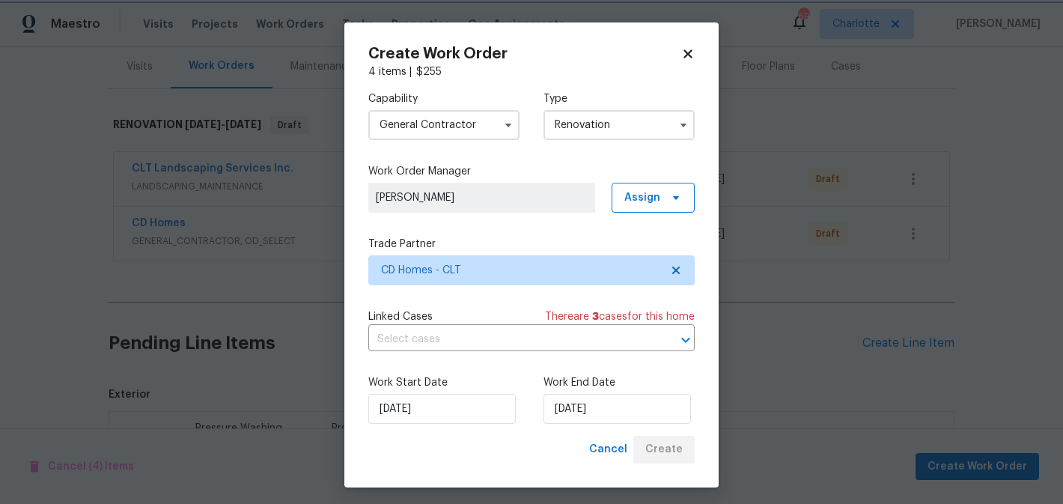
scroll to position [449, 0]
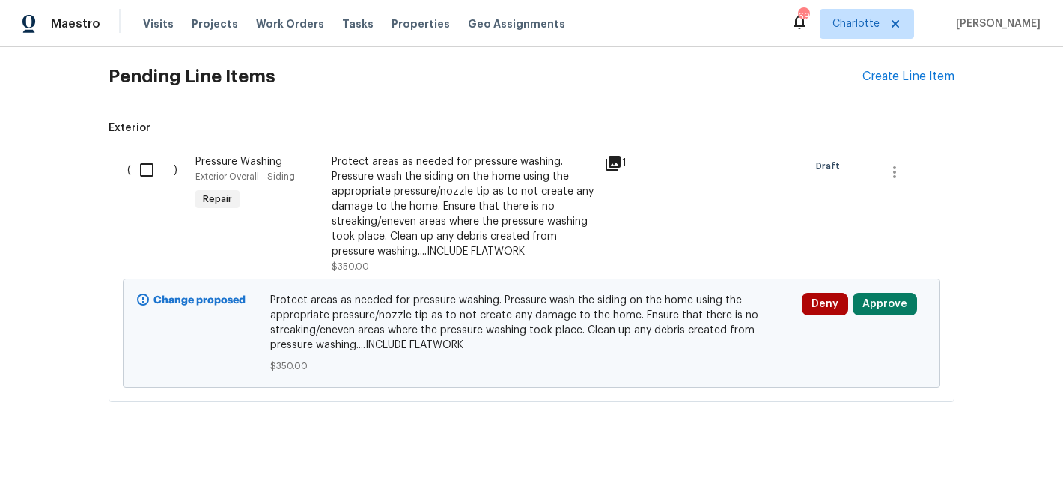
click at [155, 171] on input "checkbox" at bounding box center [152, 169] width 43 height 31
checkbox input "true"
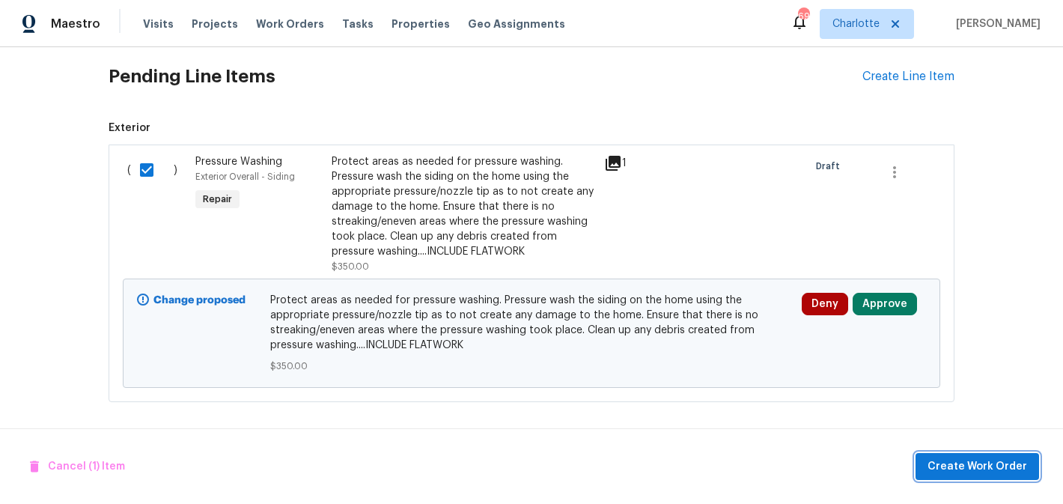
click at [965, 469] on span "Create Work Order" at bounding box center [977, 466] width 100 height 19
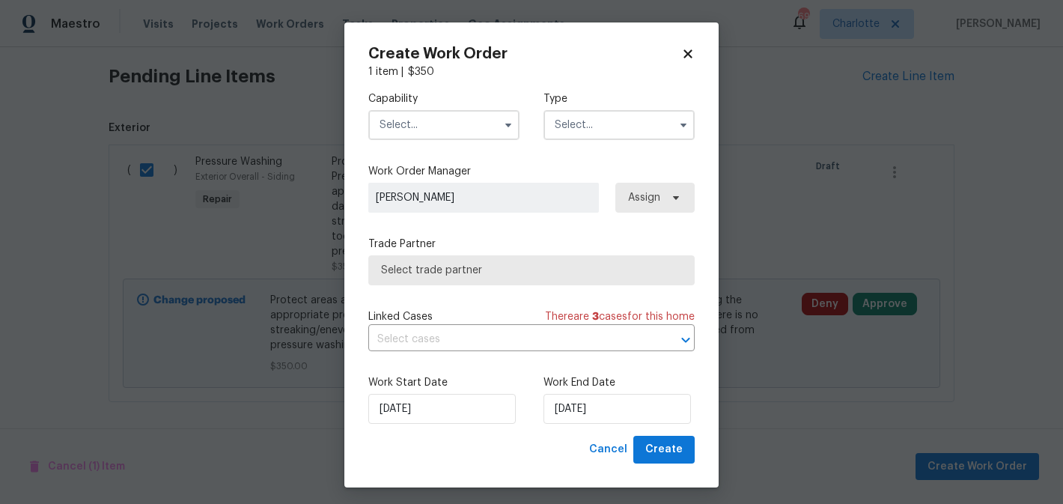
click at [463, 119] on input "text" at bounding box center [443, 125] width 151 height 30
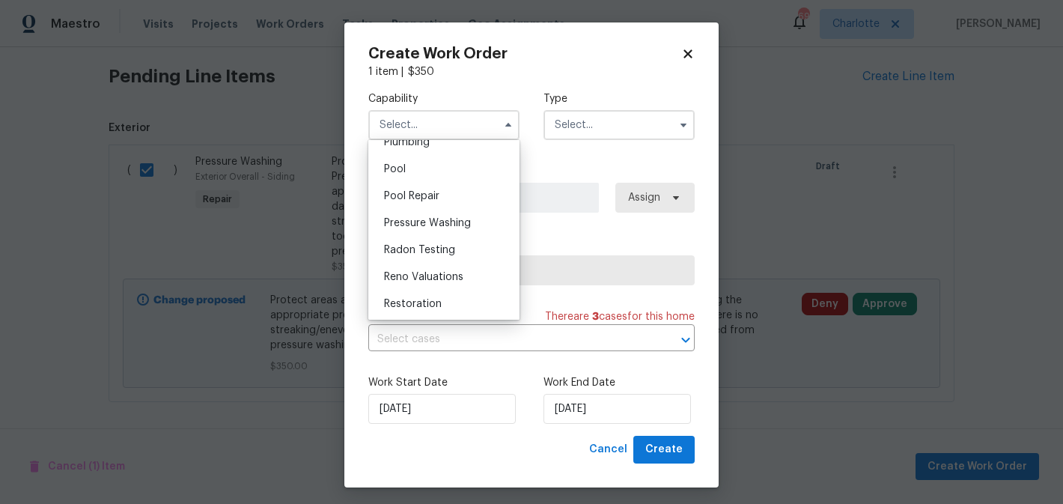
scroll to position [1366, 0]
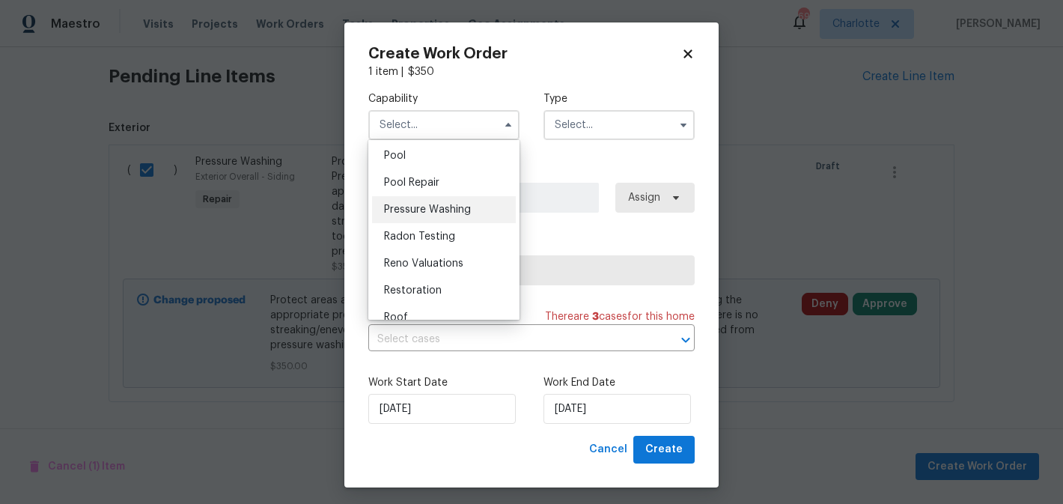
click at [461, 217] on div "Pressure Washing" at bounding box center [444, 209] width 144 height 27
type input "Pressure Washing"
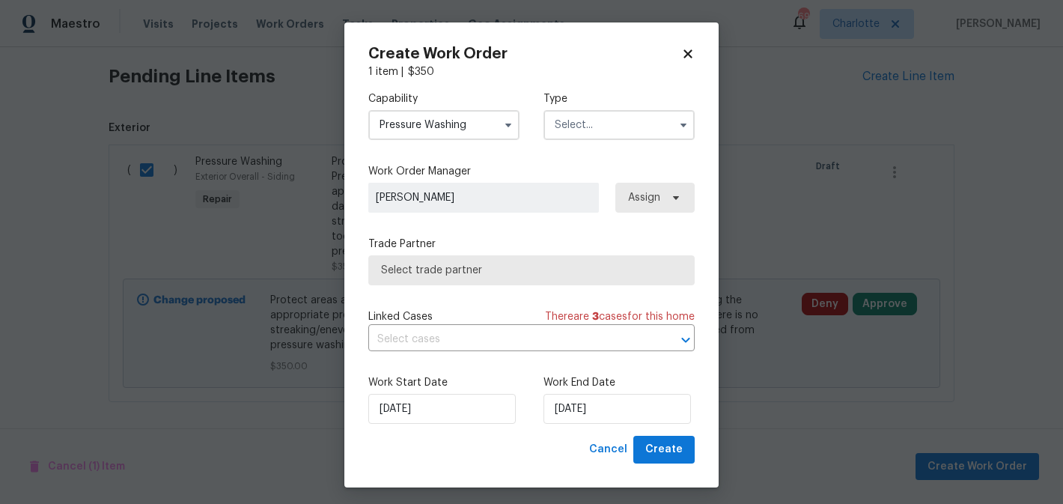
click at [612, 121] on input "text" at bounding box center [618, 125] width 151 height 30
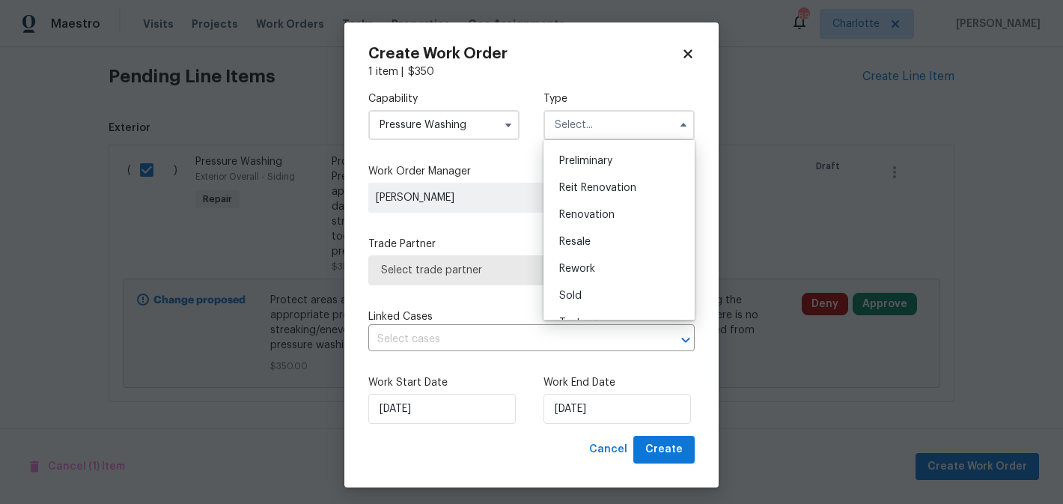
scroll to position [323, 0]
click at [593, 214] on span "Renovation" at bounding box center [586, 212] width 55 height 10
type input "Renovation"
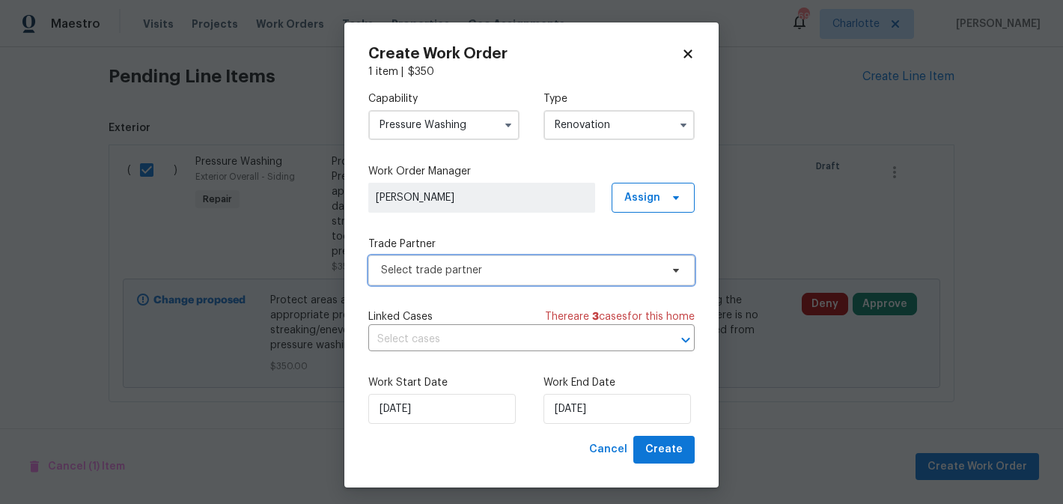
click at [498, 267] on span "Select trade partner" at bounding box center [520, 270] width 279 height 15
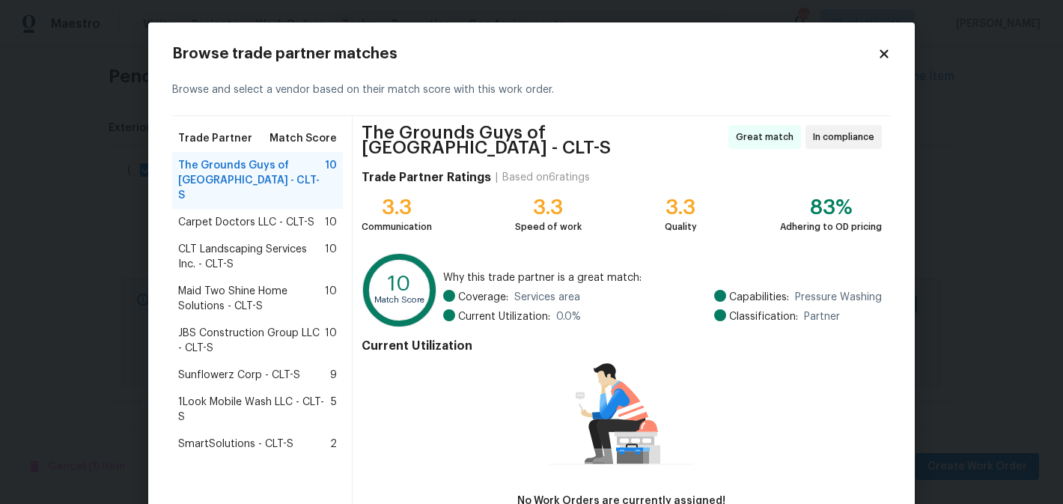
click at [260, 394] on span "1Look Mobile Wash LLC - CLT-S" at bounding box center [254, 409] width 153 height 30
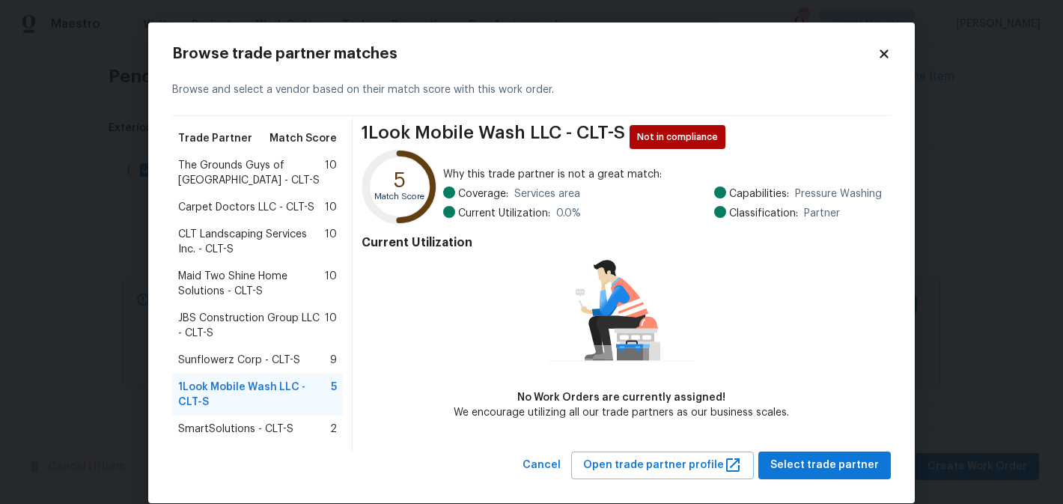
scroll to position [21, 0]
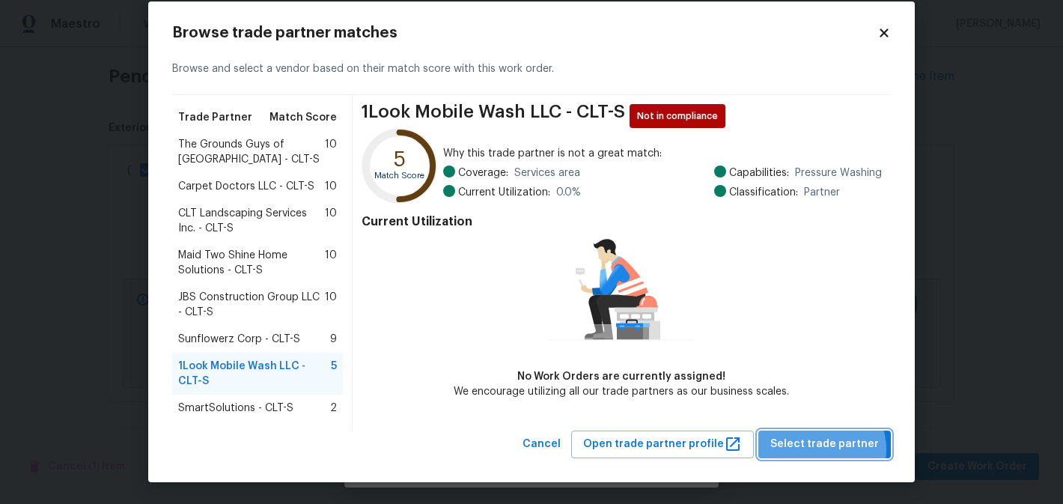
click at [825, 448] on span "Select trade partner" at bounding box center [824, 444] width 109 height 19
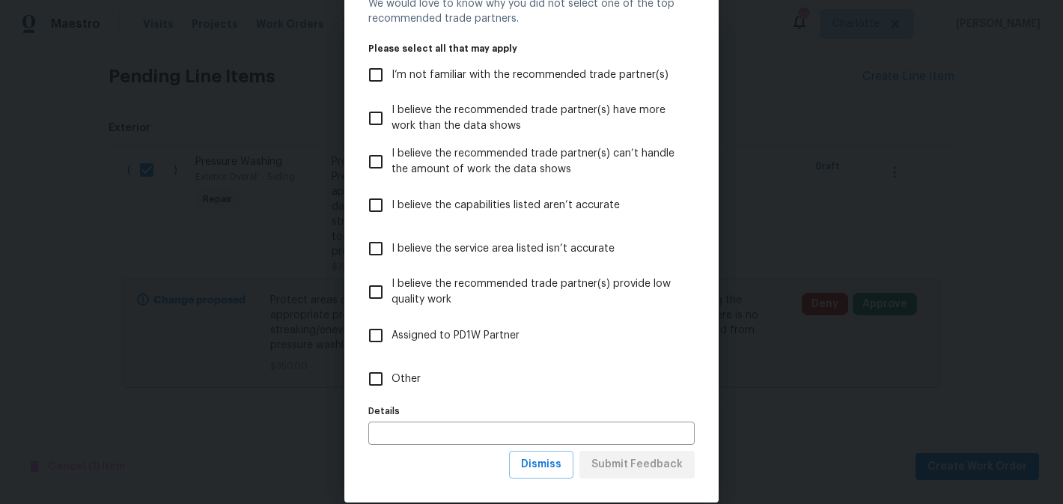
scroll to position [89, 0]
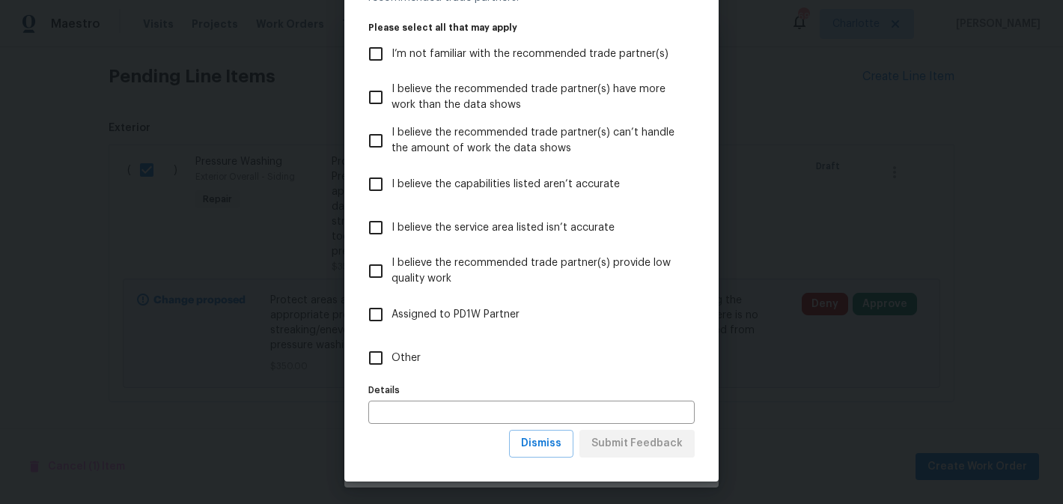
click at [393, 359] on span "Other" at bounding box center [405, 358] width 29 height 16
click at [391, 359] on input "Other" at bounding box center [375, 357] width 31 height 31
checkbox input "true"
click at [655, 445] on span "Submit Feedback" at bounding box center [636, 443] width 91 height 19
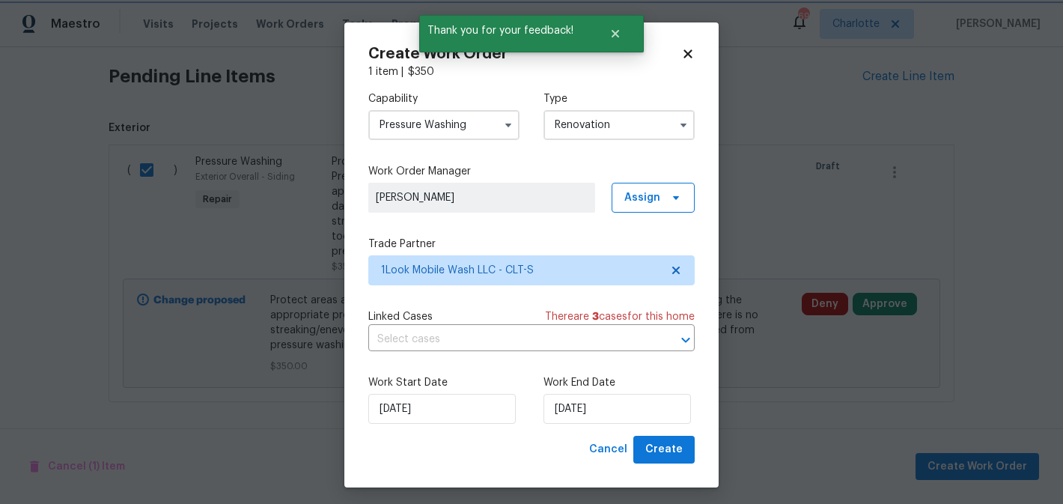
scroll to position [0, 0]
click at [630, 408] on input "9/10/2025" at bounding box center [616, 409] width 147 height 30
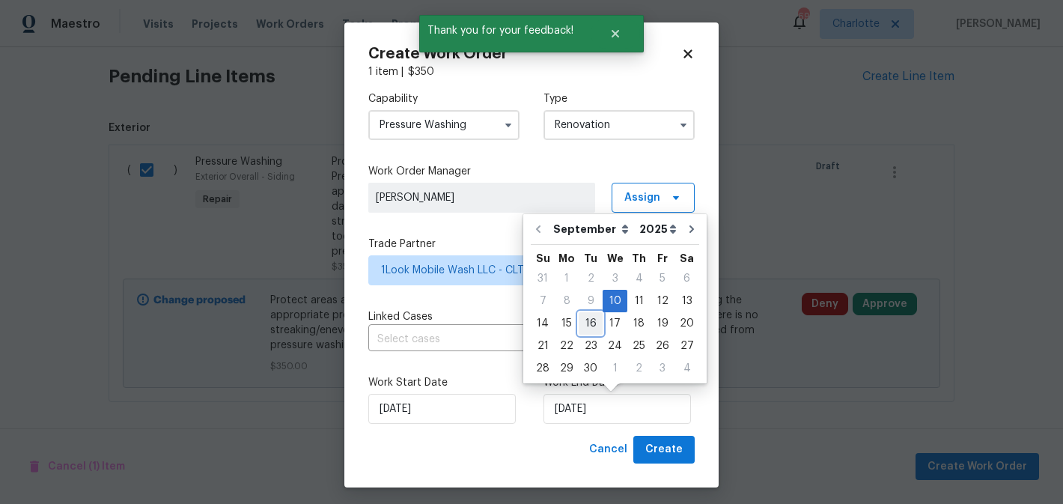
click at [592, 331] on div "16" at bounding box center [590, 323] width 24 height 21
type input "9/16/2025"
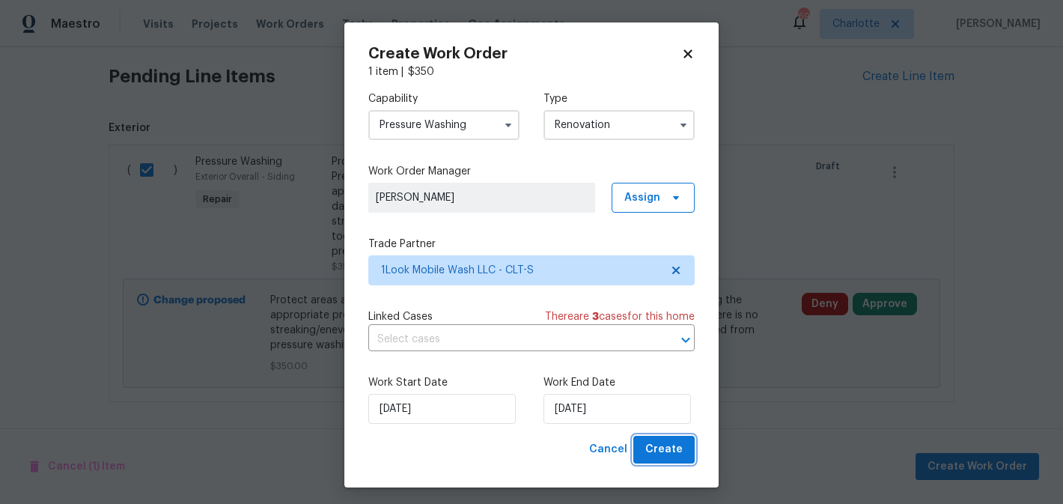
click at [668, 436] on button "Create" at bounding box center [663, 450] width 61 height 28
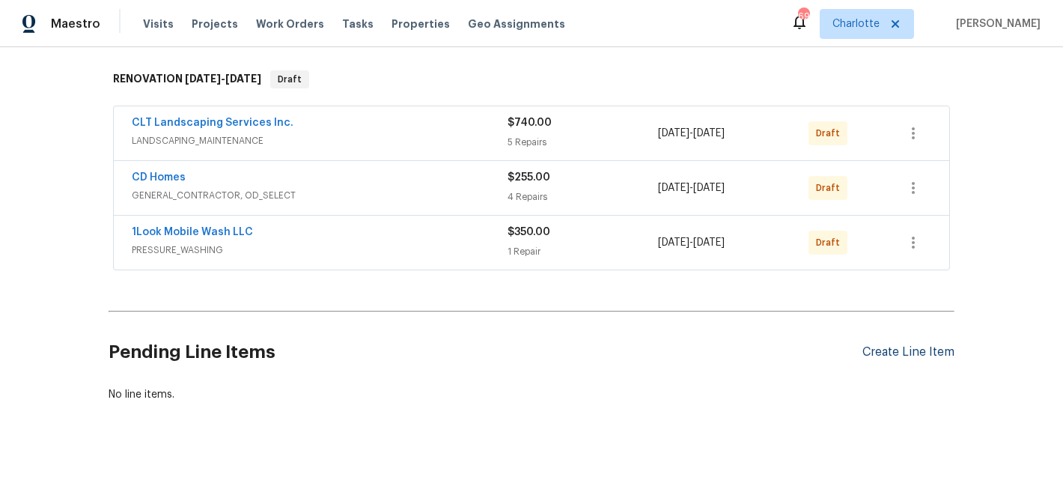
click at [906, 358] on div "Create Line Item" at bounding box center [908, 352] width 92 height 14
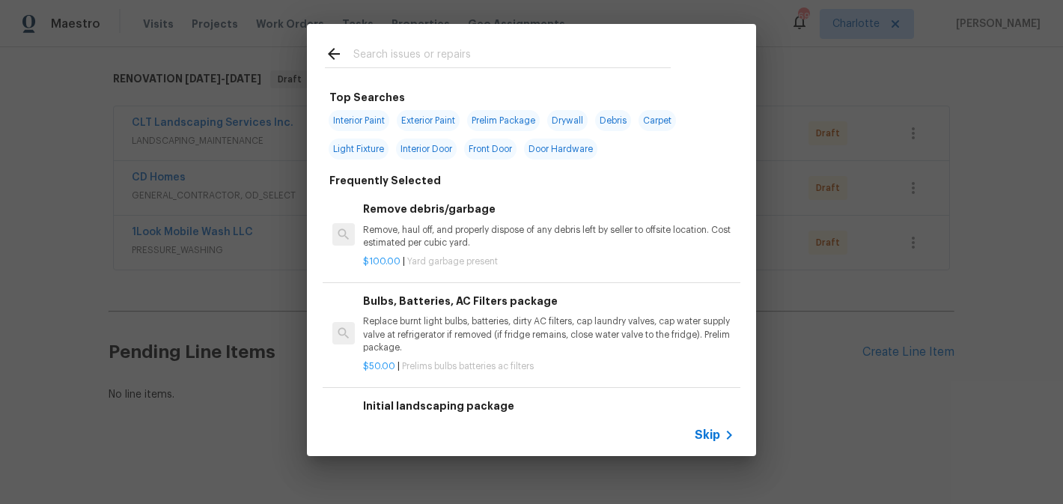
click at [433, 56] on input "text" at bounding box center [511, 56] width 317 height 22
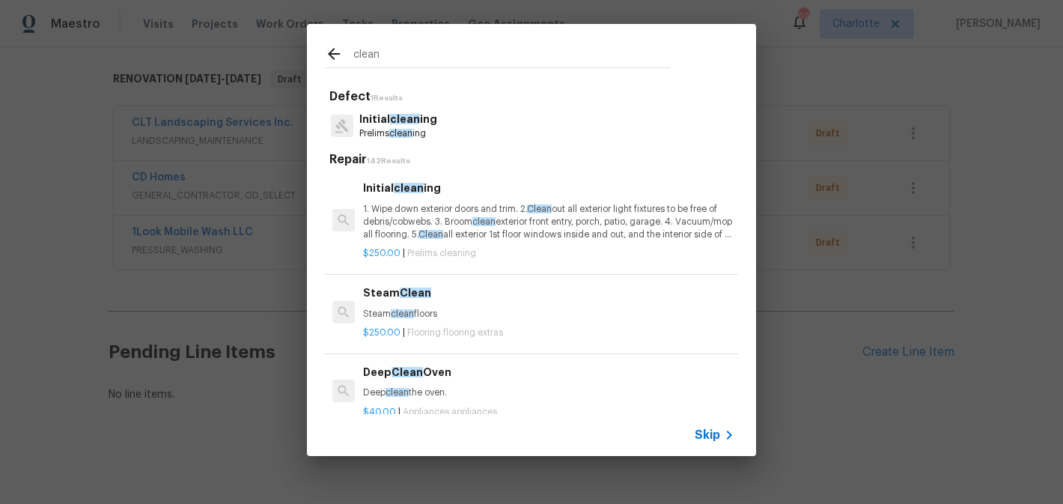
type input "clean"
click at [456, 219] on p "1. Wipe down exterior doors and trim. 2. Clean out all exterior light fixtures …" at bounding box center [548, 222] width 371 height 38
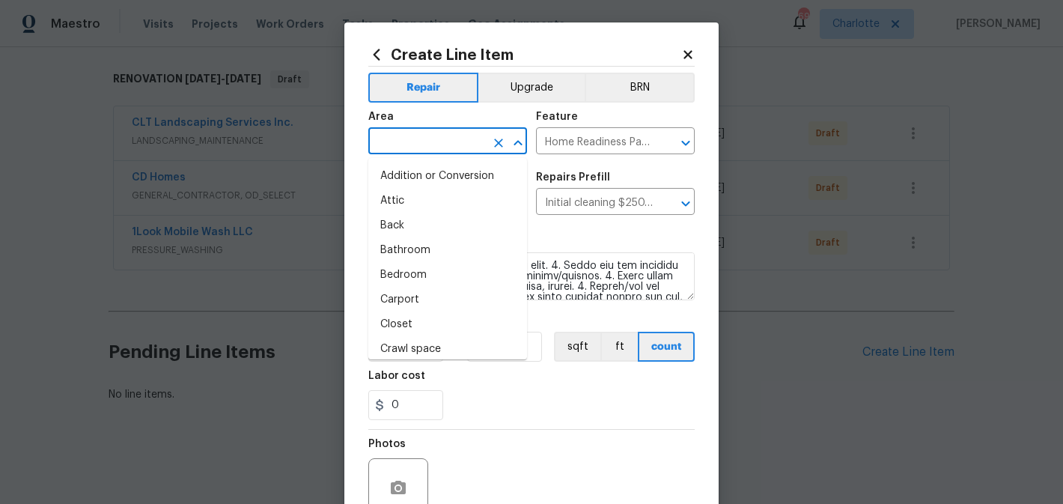
click at [438, 133] on input "text" at bounding box center [426, 142] width 117 height 23
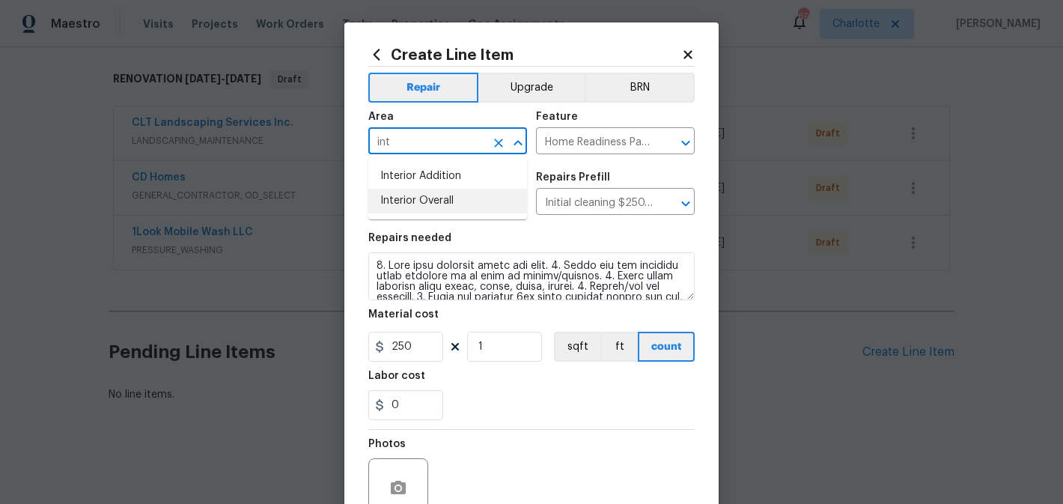
click at [446, 192] on li "Interior Overall" at bounding box center [447, 201] width 159 height 25
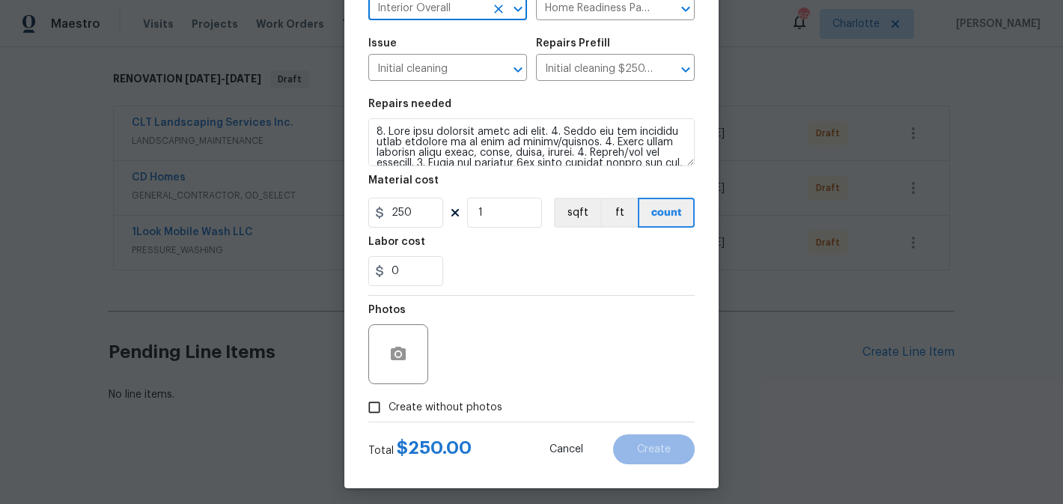
scroll to position [141, 0]
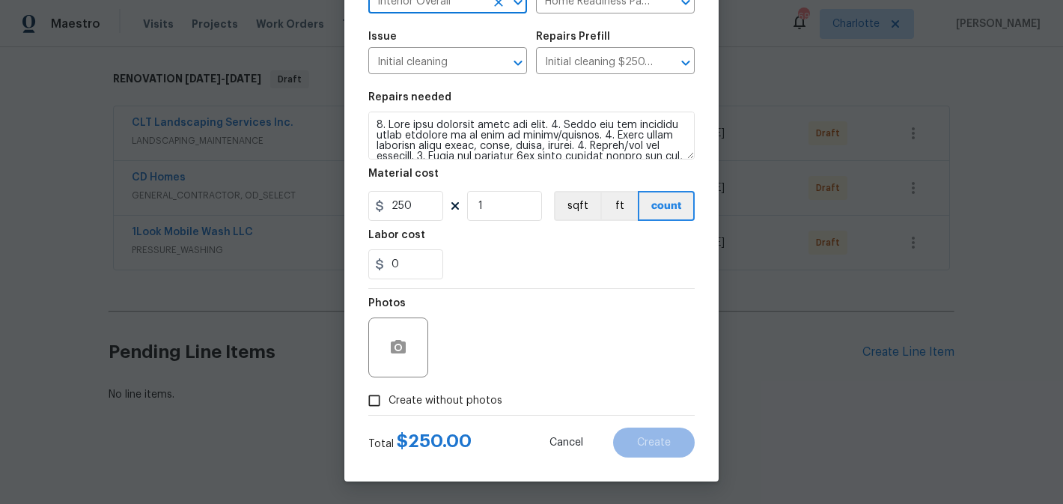
type input "Interior Overall"
click at [447, 400] on span "Create without photos" at bounding box center [445, 401] width 114 height 16
click at [388, 400] on input "Create without photos" at bounding box center [374, 400] width 28 height 28
checkbox input "true"
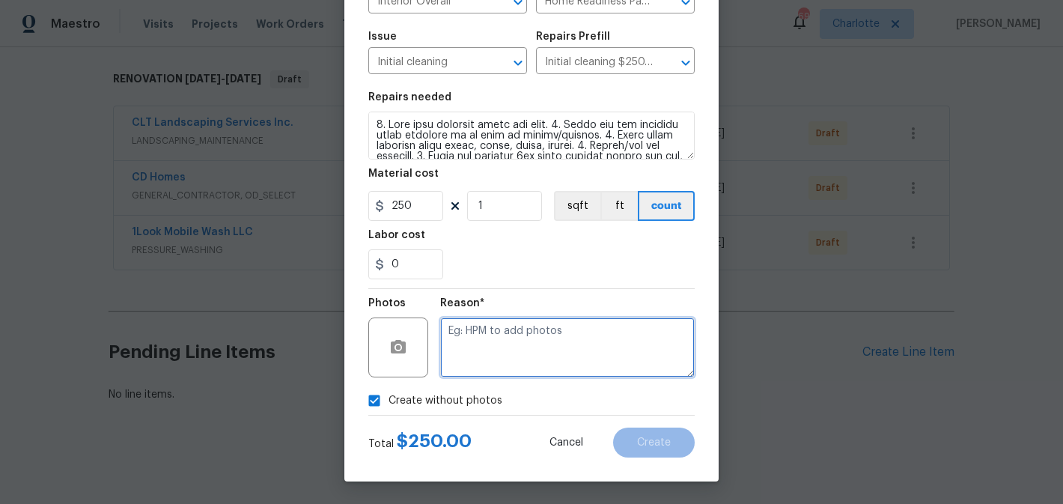
click at [509, 332] on textarea at bounding box center [567, 347] width 254 height 60
type textarea "edit"
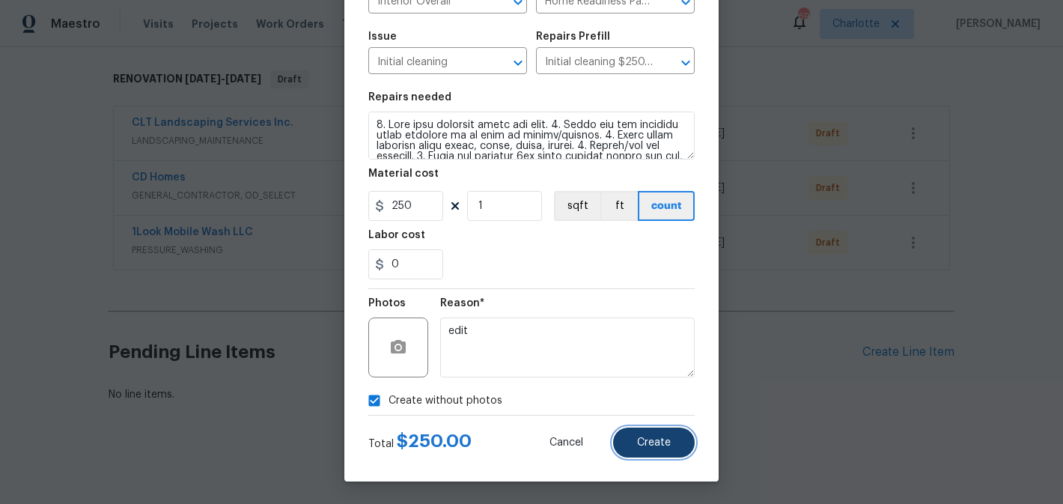
click at [679, 439] on button "Create" at bounding box center [654, 442] width 82 height 30
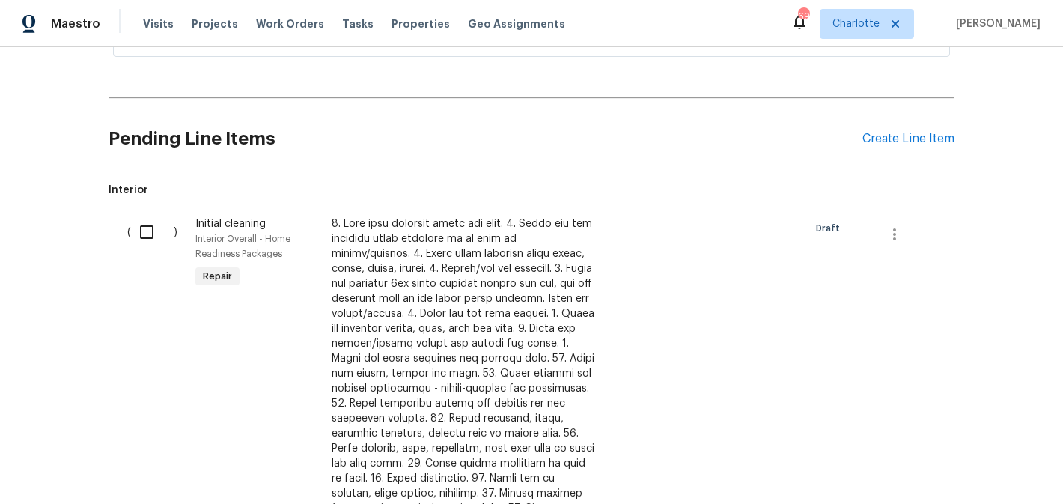
scroll to position [449, 0]
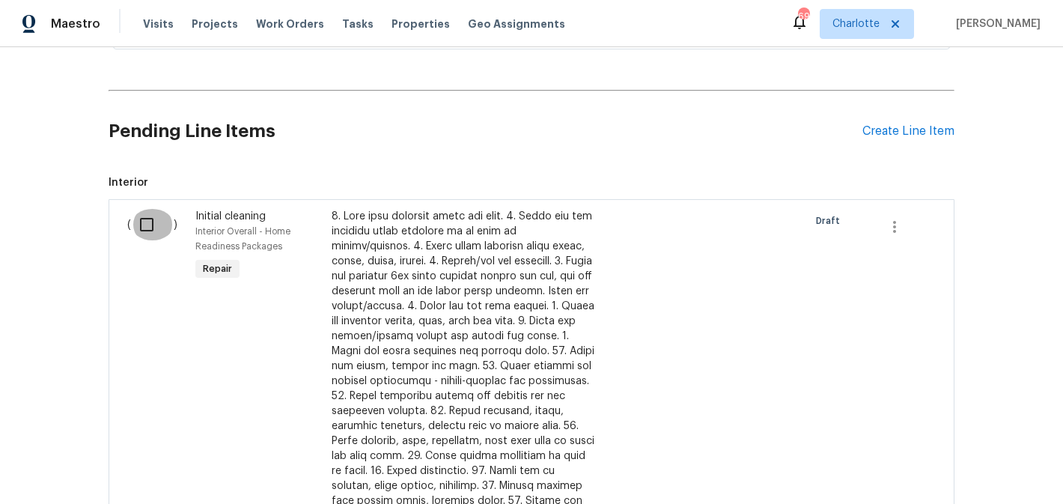
click at [150, 223] on input "checkbox" at bounding box center [152, 224] width 43 height 31
checkbox input "true"
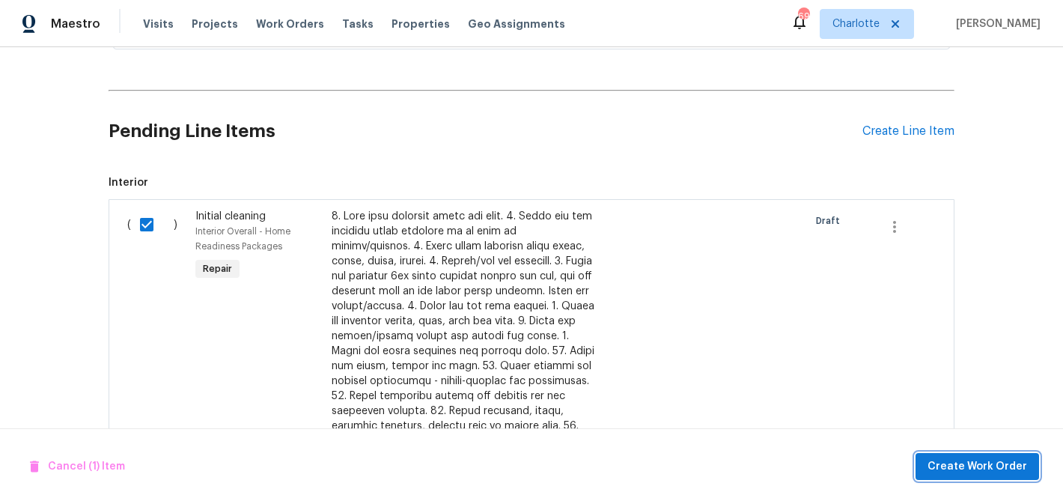
click at [983, 462] on span "Create Work Order" at bounding box center [977, 466] width 100 height 19
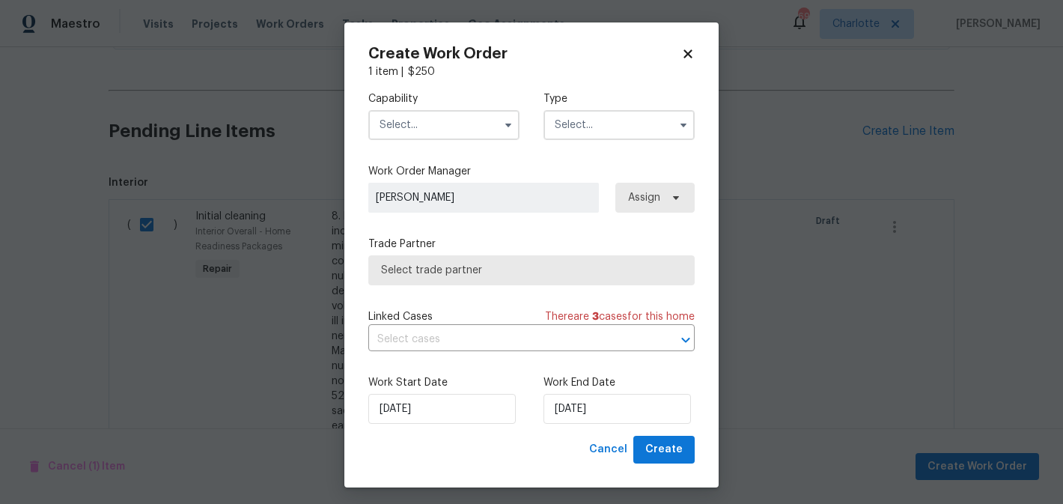
click at [468, 115] on input "text" at bounding box center [443, 125] width 151 height 30
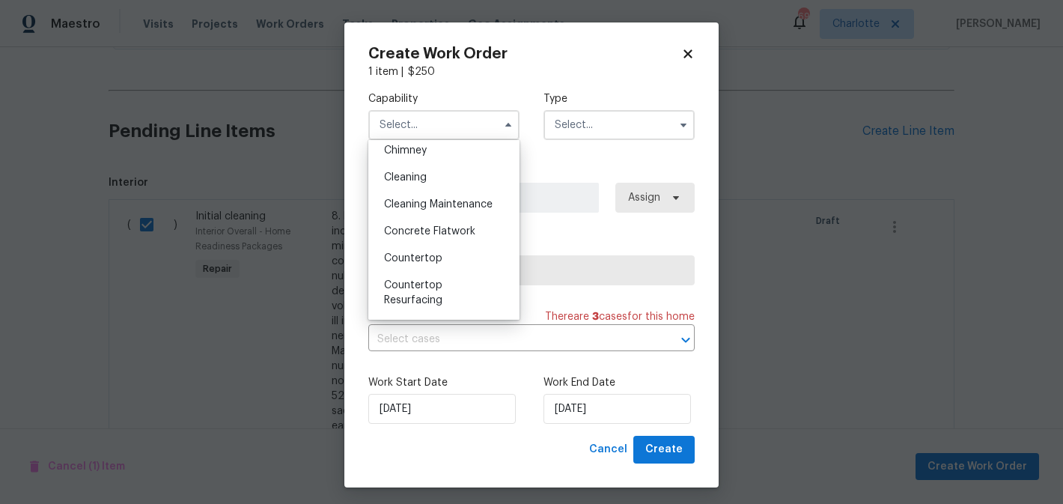
scroll to position [191, 0]
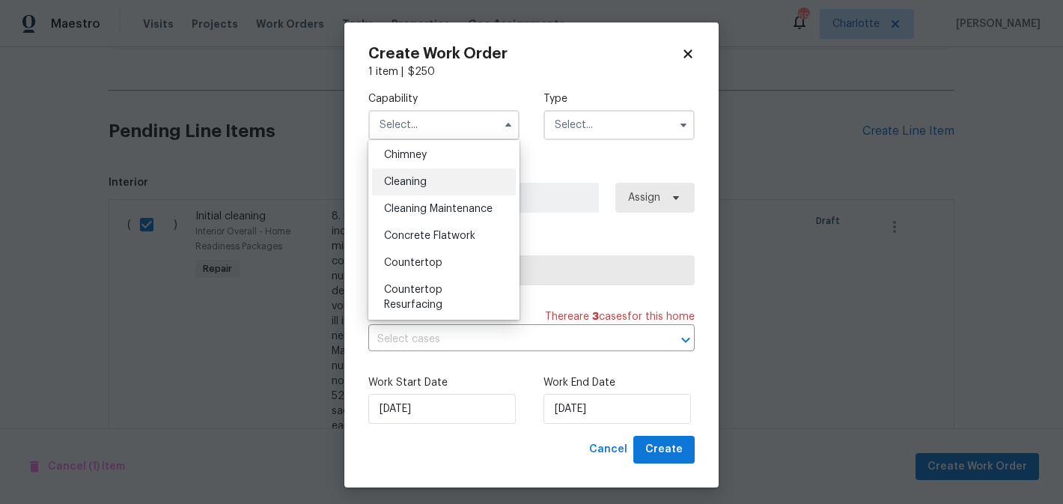
click at [461, 184] on div "Cleaning" at bounding box center [444, 181] width 144 height 27
type input "Cleaning"
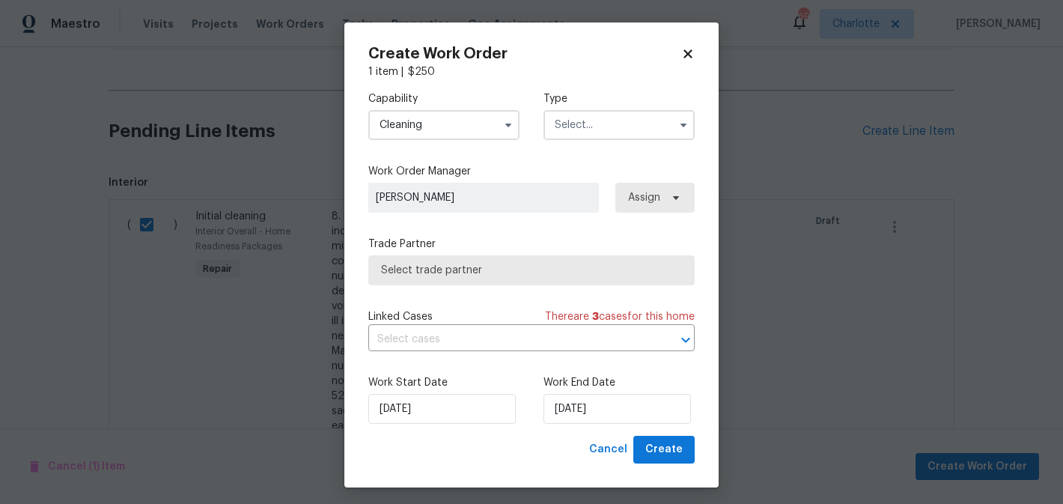
click at [610, 129] on input "text" at bounding box center [618, 125] width 151 height 30
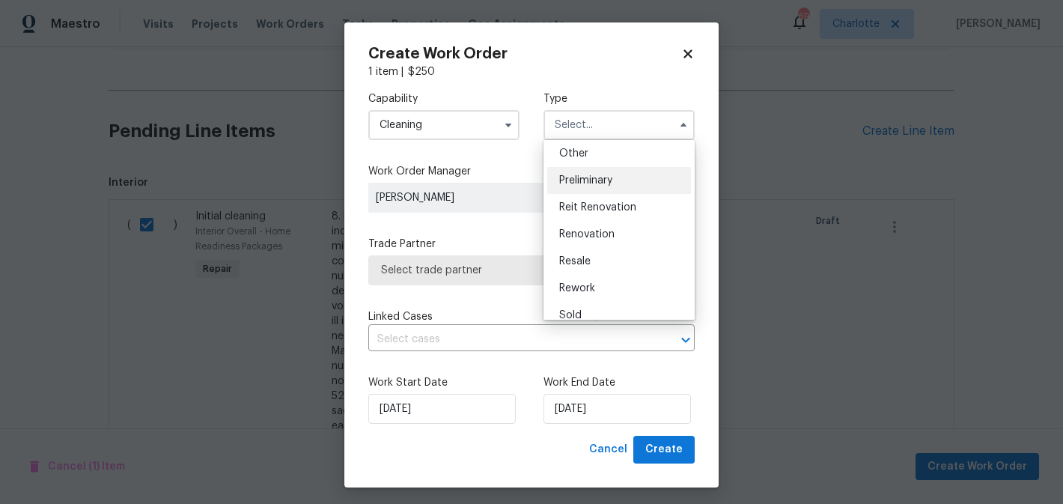
scroll to position [308, 0]
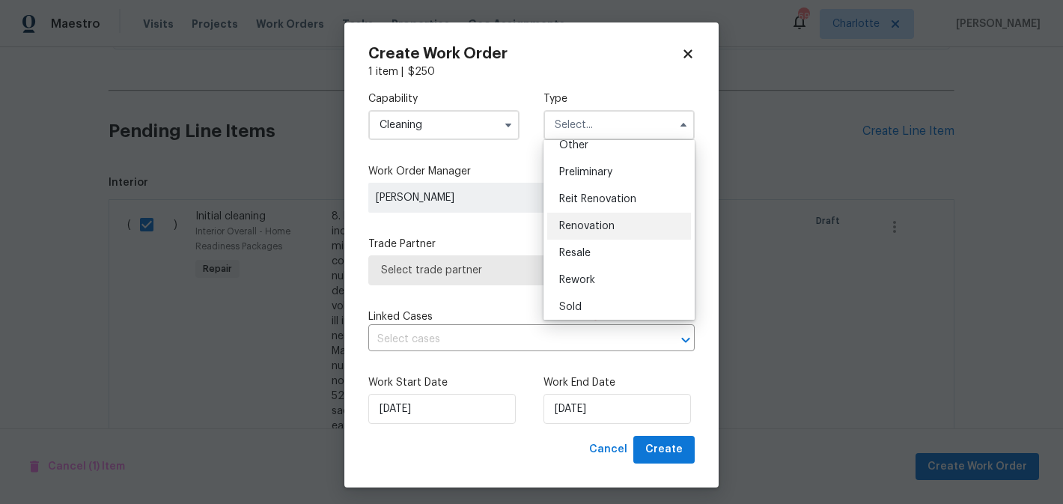
click at [610, 222] on span "Renovation" at bounding box center [586, 226] width 55 height 10
type input "Renovation"
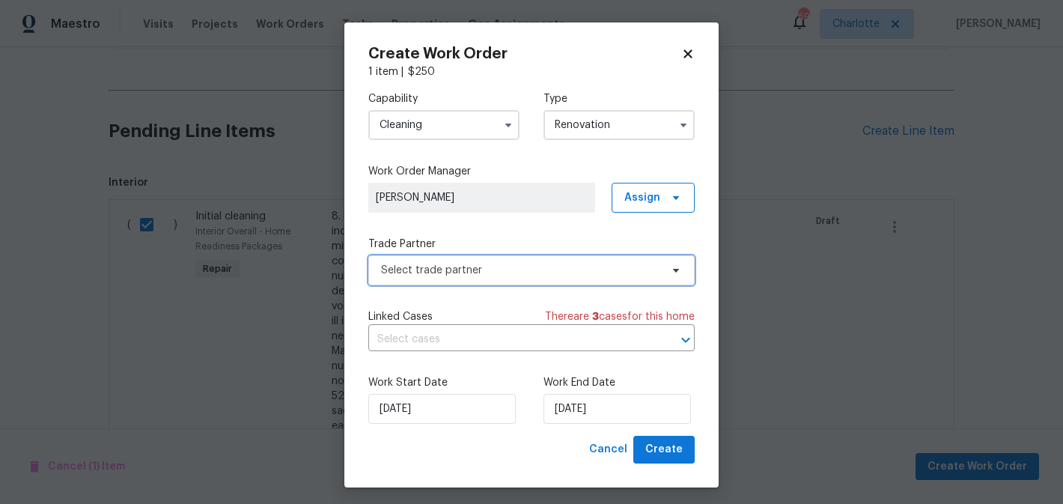
click at [603, 270] on span "Select trade partner" at bounding box center [520, 270] width 279 height 15
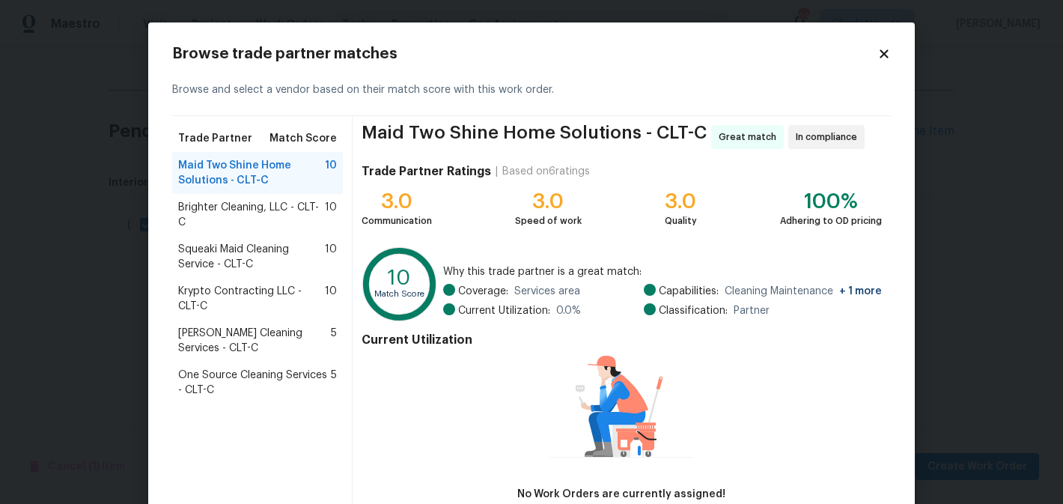
click at [278, 302] on span "Krypto Contracting LLC - CLT-C" at bounding box center [251, 299] width 147 height 30
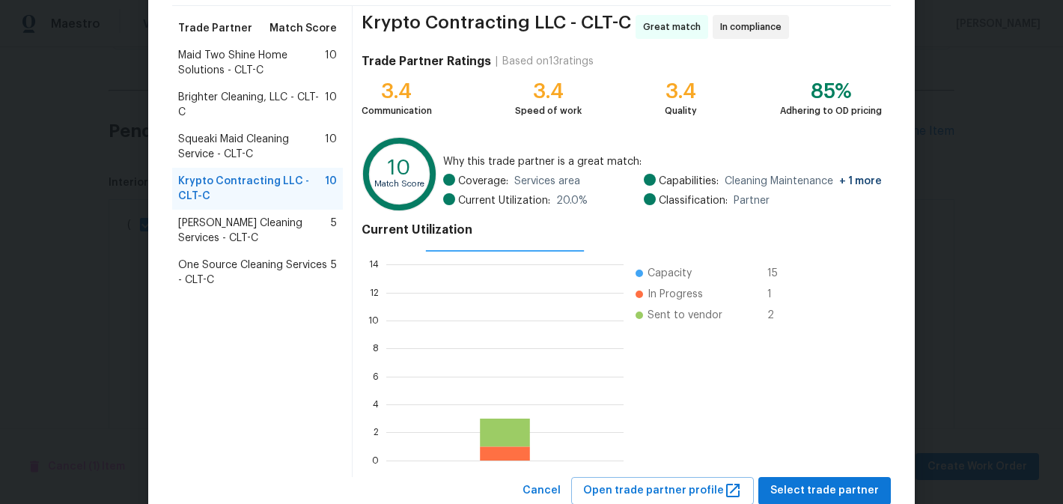
scroll to position [156, 0]
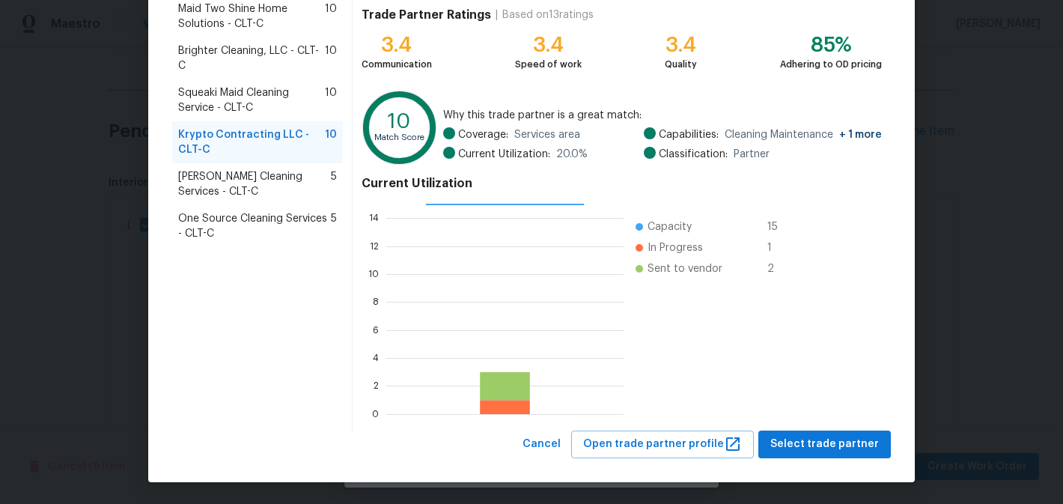
click at [263, 63] on span "Brighter Cleaning, LLC - CLT-C" at bounding box center [251, 58] width 147 height 30
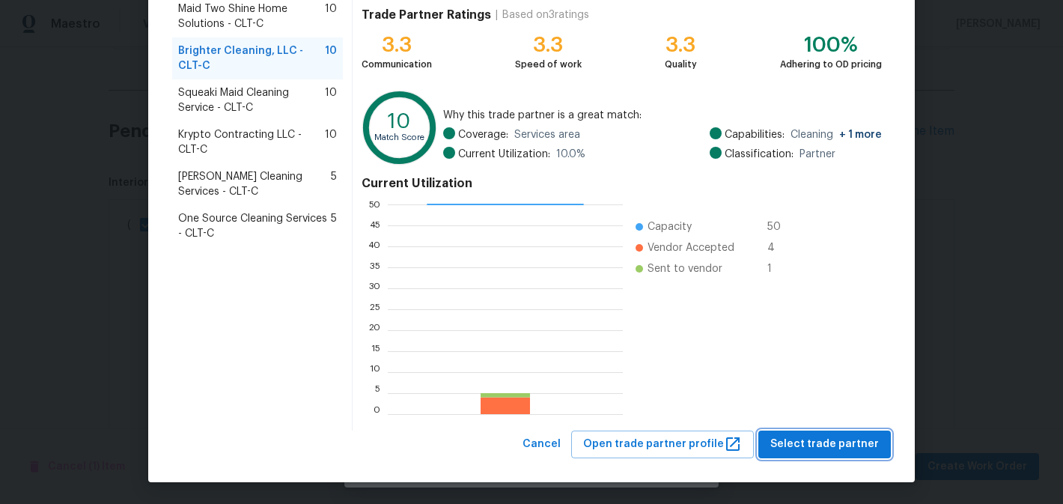
click at [813, 443] on span "Select trade partner" at bounding box center [824, 444] width 109 height 19
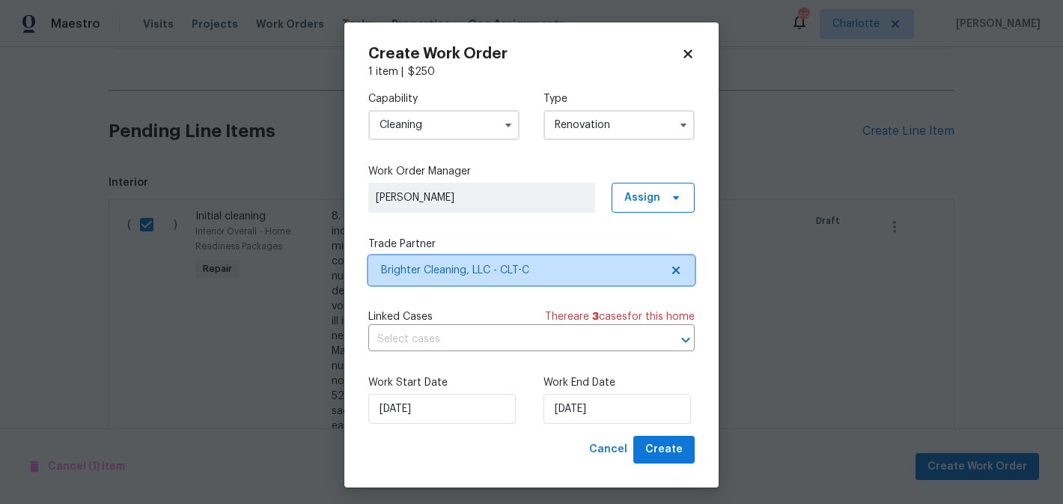
scroll to position [0, 0]
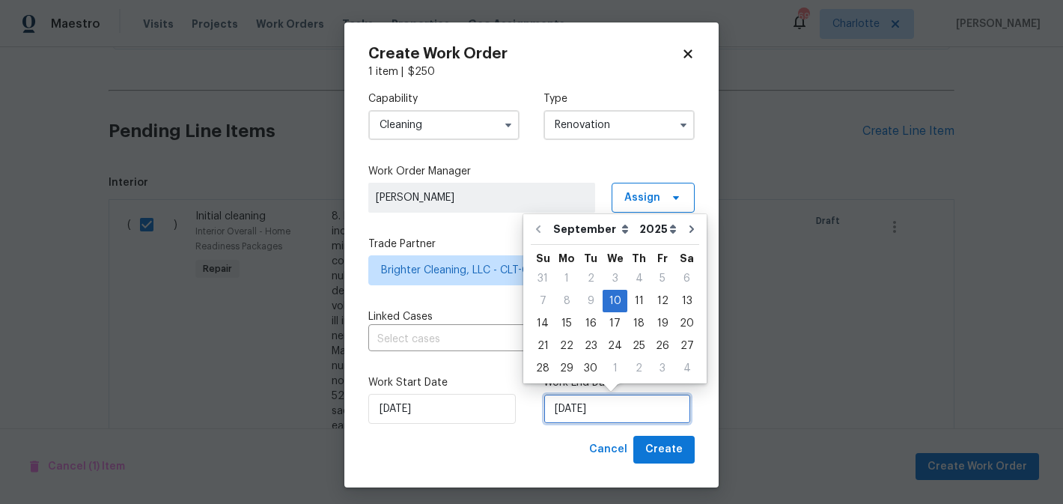
click at [627, 421] on input "9/10/2025" at bounding box center [616, 409] width 147 height 30
click at [582, 342] on div "23" at bounding box center [590, 345] width 24 height 21
type input "9/23/2025"
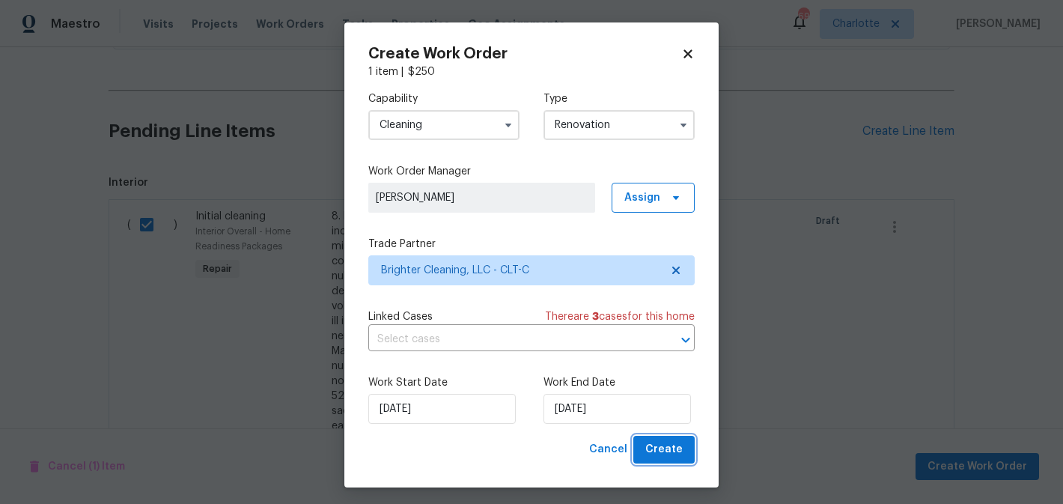
click at [656, 450] on span "Create" at bounding box center [663, 449] width 37 height 19
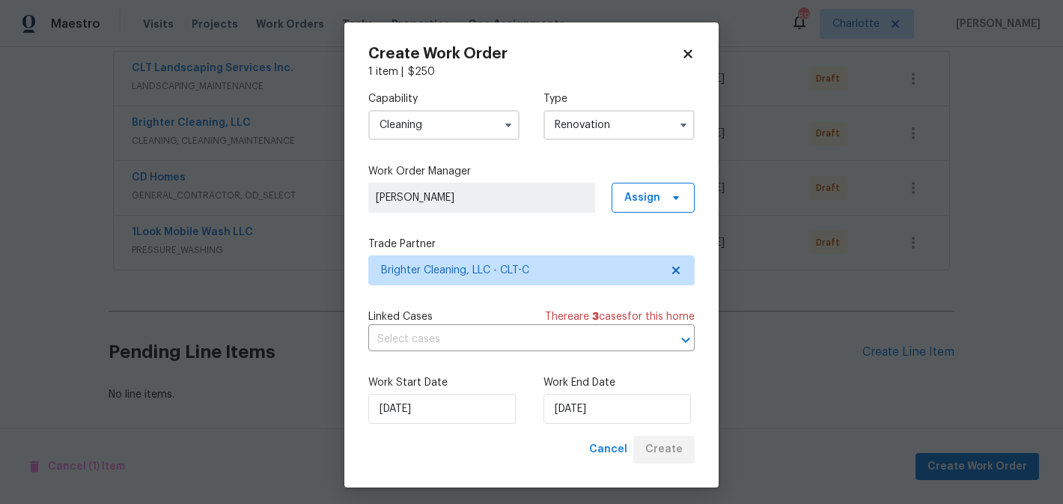
scroll to position [283, 0]
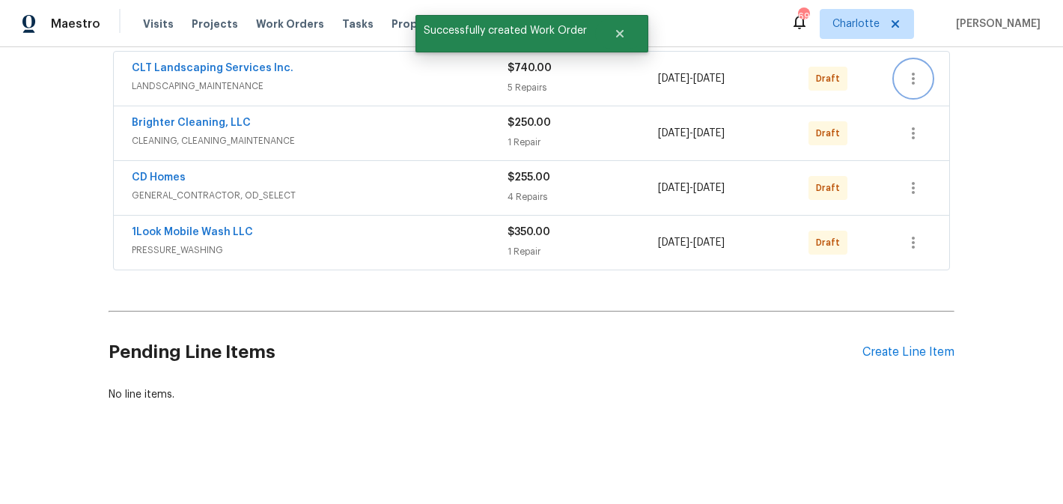
click at [919, 76] on icon "button" at bounding box center [913, 79] width 18 height 18
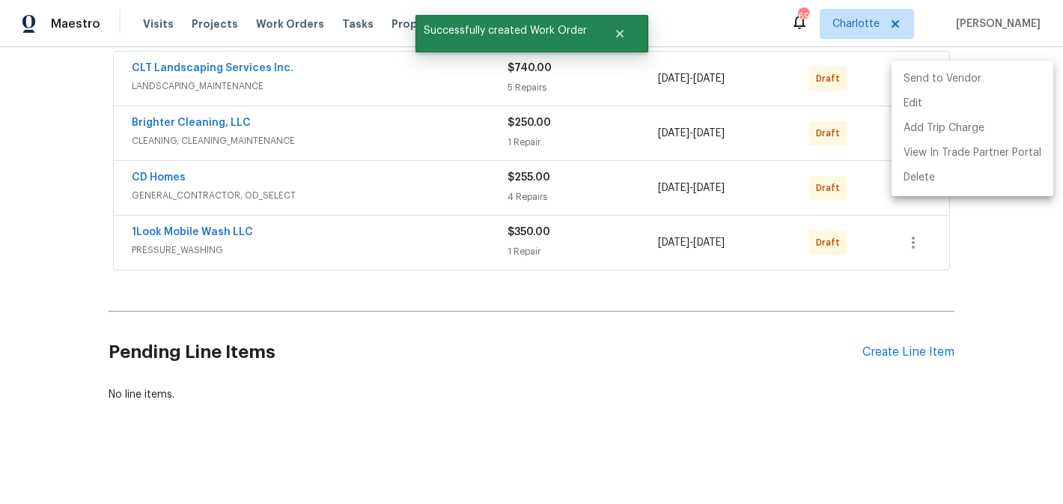
click at [926, 88] on li "Send to Vendor" at bounding box center [972, 79] width 162 height 25
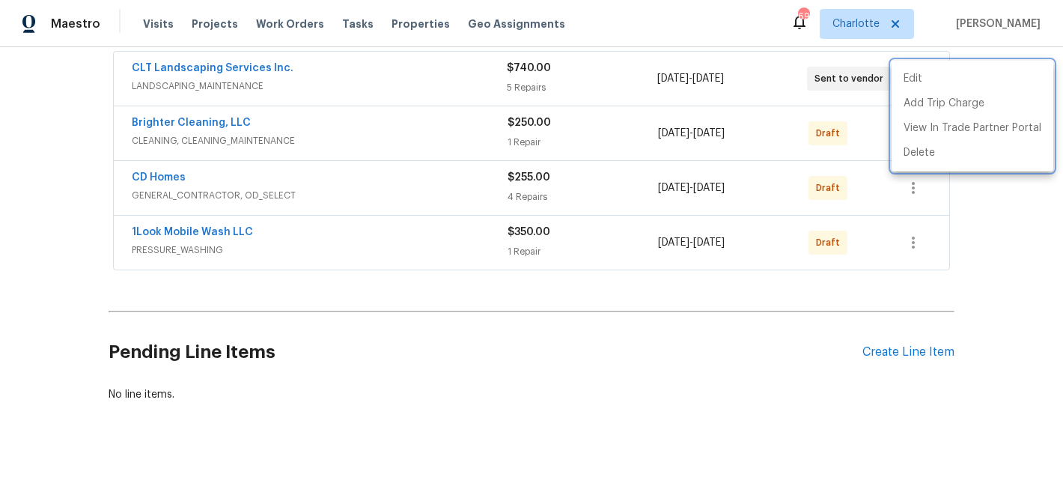
click at [869, 150] on div at bounding box center [531, 252] width 1063 height 504
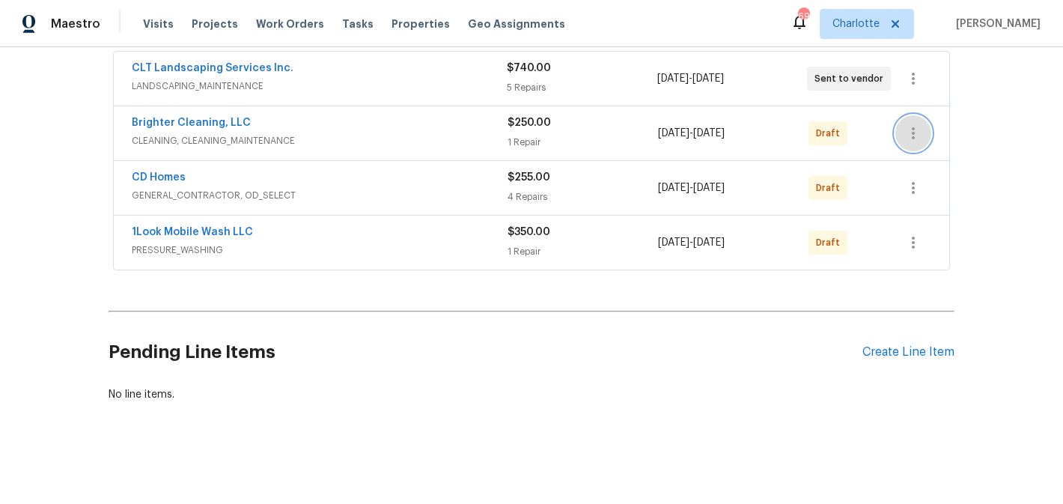
click at [926, 130] on button "button" at bounding box center [913, 133] width 36 height 36
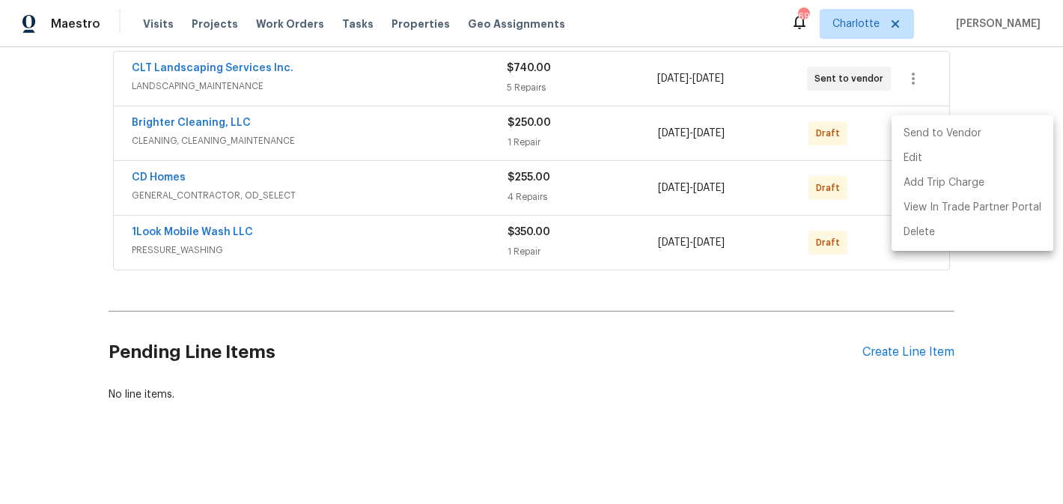
click at [927, 135] on li "Send to Vendor" at bounding box center [972, 133] width 162 height 25
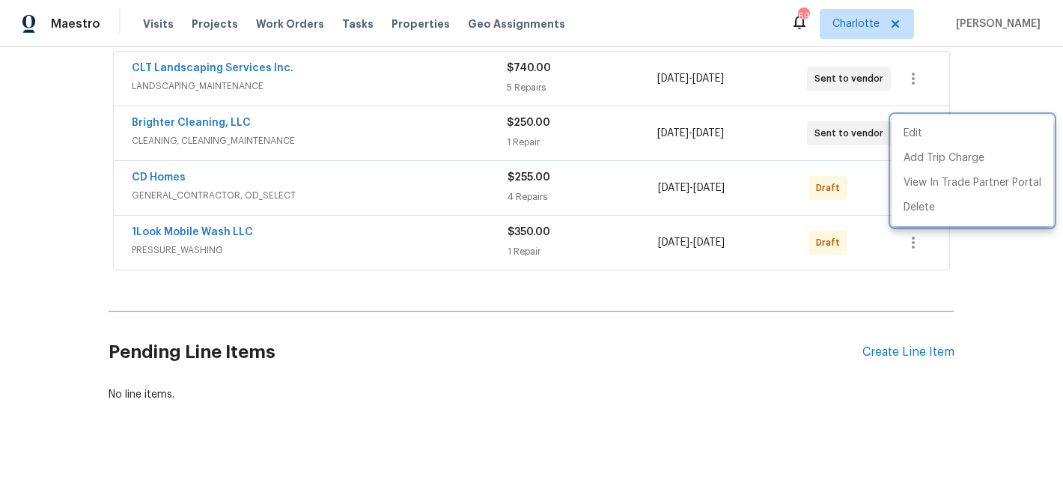
click at [914, 237] on div at bounding box center [531, 252] width 1063 height 504
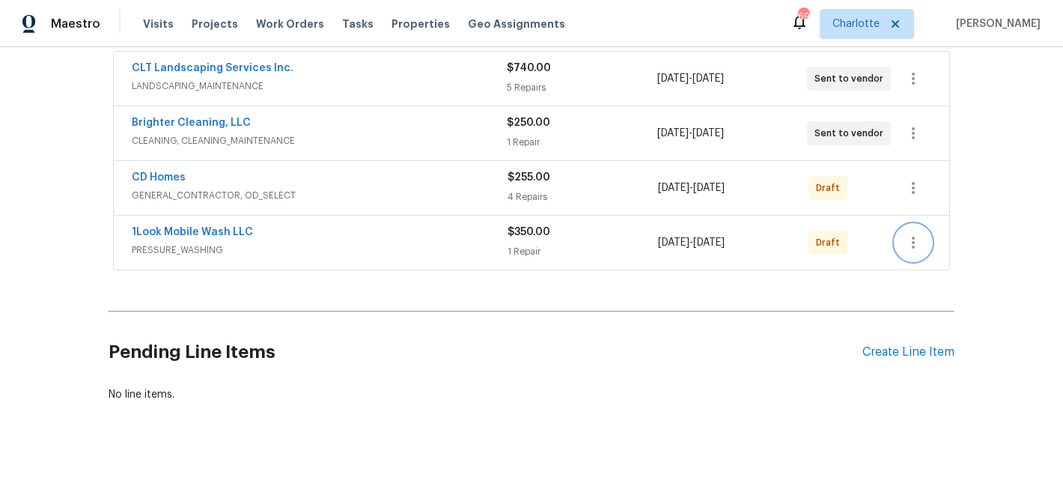
click at [914, 239] on icon "button" at bounding box center [913, 242] width 18 height 18
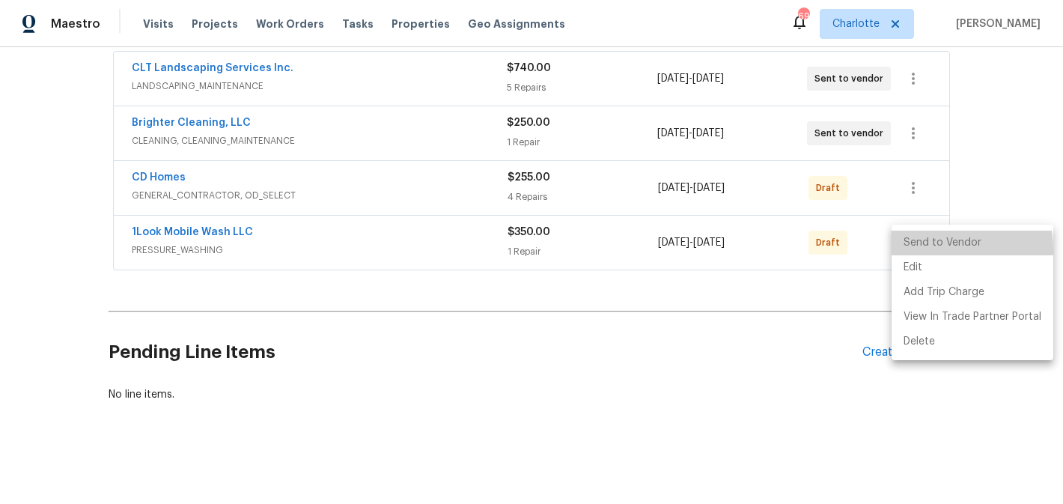
click at [916, 250] on li "Send to Vendor" at bounding box center [972, 242] width 162 height 25
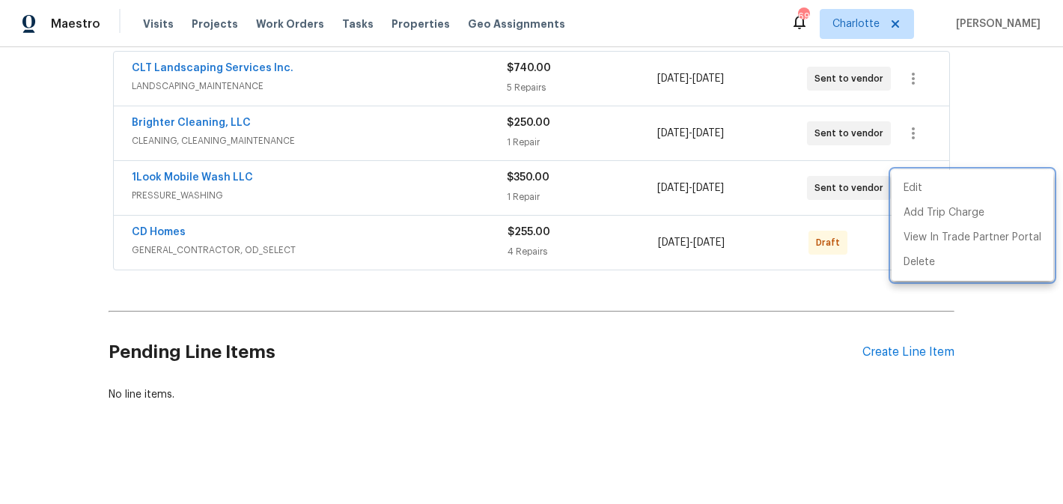
click at [556, 288] on div at bounding box center [531, 252] width 1063 height 504
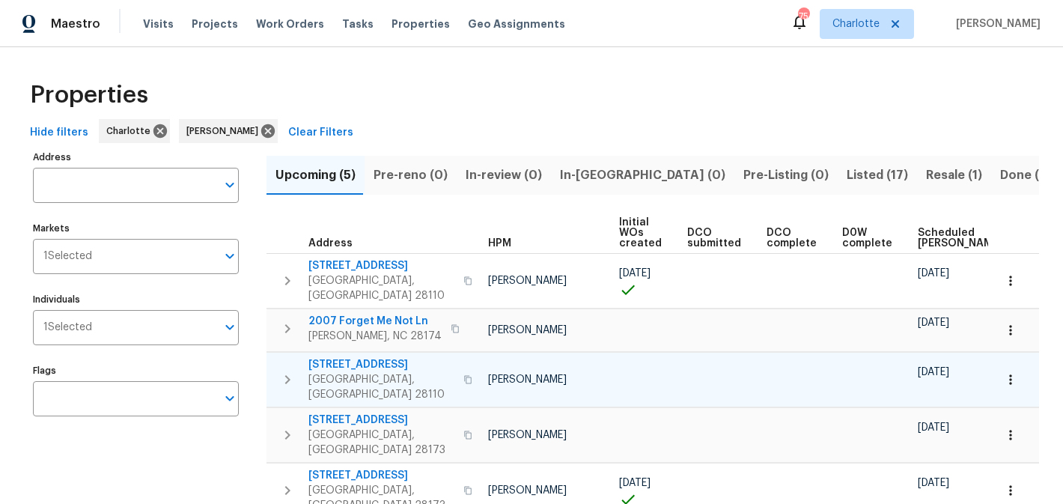
scroll to position [0, 179]
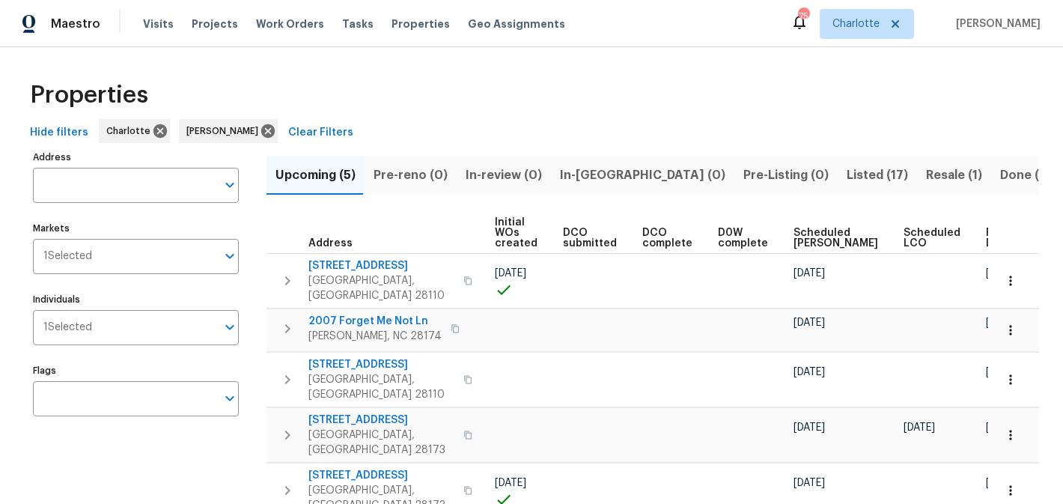
click at [846, 166] on span "Listed (17)" at bounding box center [876, 175] width 61 height 21
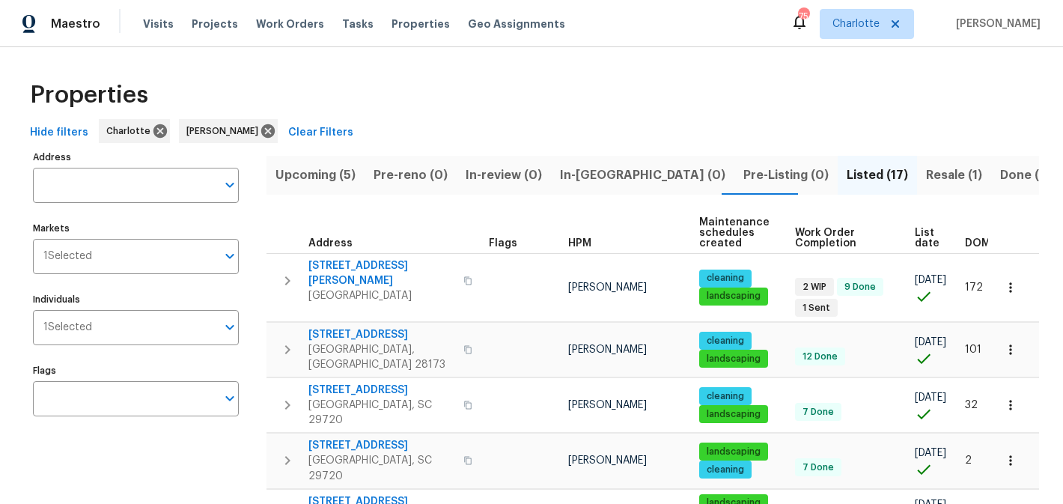
click at [926, 174] on span "Resale (1)" at bounding box center [954, 175] width 56 height 21
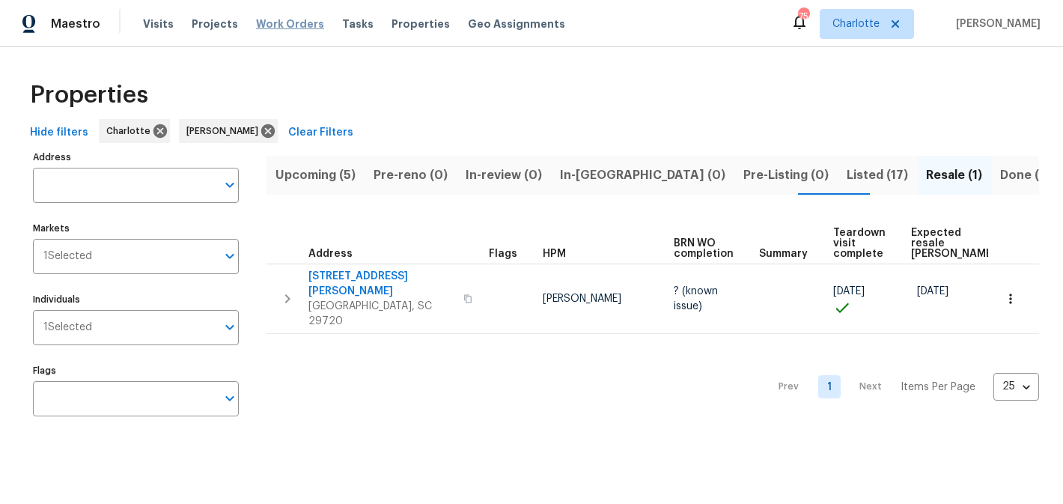
click at [285, 21] on span "Work Orders" at bounding box center [290, 23] width 68 height 15
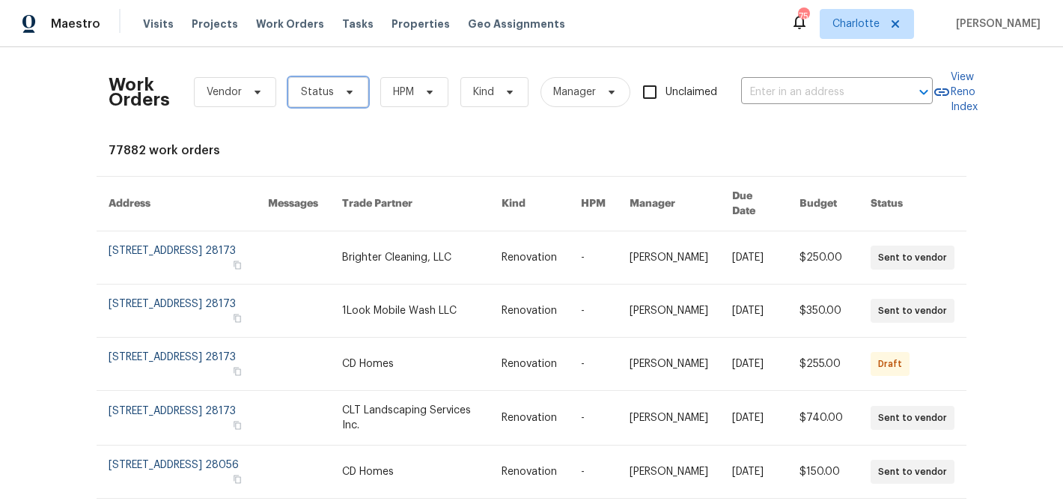
click at [349, 96] on icon at bounding box center [349, 92] width 12 height 12
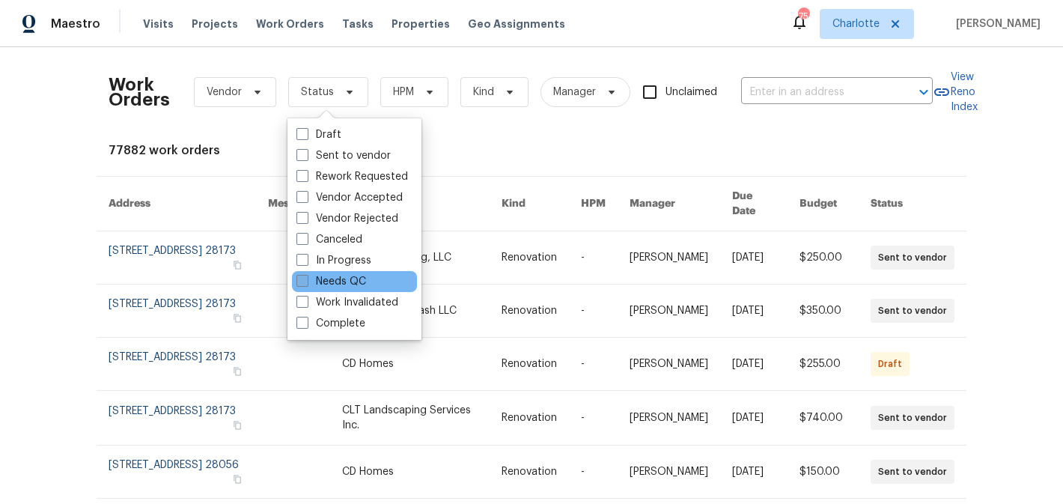
click at [323, 286] on label "Needs QC" at bounding box center [331, 281] width 70 height 15
click at [306, 284] on input "Needs QC" at bounding box center [301, 279] width 10 height 10
checkbox input "true"
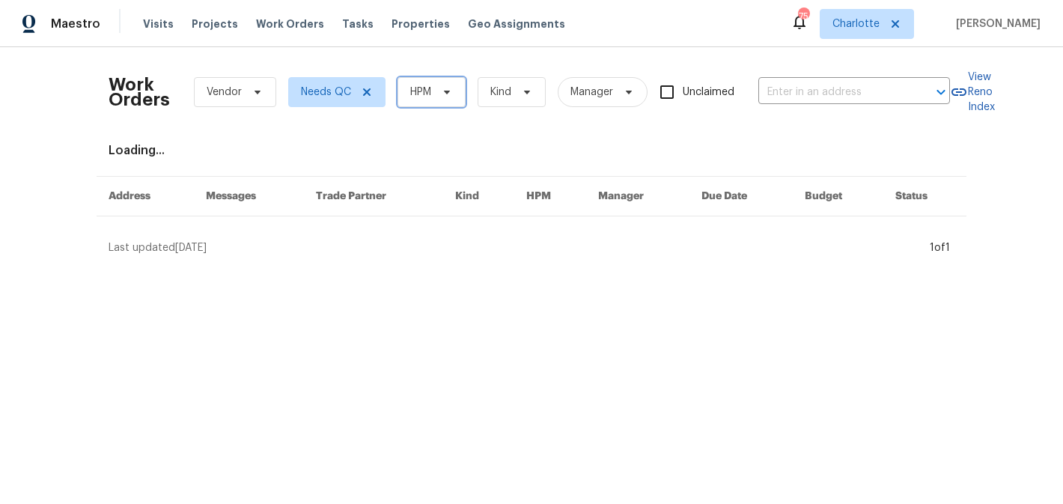
click at [444, 91] on icon at bounding box center [447, 93] width 6 height 4
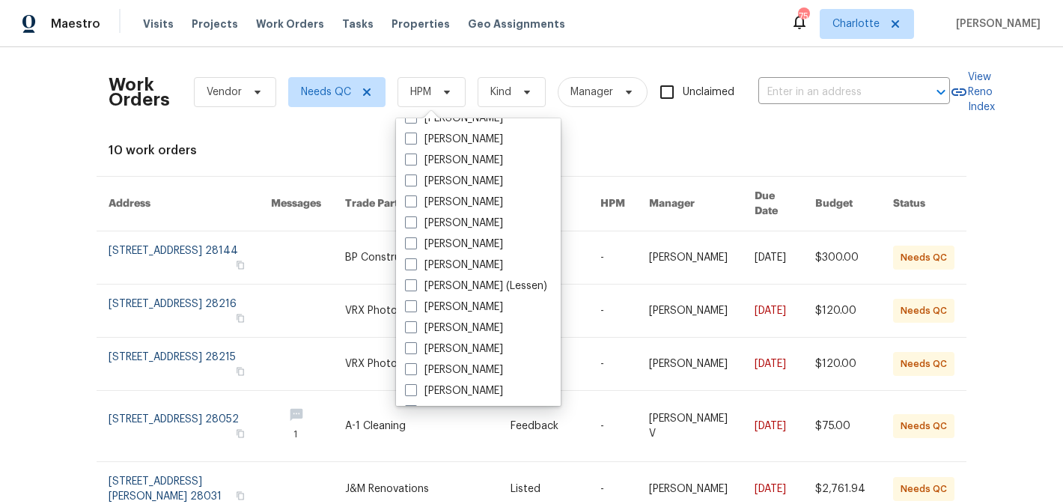
scroll to position [186, 0]
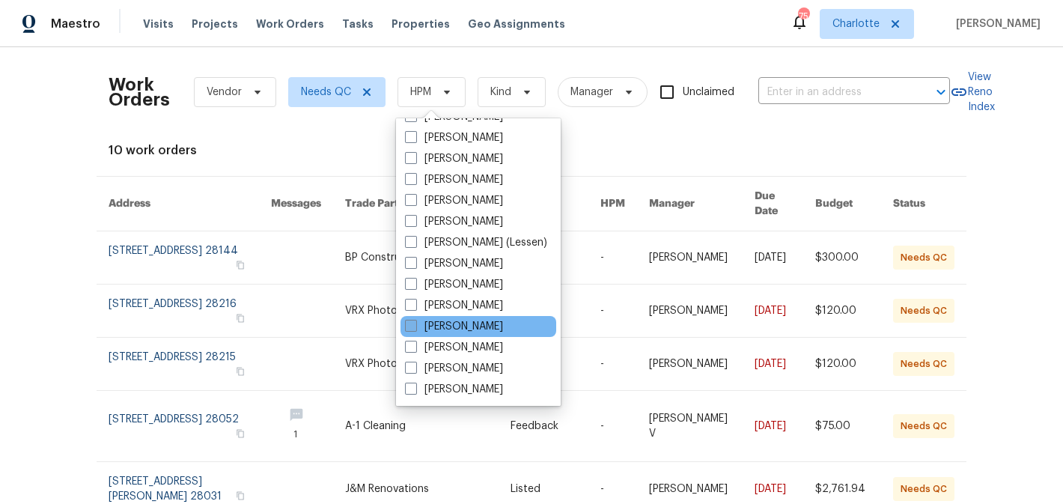
click at [468, 326] on label "[PERSON_NAME]" at bounding box center [454, 326] width 98 height 15
click at [415, 326] on input "[PERSON_NAME]" at bounding box center [410, 324] width 10 height 10
checkbox input "true"
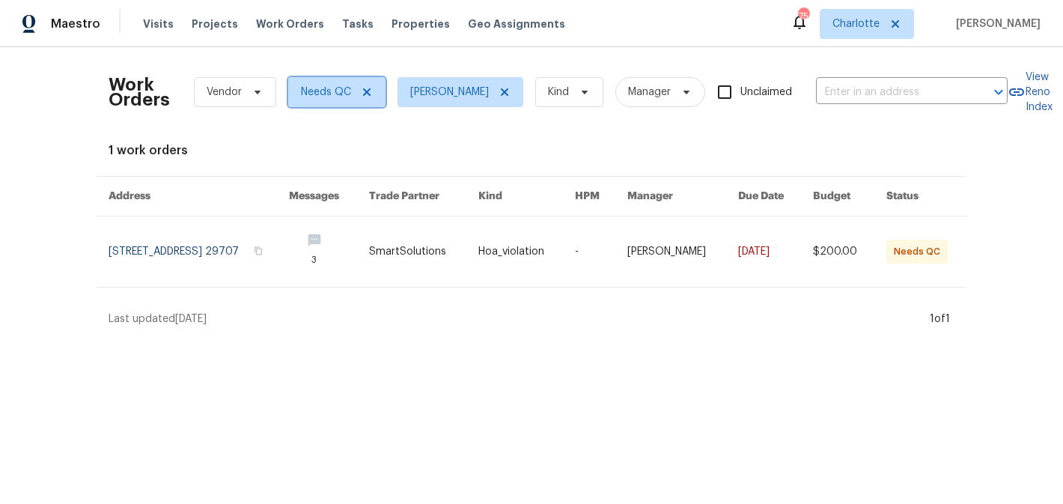
click at [367, 85] on span "Needs QC" at bounding box center [336, 92] width 97 height 30
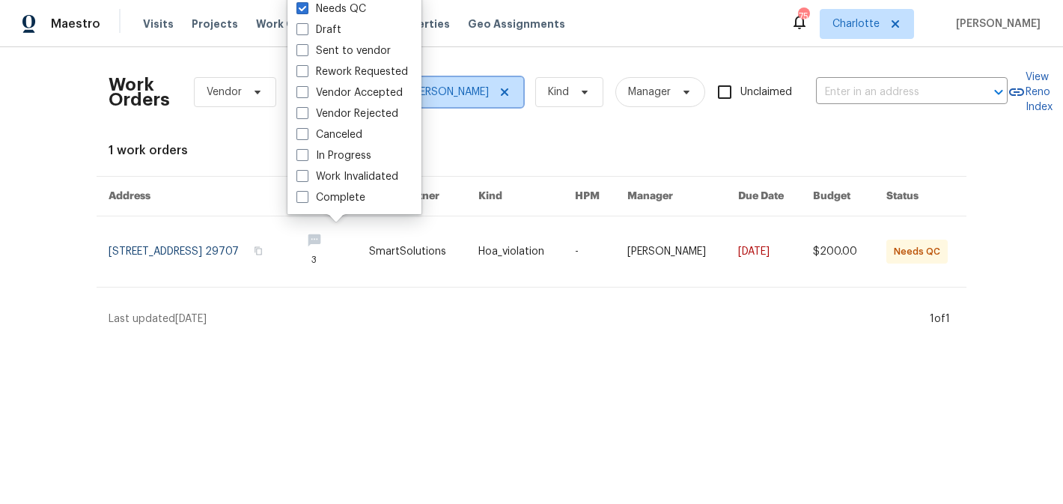
click at [508, 88] on icon at bounding box center [504, 91] width 7 height 7
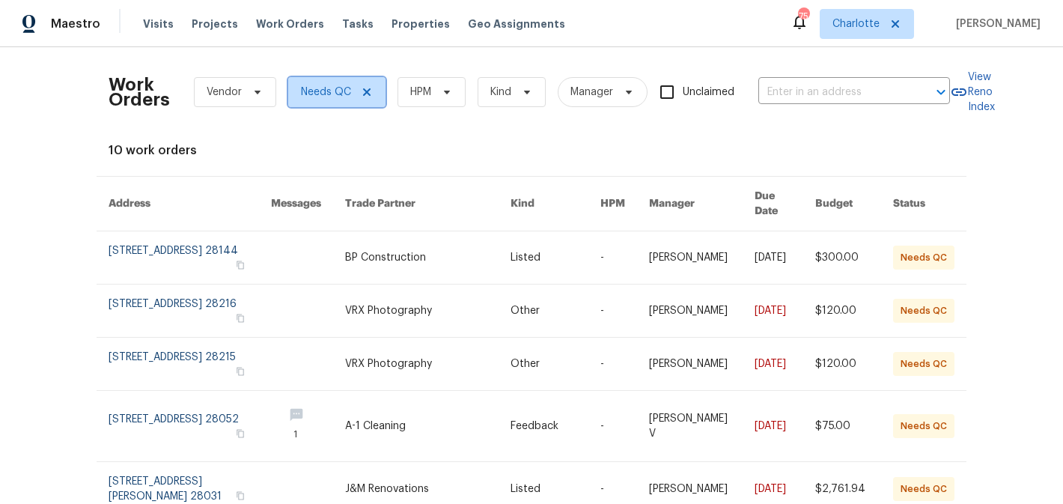
click at [373, 92] on span "Needs QC" at bounding box center [336, 92] width 97 height 30
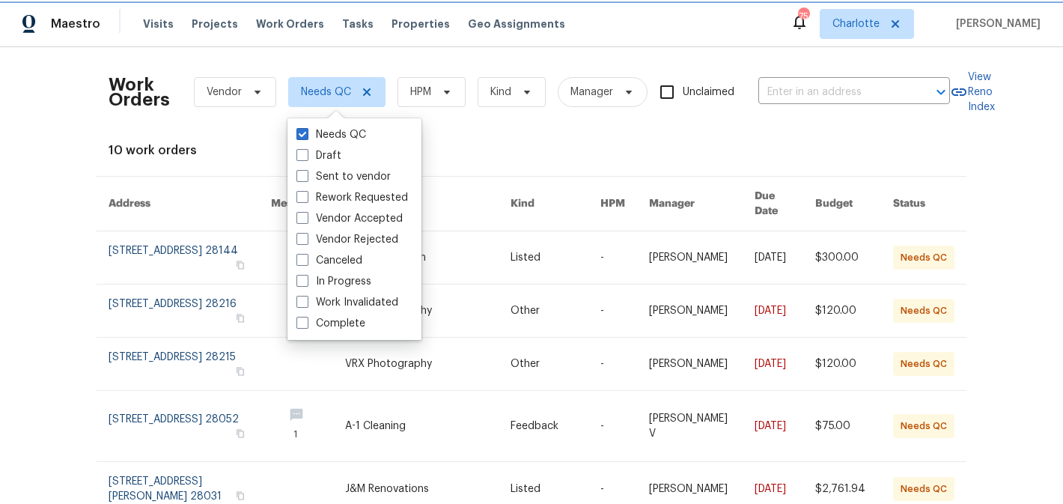
click at [367, 92] on icon at bounding box center [367, 92] width 12 height 12
checkbox input "false"
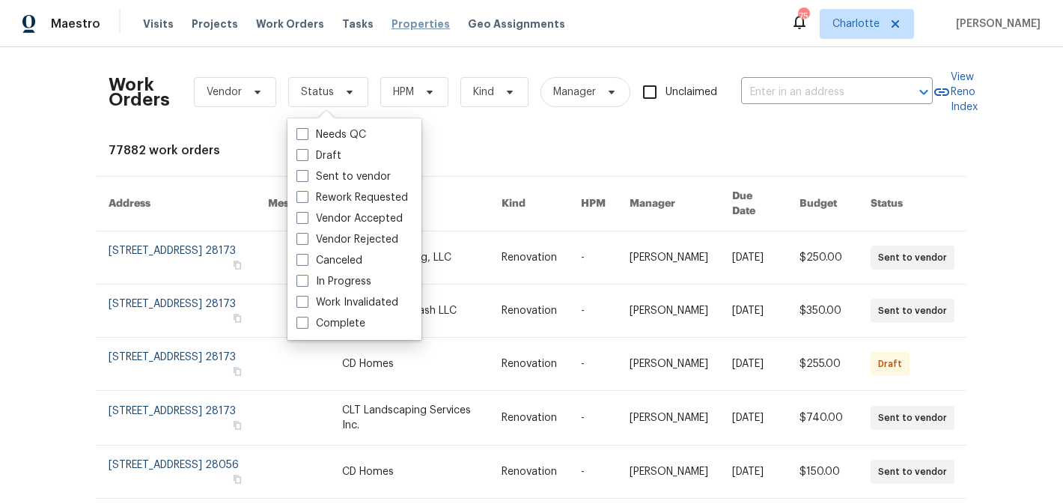
click at [393, 28] on span "Properties" at bounding box center [420, 23] width 58 height 15
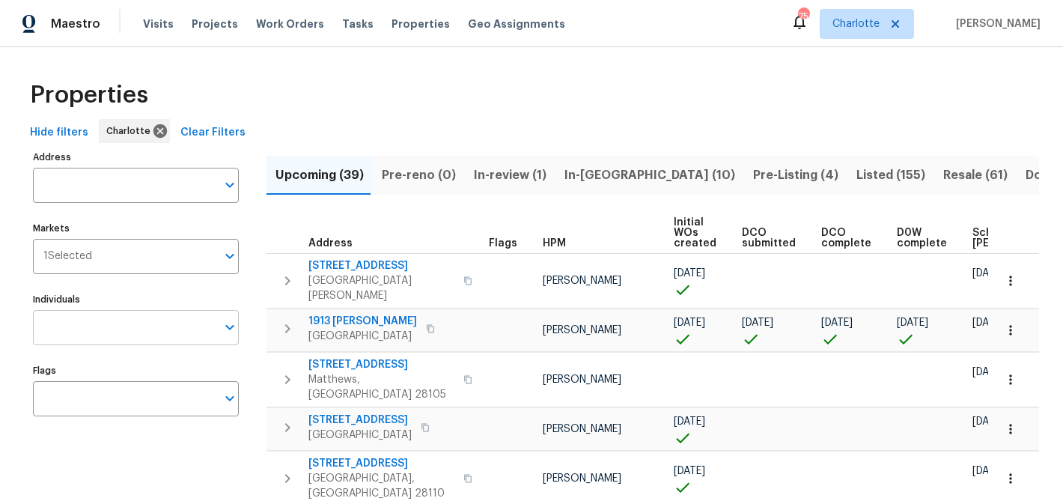
click at [136, 329] on input "Individuals" at bounding box center [124, 327] width 183 height 35
type input "matthew"
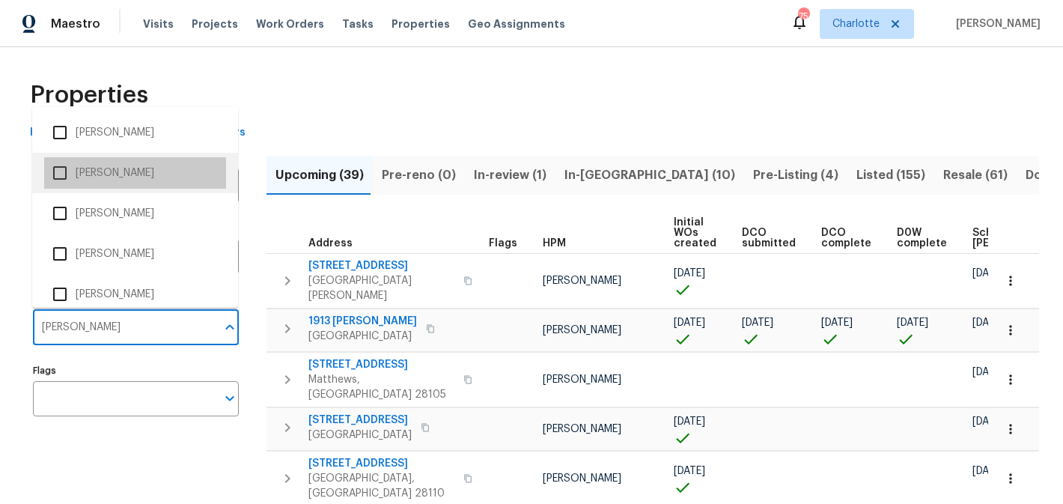
click at [120, 173] on li "[PERSON_NAME]" at bounding box center [135, 172] width 182 height 31
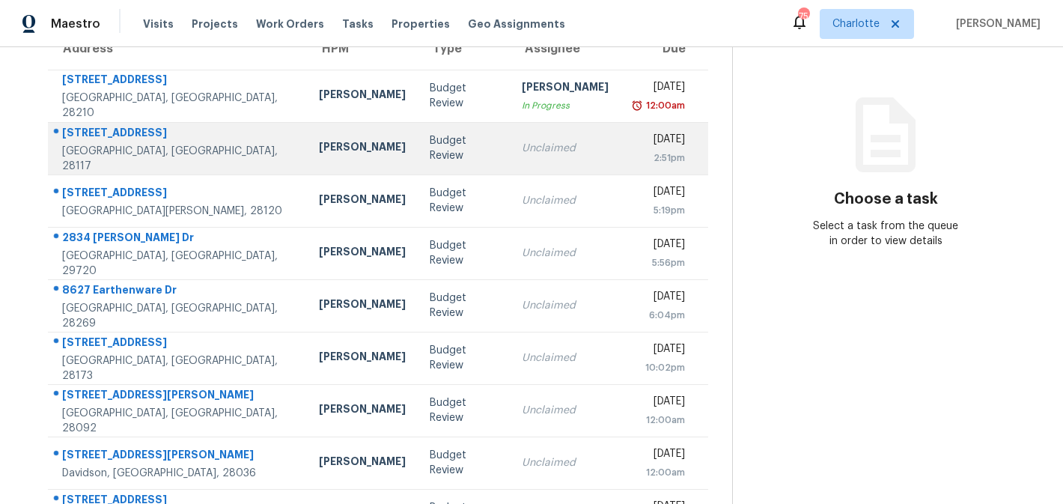
scroll to position [275, 0]
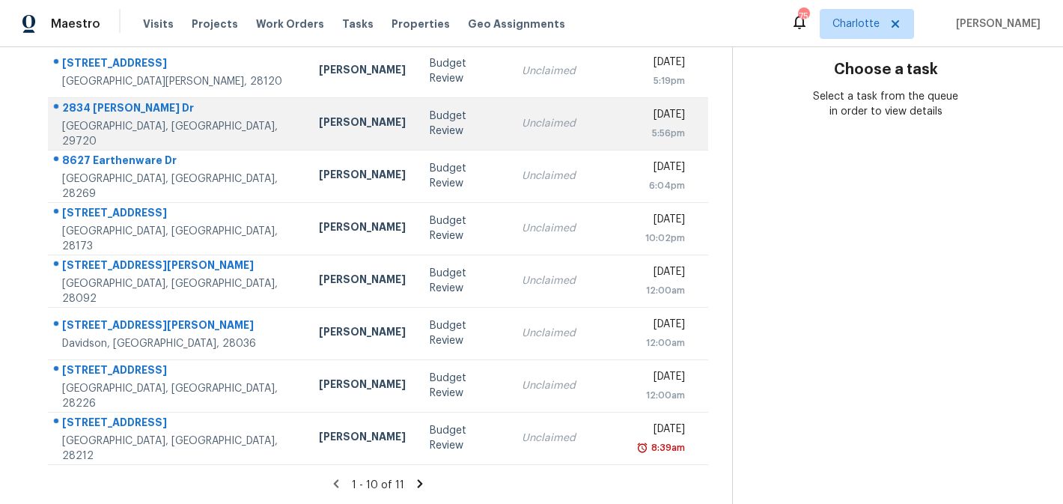
click at [510, 134] on td "Unclaimed" at bounding box center [565, 123] width 111 height 52
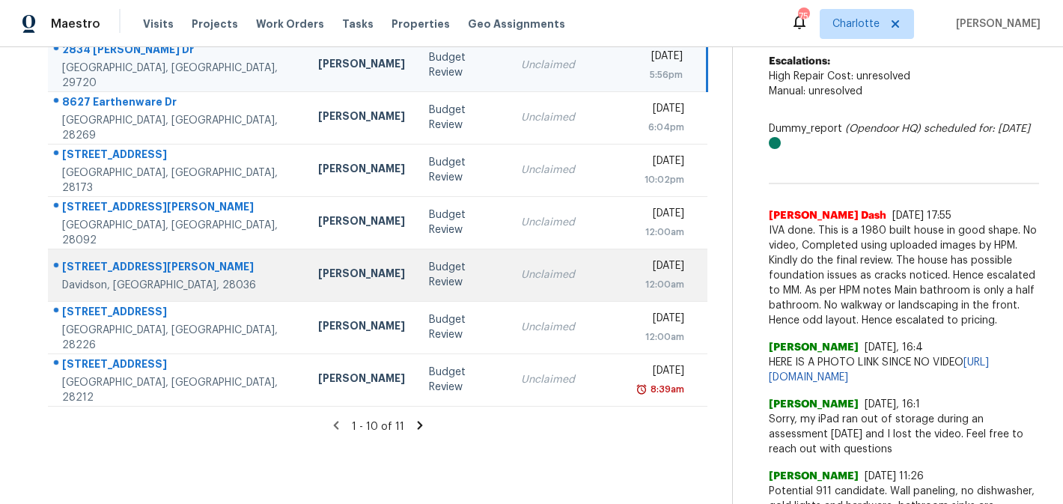
scroll to position [336, 0]
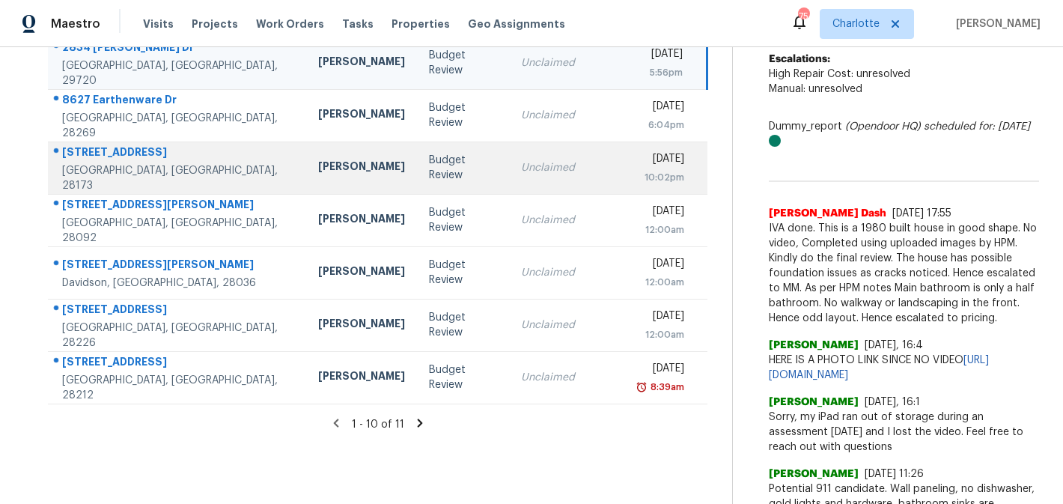
click at [541, 154] on td "Unclaimed" at bounding box center [564, 167] width 111 height 52
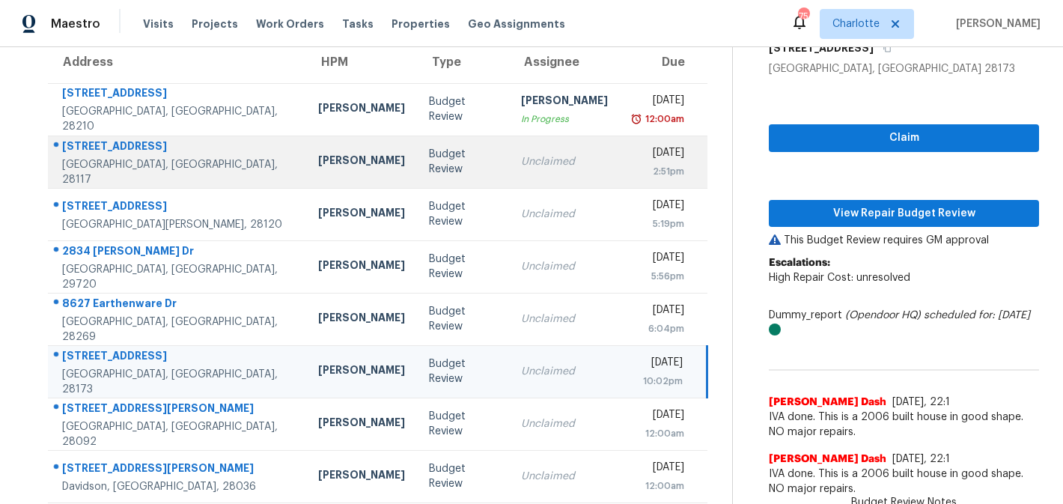
scroll to position [275, 0]
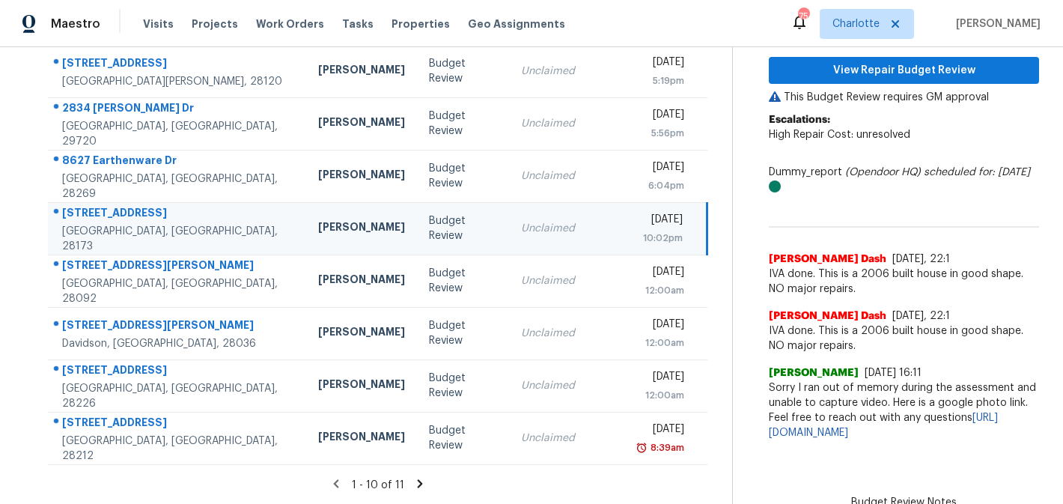
click at [528, 242] on td "Unclaimed" at bounding box center [564, 228] width 111 height 52
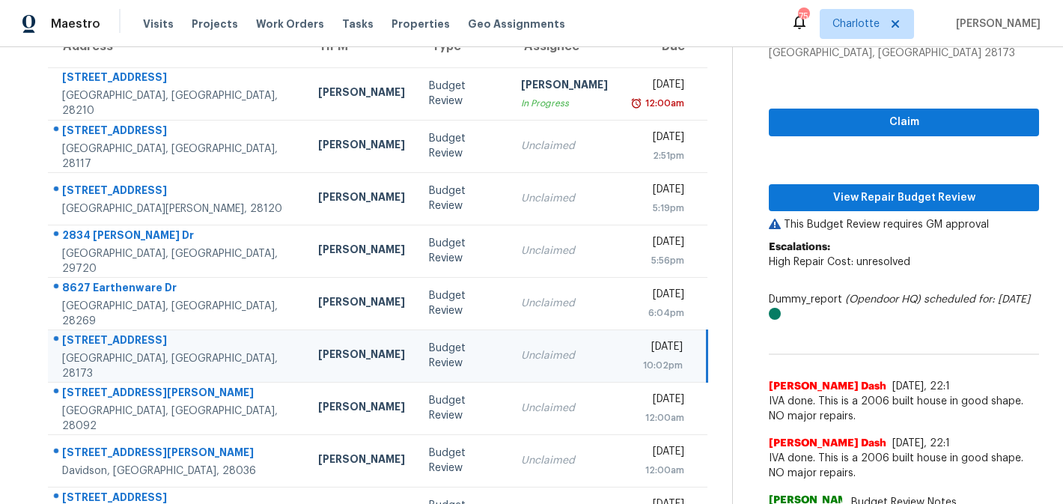
scroll to position [132, 0]
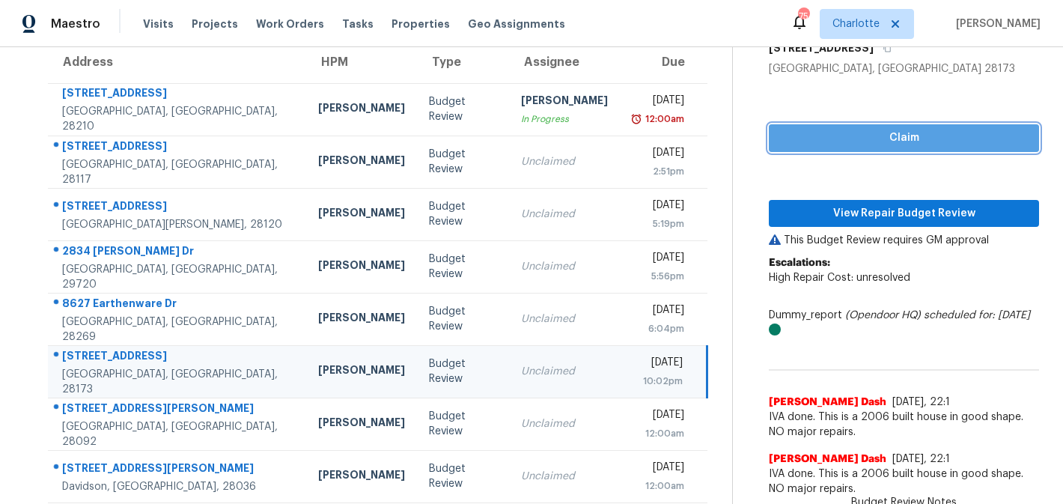
click at [930, 130] on span "Claim" at bounding box center [904, 138] width 246 height 19
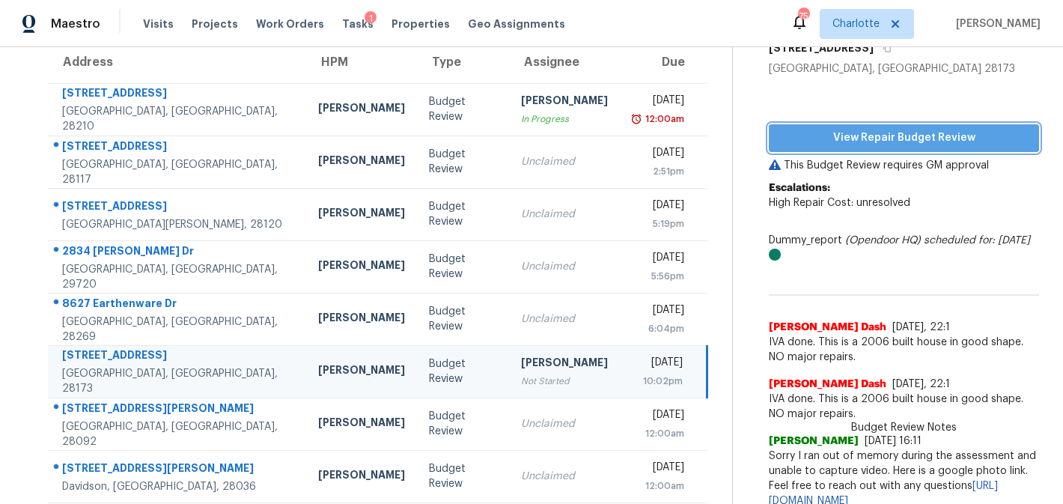
click at [920, 133] on span "View Repair Budget Review" at bounding box center [904, 138] width 246 height 19
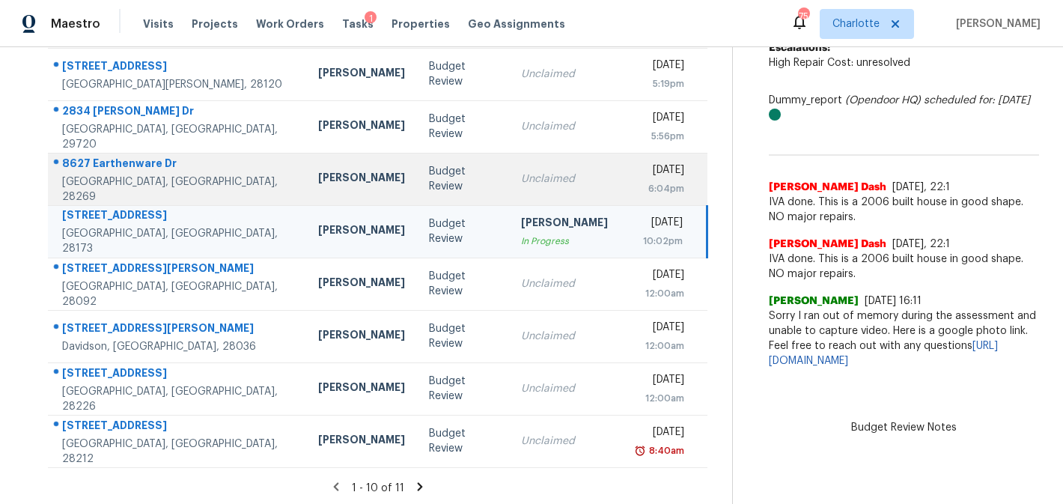
scroll to position [275, 0]
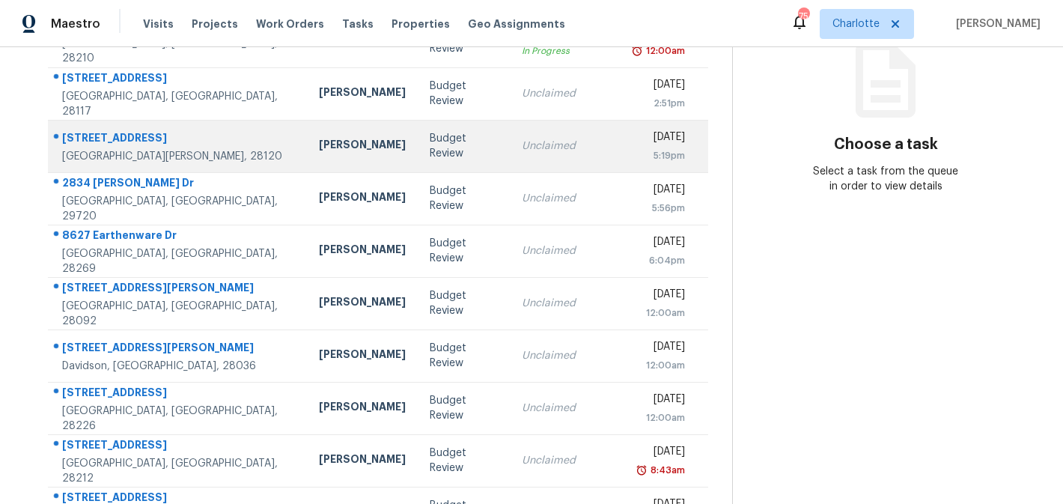
scroll to position [248, 0]
